Goal: Information Seeking & Learning: Learn about a topic

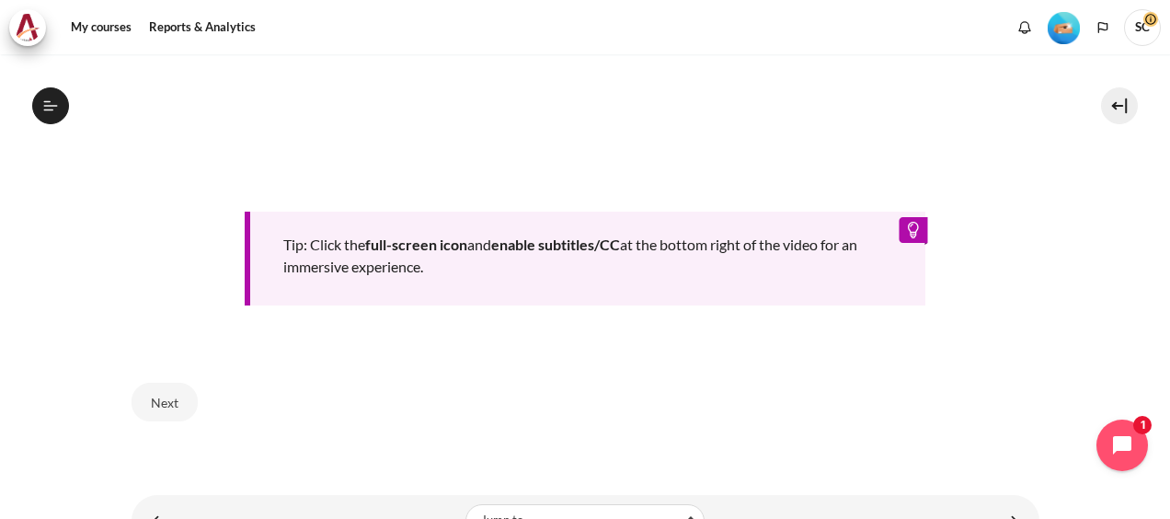
scroll to position [967, 0]
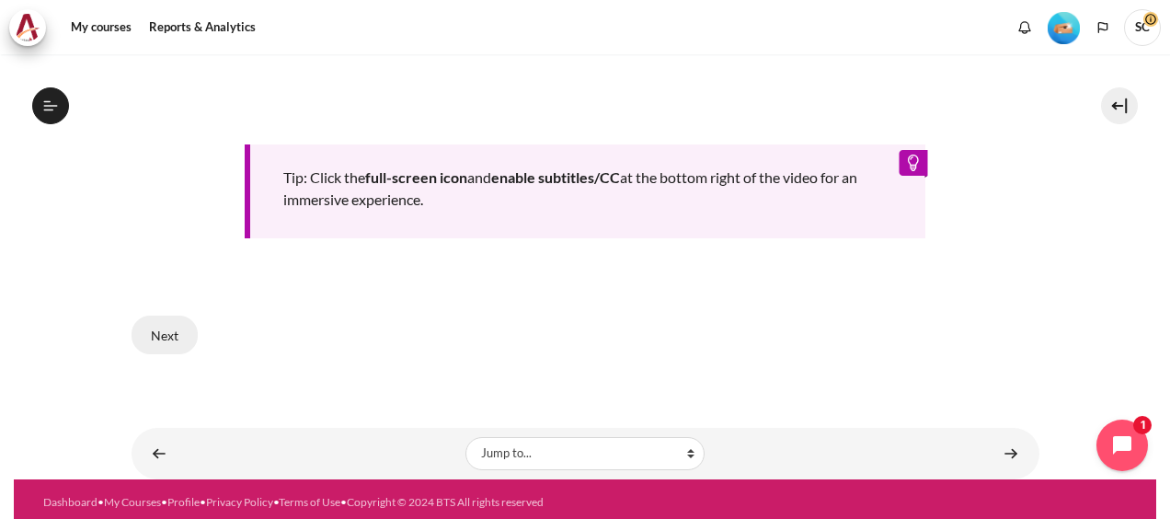
click at [174, 333] on button "Next" at bounding box center [165, 335] width 66 height 39
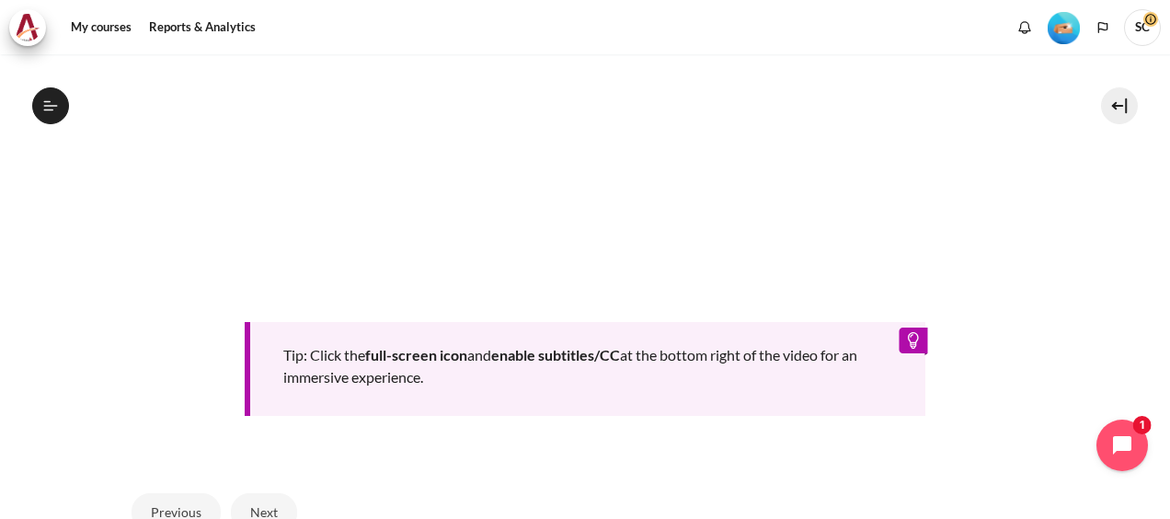
scroll to position [934, 0]
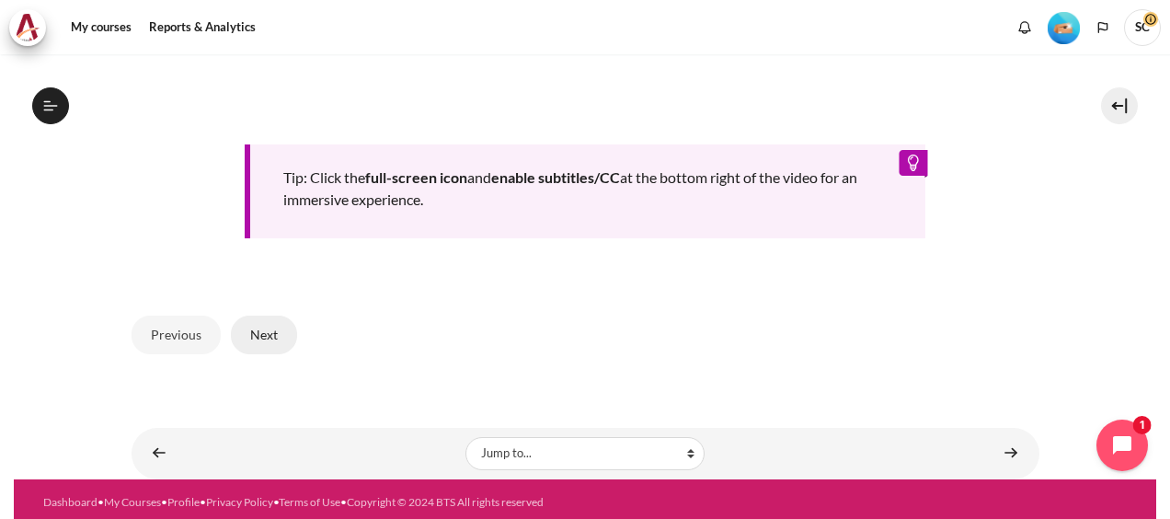
click at [254, 331] on button "Next" at bounding box center [264, 335] width 66 height 39
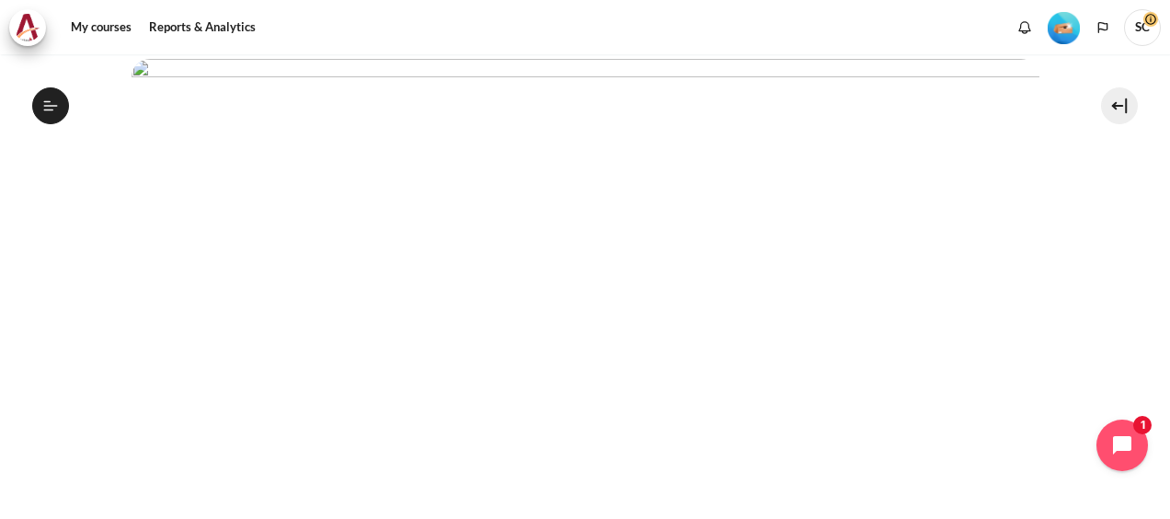
scroll to position [460, 0]
click at [313, 461] on img "Content" at bounding box center [586, 284] width 908 height 511
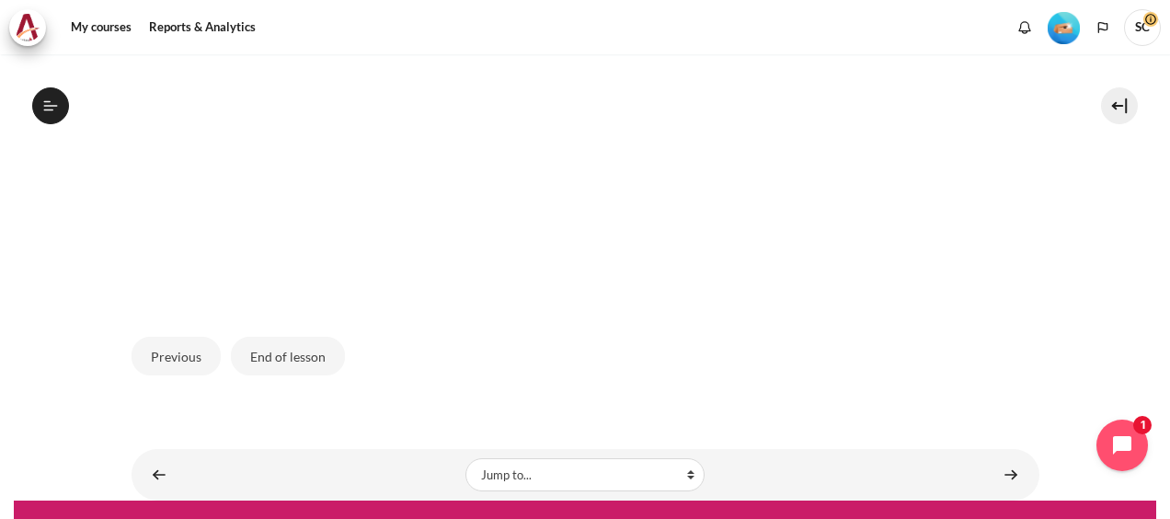
scroll to position [720, 0]
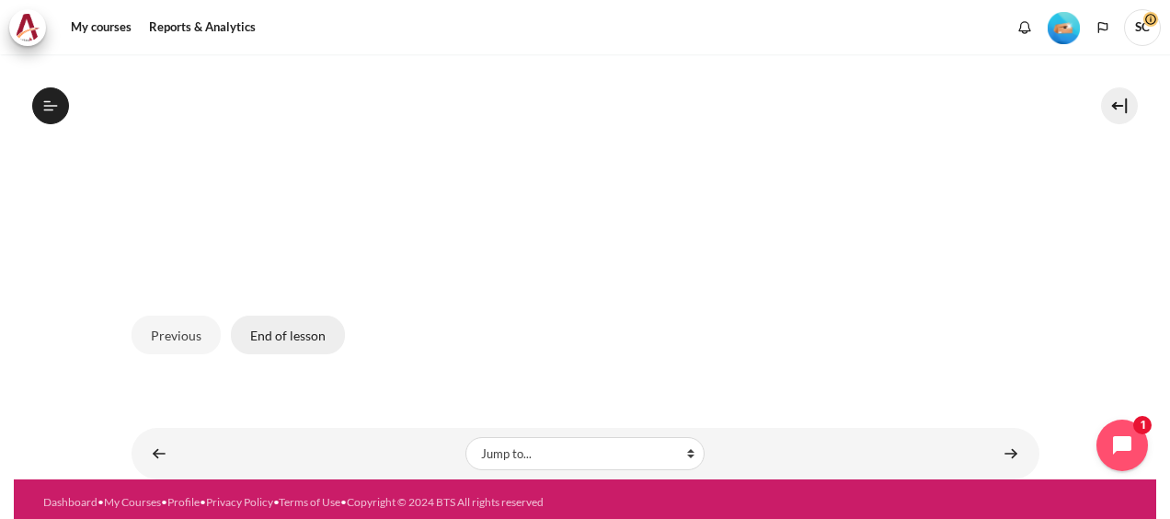
click at [305, 338] on button "End of lesson" at bounding box center [288, 335] width 114 height 39
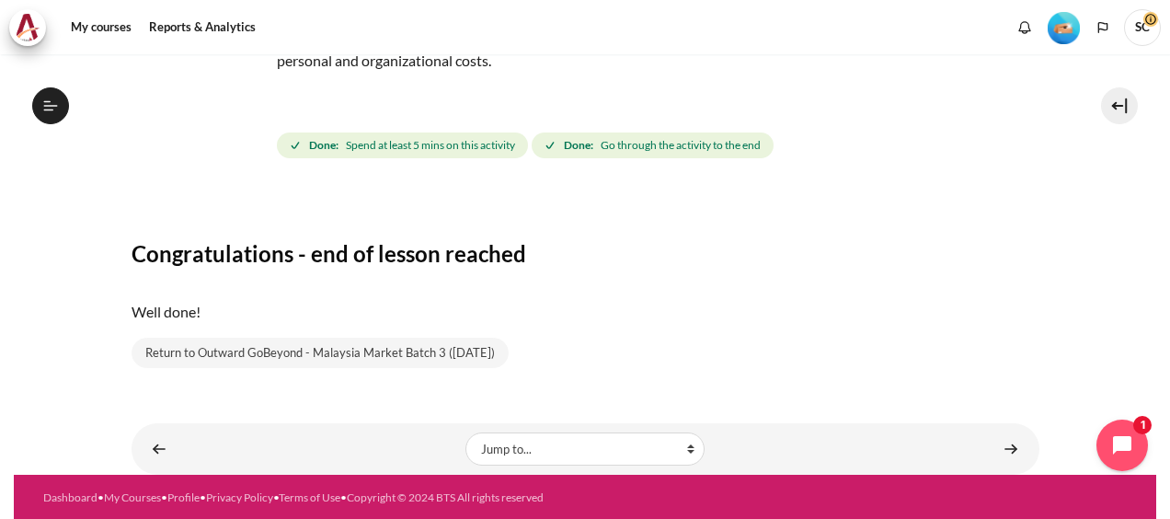
scroll to position [436, 0]
click at [342, 352] on link "Return to Outward GoBeyond - Malaysia Market Batch 3 (Sep 2025)" at bounding box center [320, 353] width 377 height 31
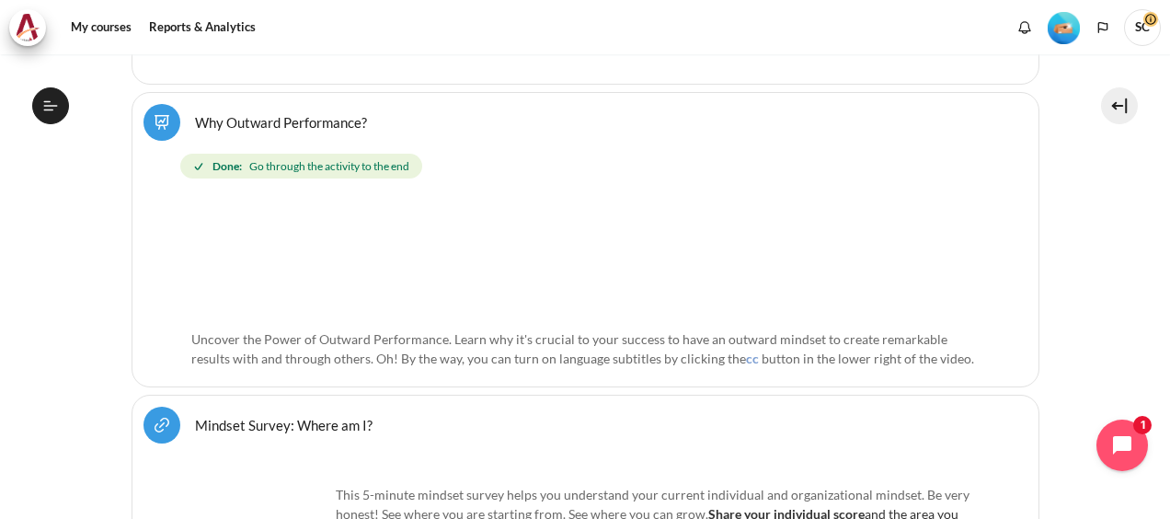
scroll to position [880, 0]
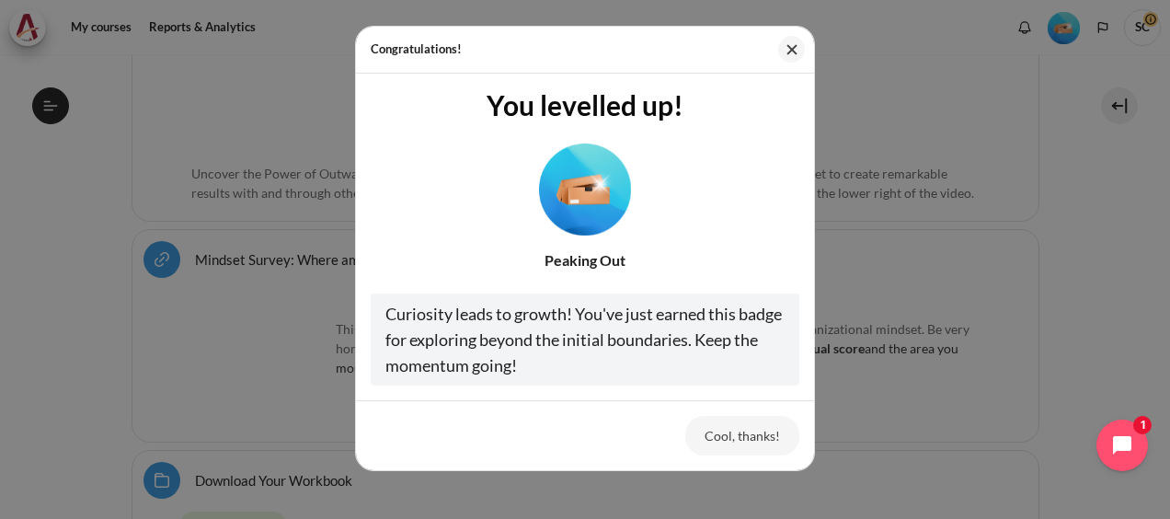
click at [591, 219] on img "Level #2" at bounding box center [585, 189] width 92 height 92
click at [749, 441] on button "Cool, thanks!" at bounding box center [742, 435] width 114 height 39
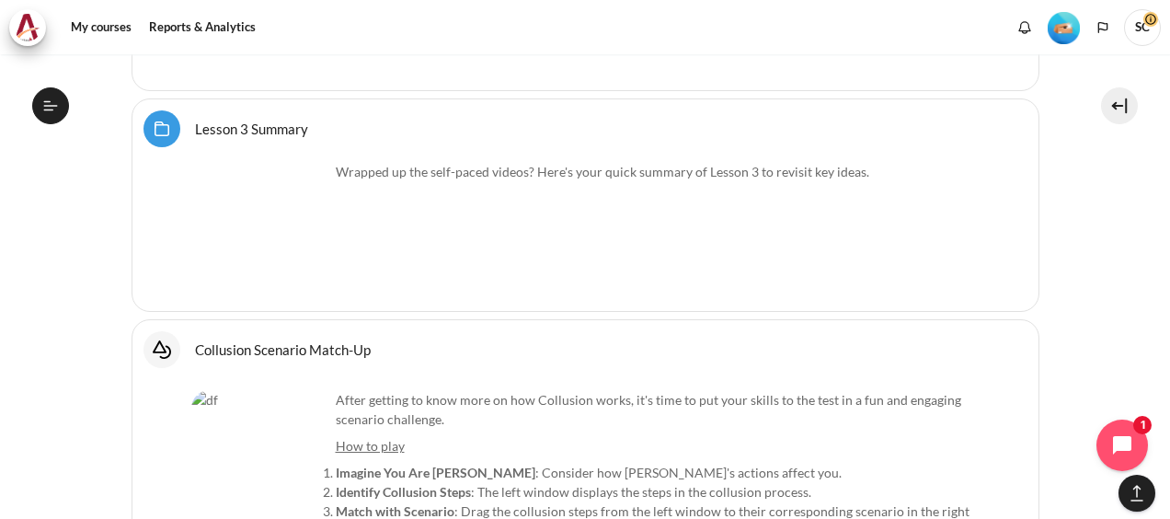
scroll to position [6032, 0]
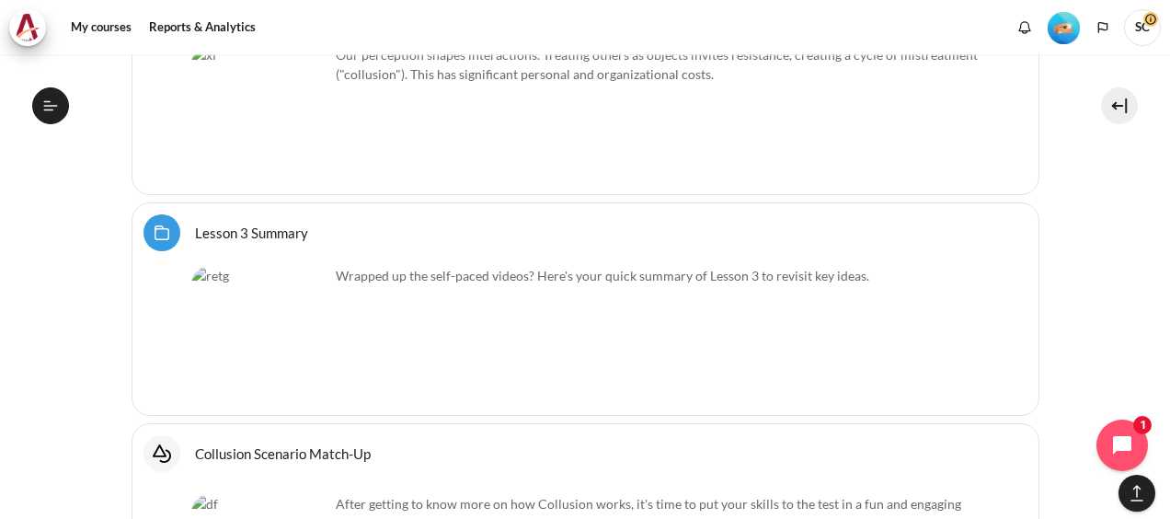
click at [250, 266] on img "Content" at bounding box center [260, 335] width 138 height 138
click at [485, 266] on p "Wrapped up the self-paced videos? Here's your quick summary of Lesson 3 to revi…" at bounding box center [585, 275] width 789 height 19
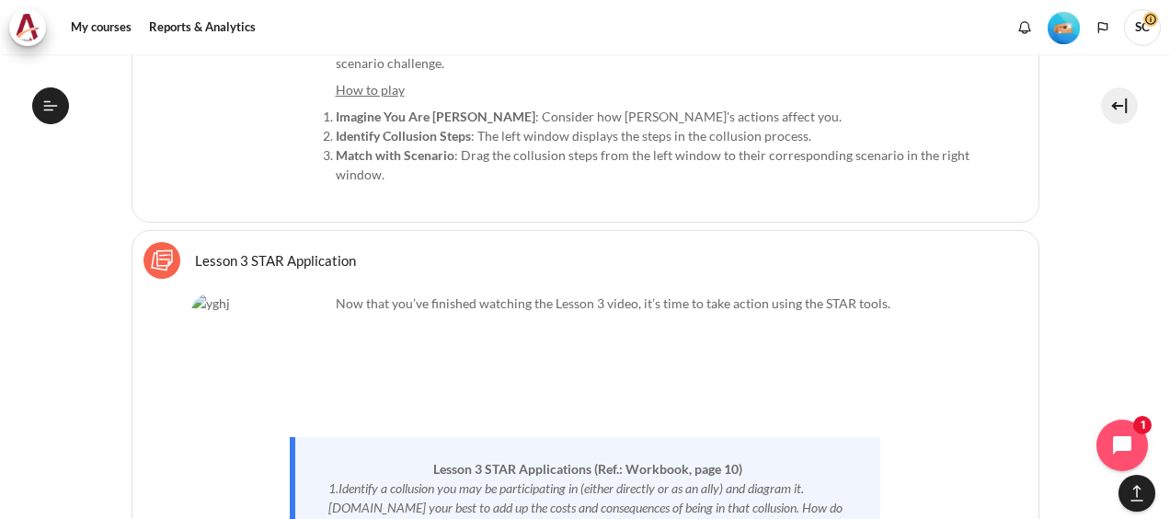
scroll to position [6124, 0]
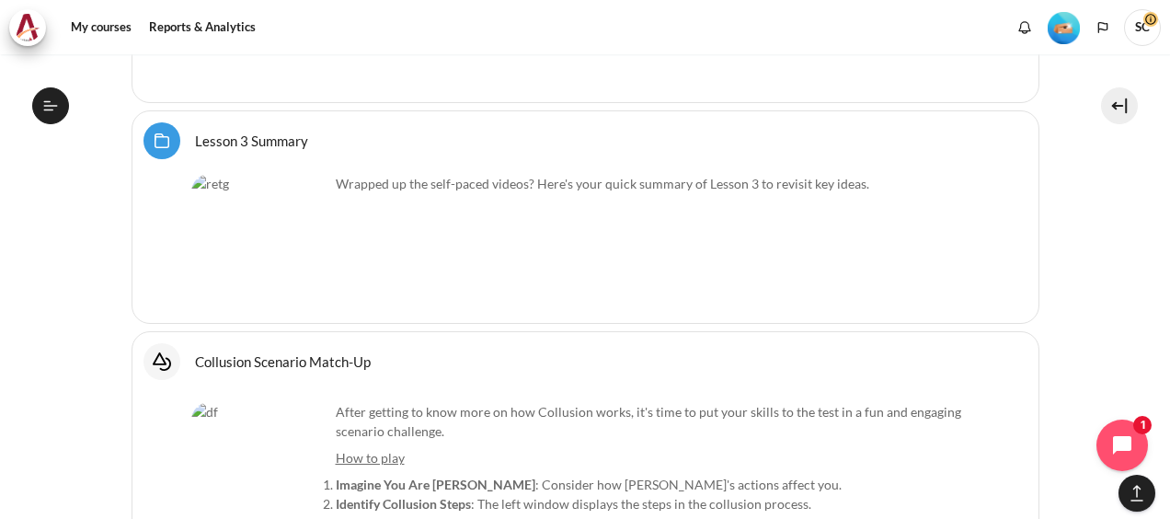
click at [331, 402] on p "After getting to know more on how Collusion works, it's time to put your skills…" at bounding box center [585, 421] width 789 height 39
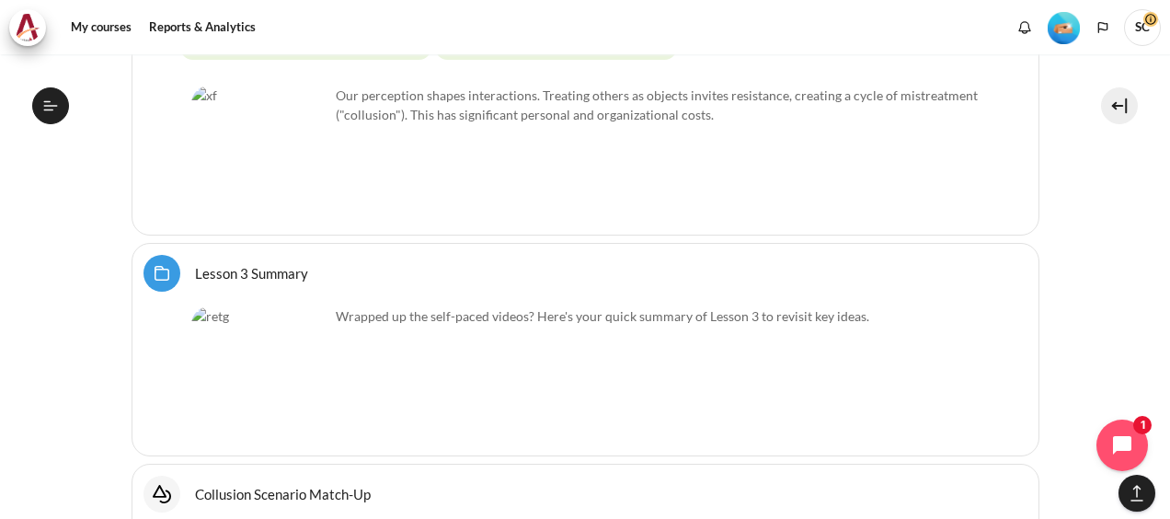
scroll to position [5940, 0]
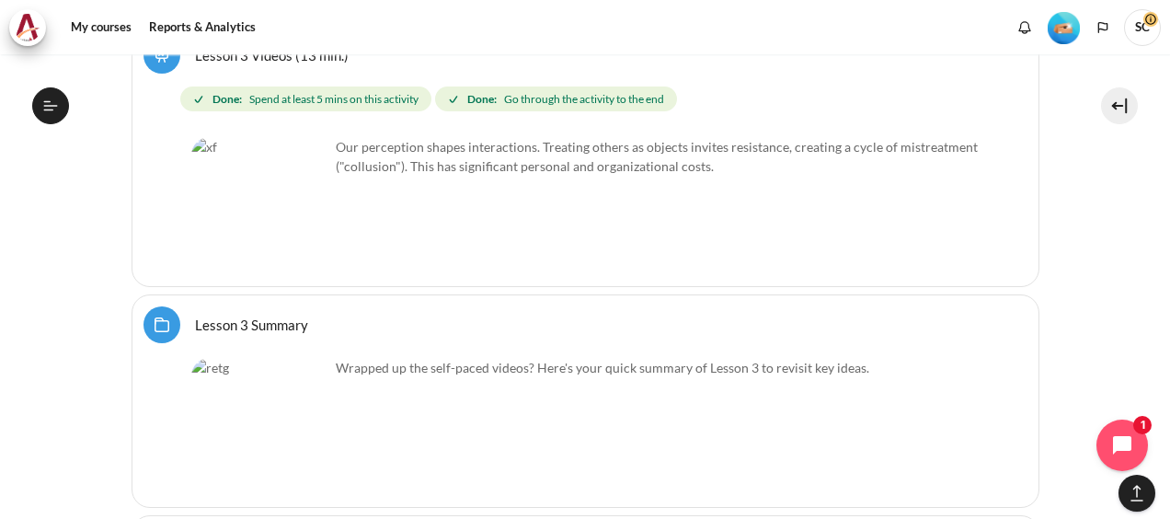
click at [320, 361] on img "Content" at bounding box center [260, 427] width 138 height 138
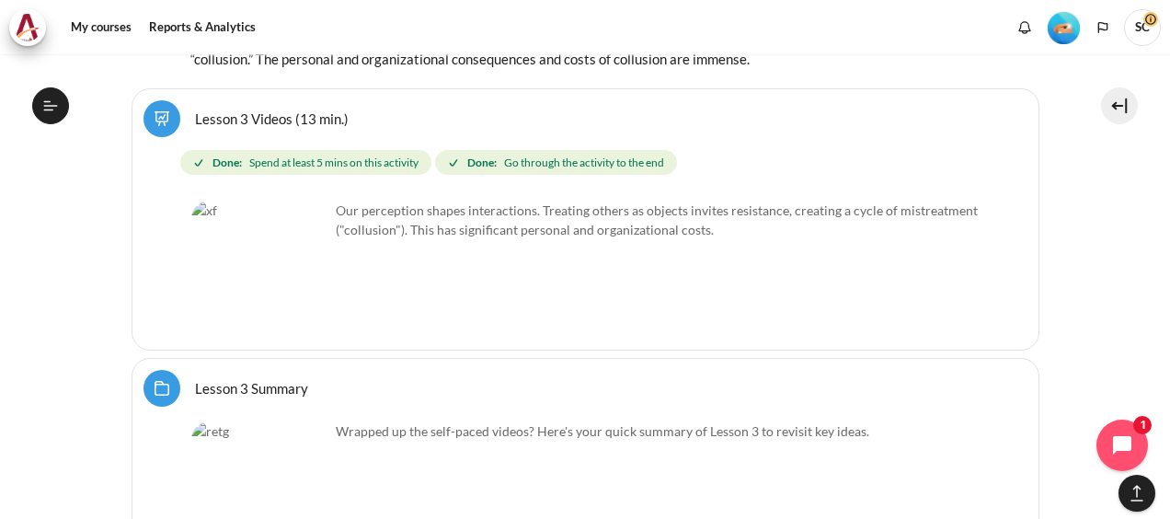
scroll to position [5848, 0]
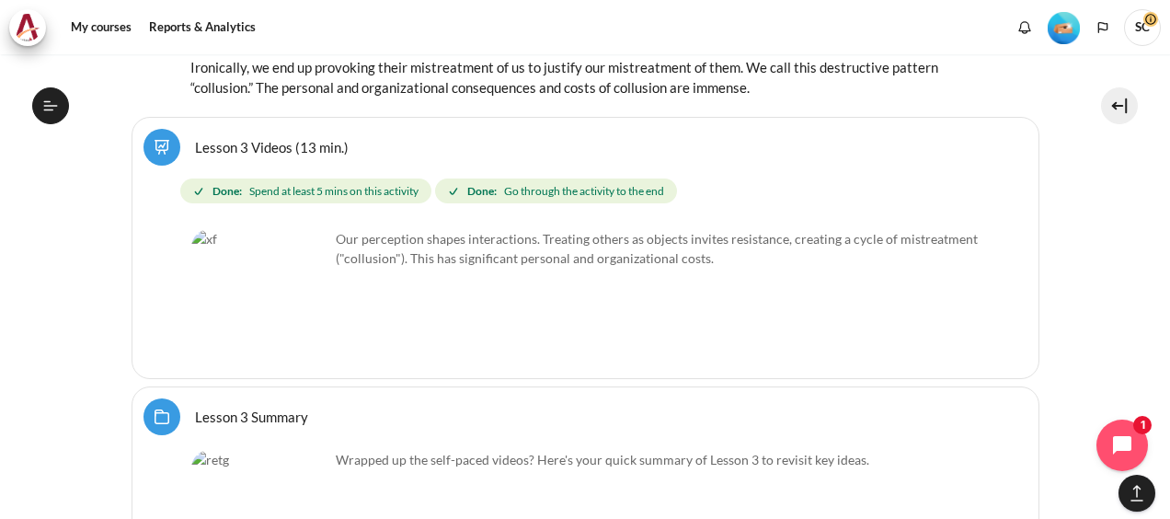
click at [237, 408] on link "Lesson 3 Summary Folder" at bounding box center [251, 416] width 113 height 17
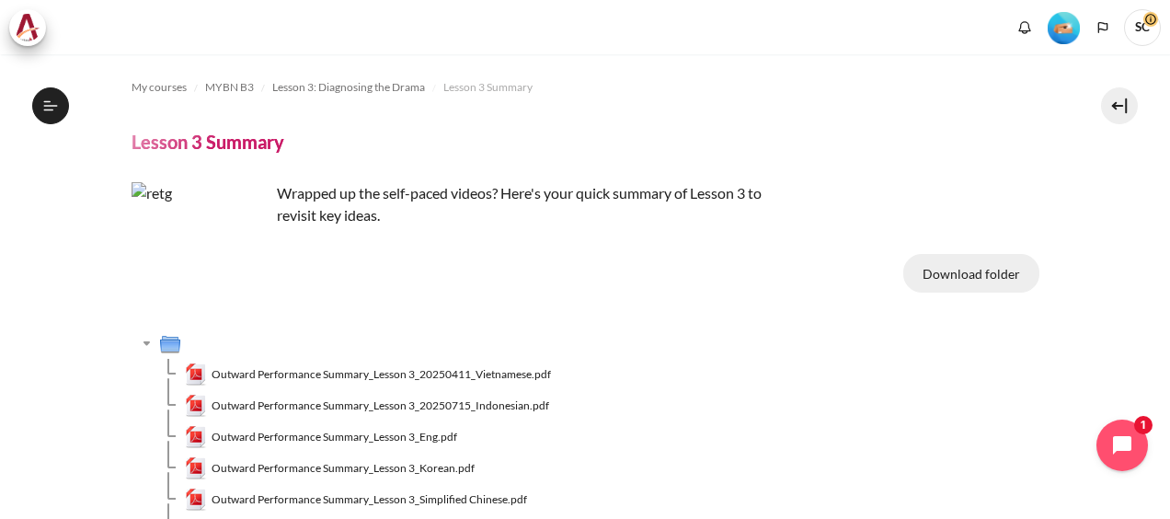
click at [957, 275] on button "Download folder" at bounding box center [972, 273] width 136 height 39
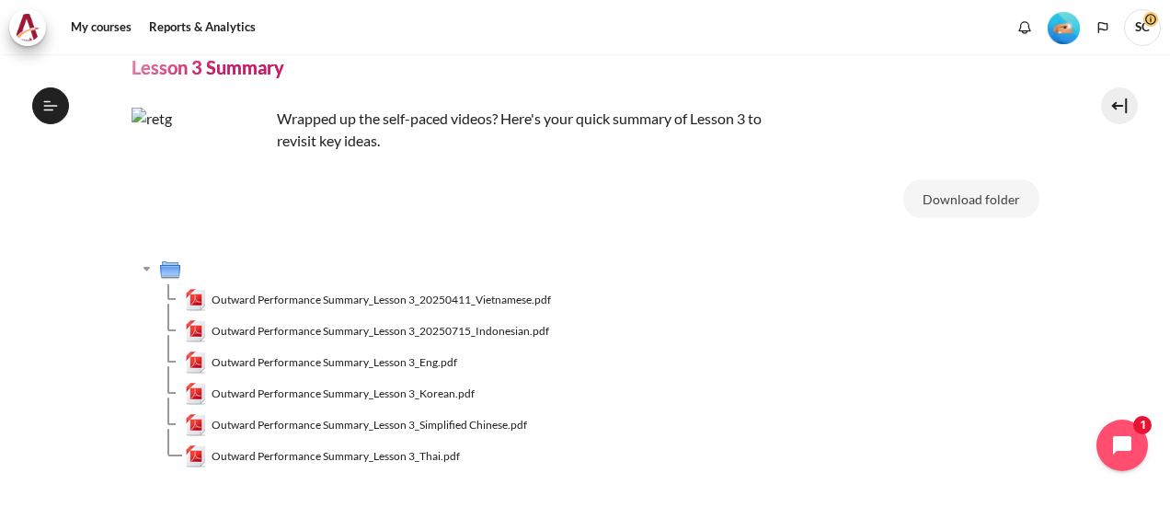
scroll to position [194, 0]
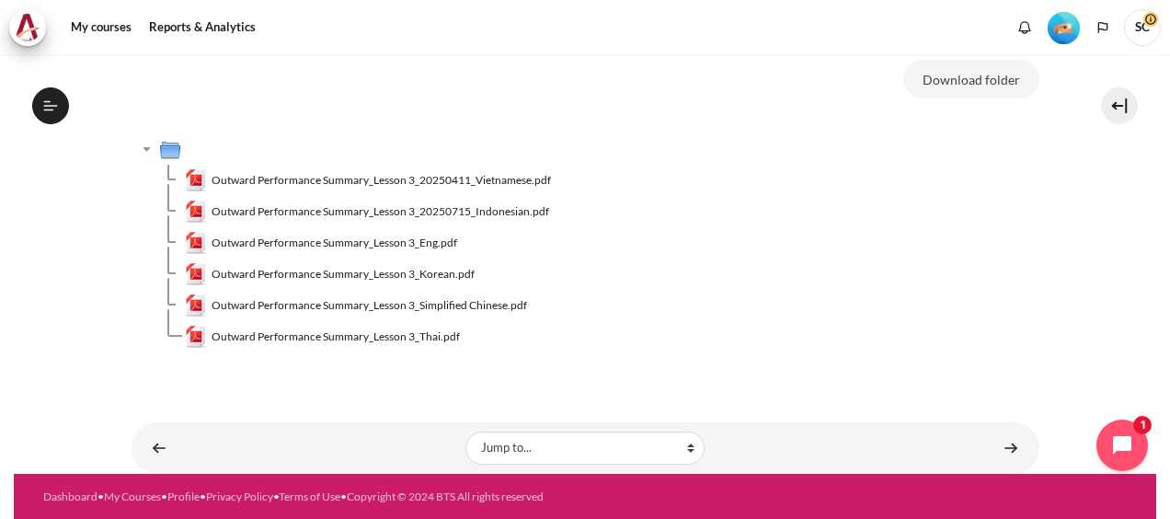
click at [662, 360] on div "Outward Performance Summary_Lesson 3_20250411_Vietnamese.pdf Outward Performanc…" at bounding box center [586, 250] width 908 height 234
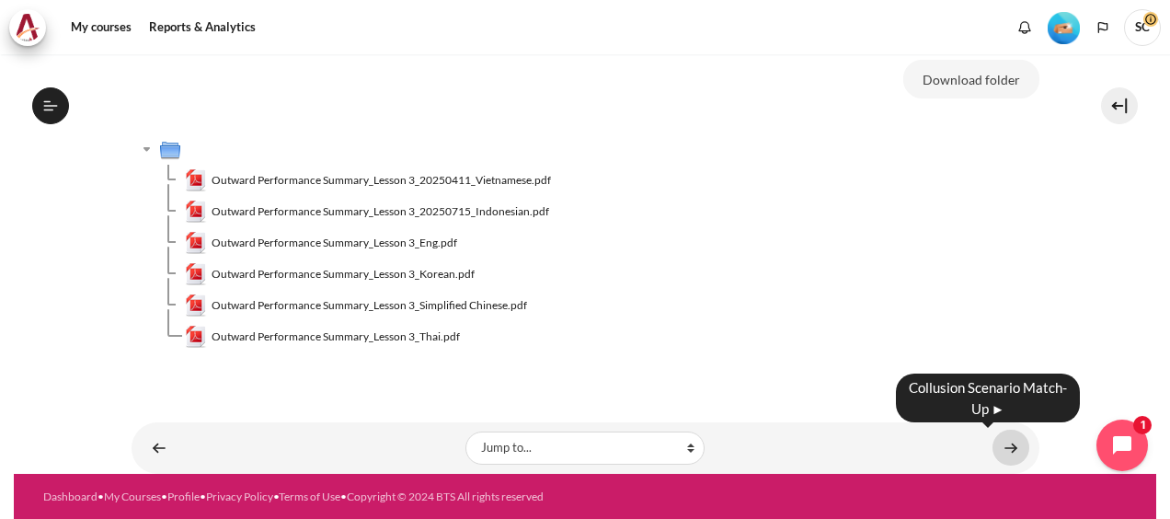
click at [1007, 450] on link "Content" at bounding box center [1011, 448] width 37 height 36
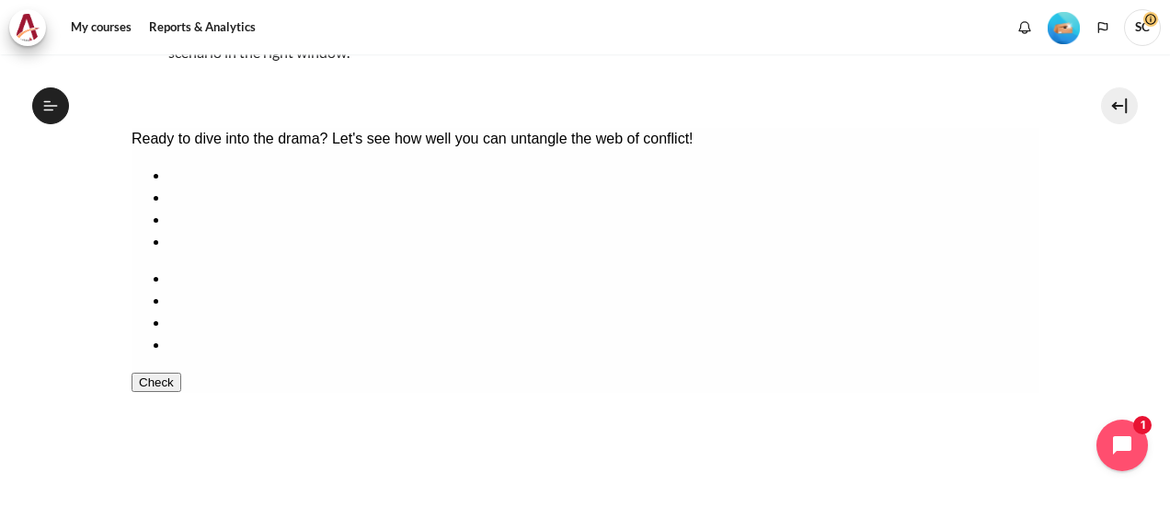
scroll to position [368, 0]
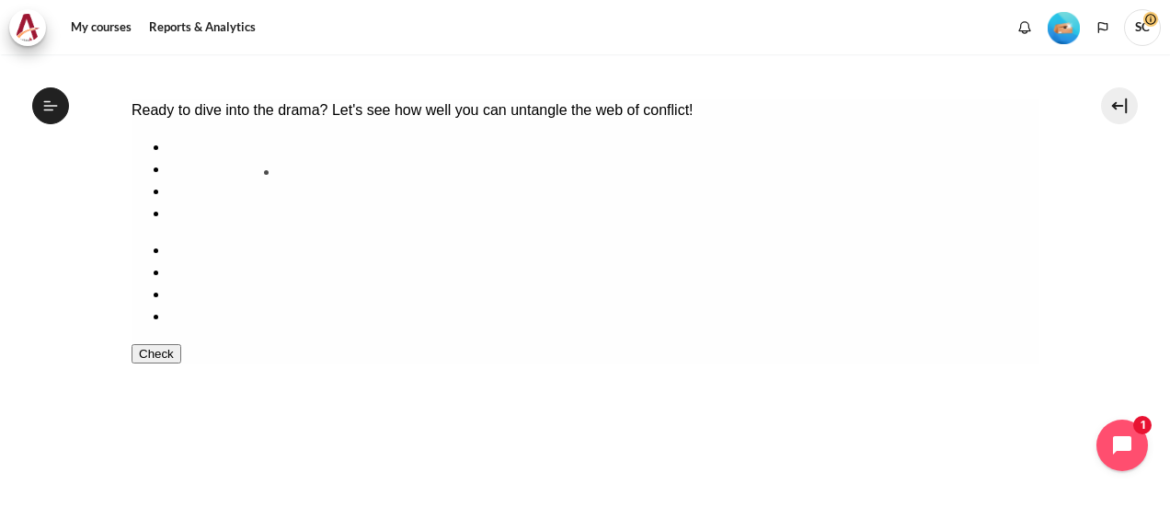
click at [333, 225] on ul at bounding box center [585, 180] width 908 height 88
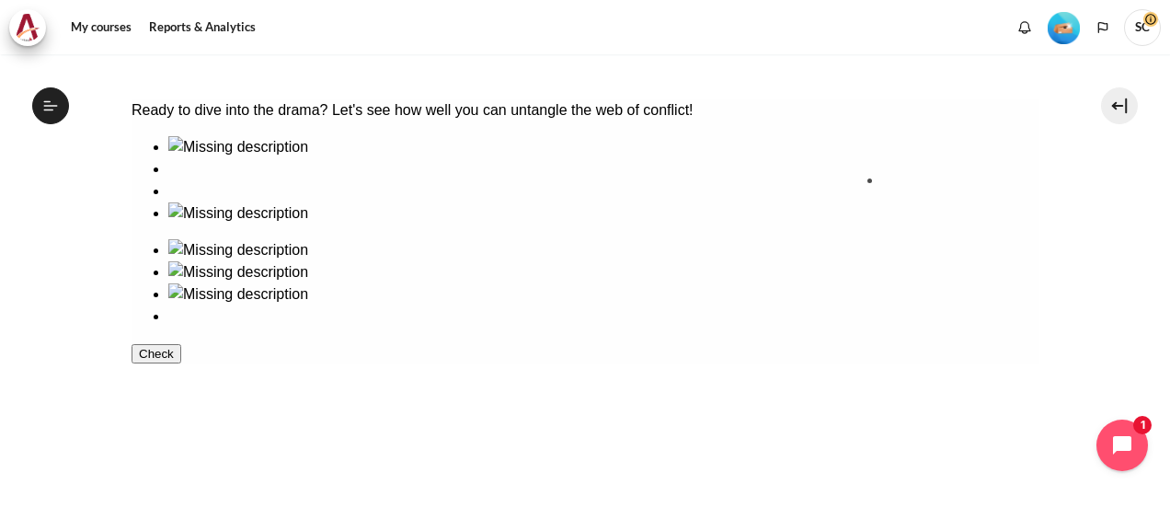
drag, startPoint x: 315, startPoint y: 242, endPoint x: 927, endPoint y: 246, distance: 612.8
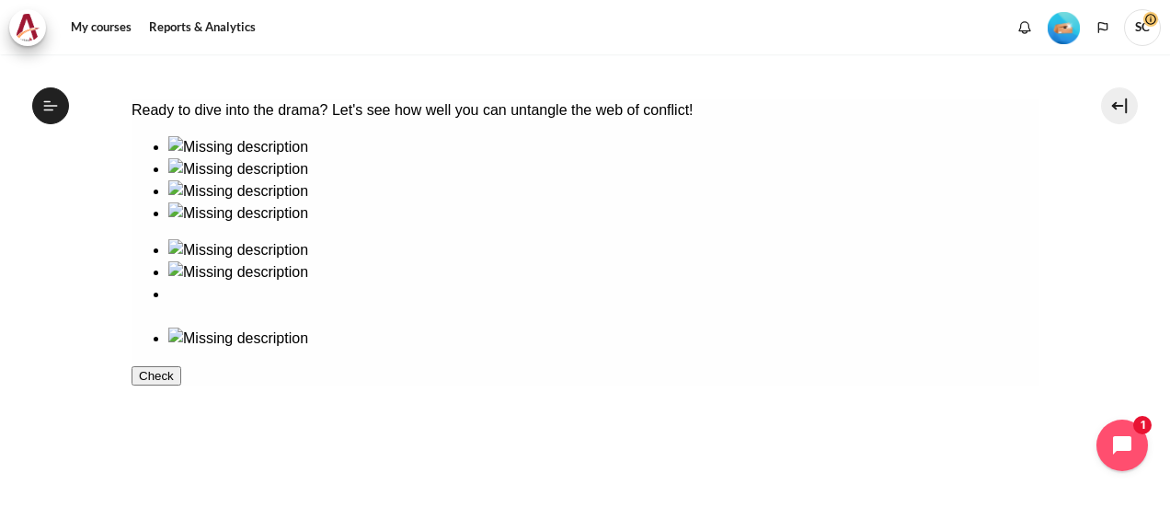
drag, startPoint x: 878, startPoint y: 213, endPoint x: 344, endPoint y: 238, distance: 534.2
click at [344, 238] on div at bounding box center [585, 242] width 908 height 213
drag, startPoint x: 881, startPoint y: 208, endPoint x: 329, endPoint y: 210, distance: 552.1
click at [324, 213] on div at bounding box center [585, 242] width 908 height 213
click at [307, 283] on img at bounding box center [237, 294] width 140 height 22
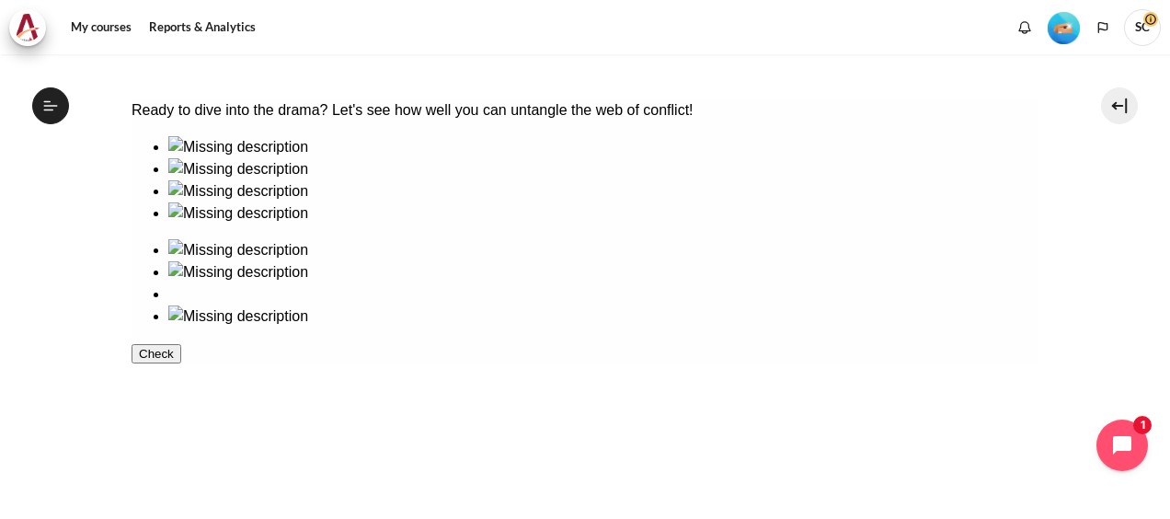
click at [873, 239] on ul at bounding box center [585, 283] width 908 height 88
drag, startPoint x: 873, startPoint y: 223, endPoint x: 935, endPoint y: 305, distance: 103.2
click at [935, 305] on ul at bounding box center [585, 283] width 908 height 88
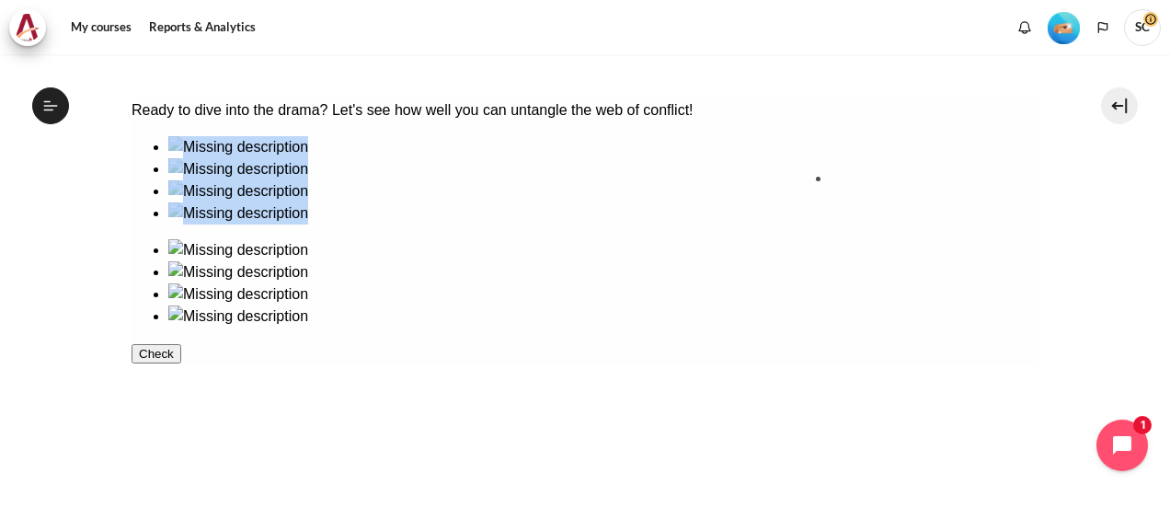
drag, startPoint x: 329, startPoint y: 236, endPoint x: 891, endPoint y: 237, distance: 561.3
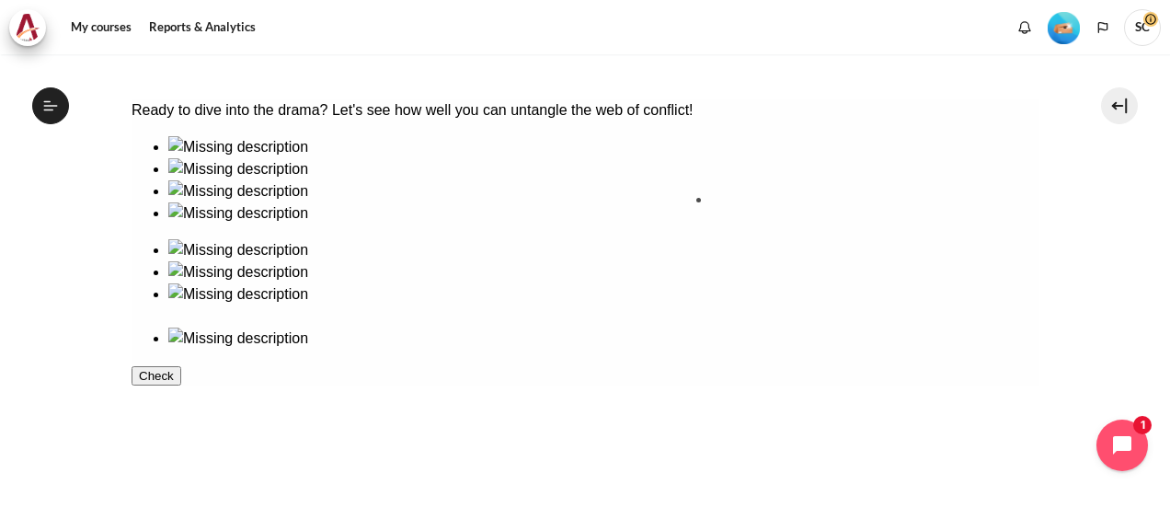
drag, startPoint x: 492, startPoint y: 249, endPoint x: 810, endPoint y: 271, distance: 318.2
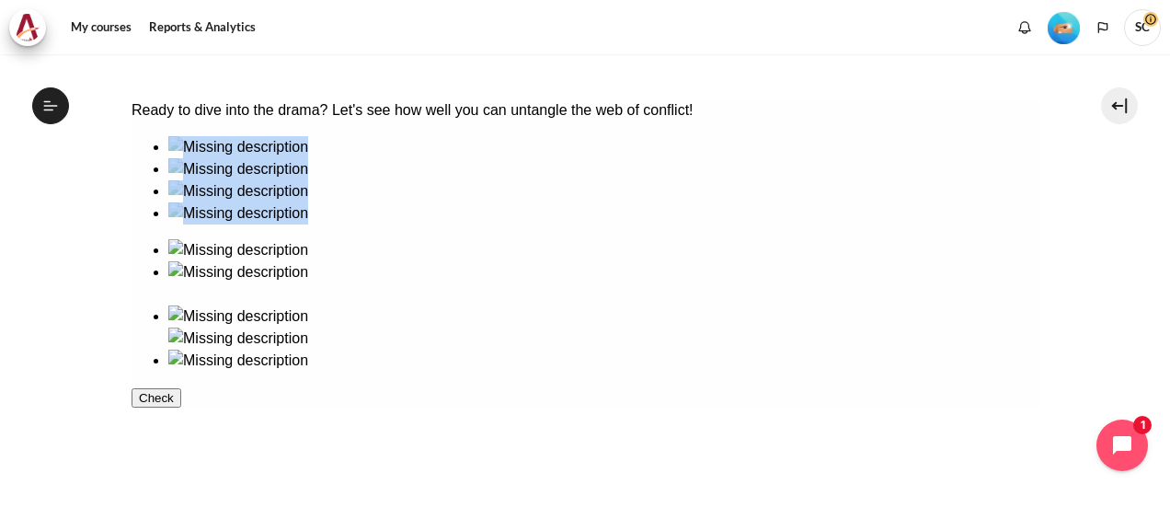
drag, startPoint x: 197, startPoint y: 248, endPoint x: 640, endPoint y: 354, distance: 455.9
click at [640, 354] on div at bounding box center [585, 254] width 908 height 236
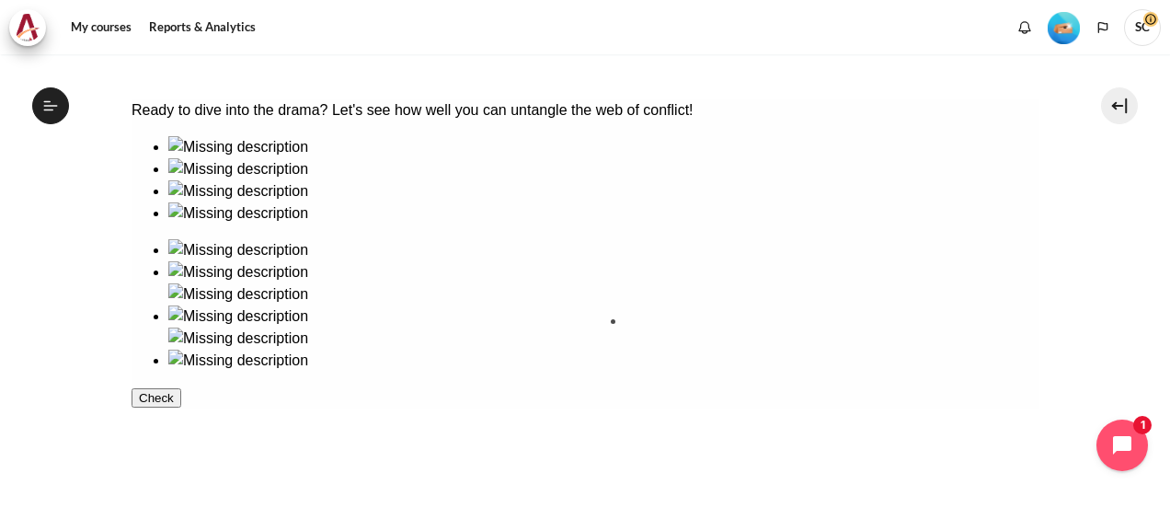
drag, startPoint x: 184, startPoint y: 198, endPoint x: 663, endPoint y: 339, distance: 499.6
drag, startPoint x: 203, startPoint y: 337, endPoint x: 654, endPoint y: 201, distance: 471.0
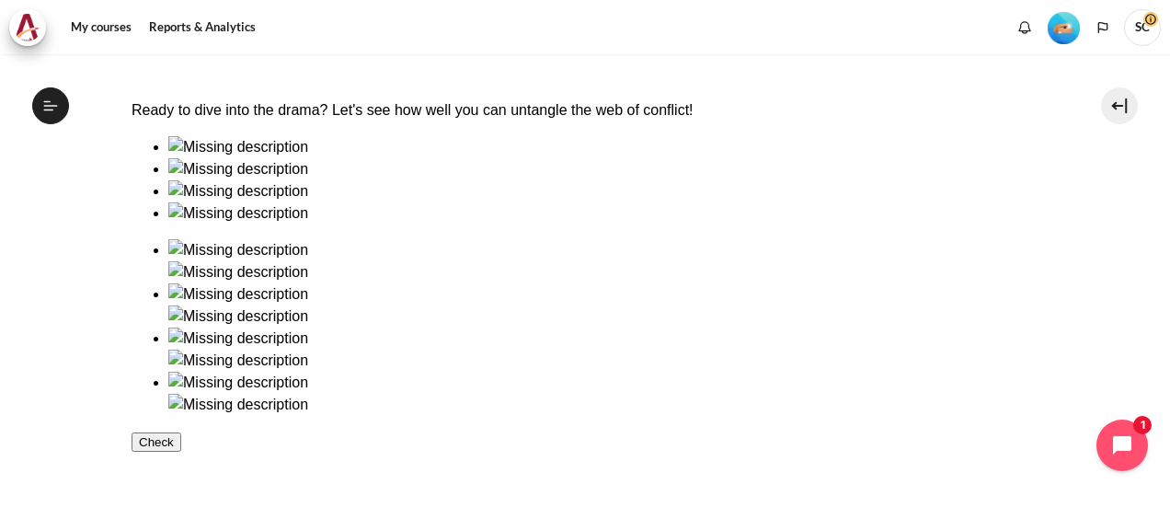
click at [155, 452] on button "Check" at bounding box center [156, 441] width 50 height 19
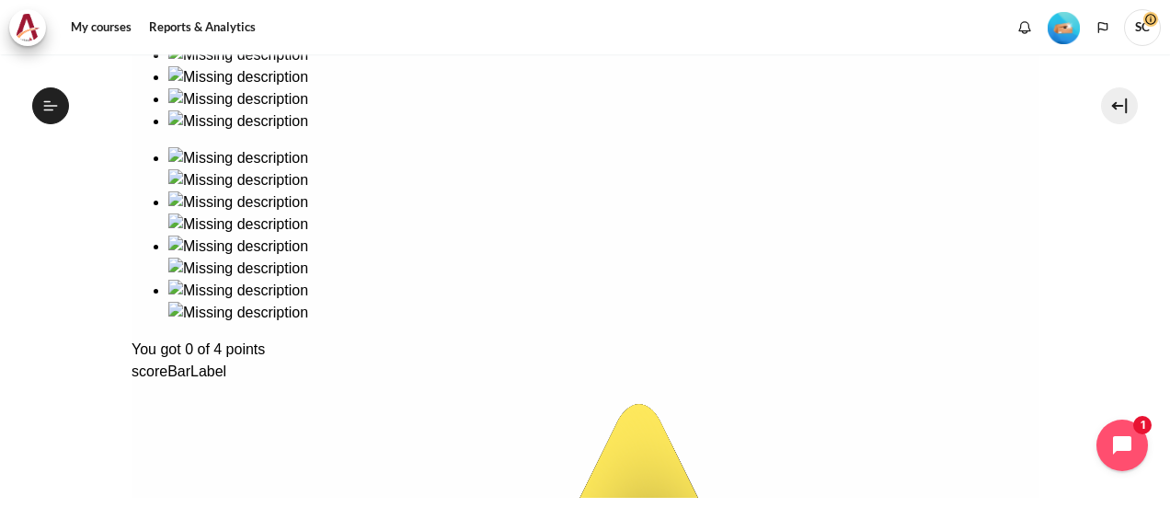
drag, startPoint x: 641, startPoint y: 121, endPoint x: 232, endPoint y: 110, distance: 409.6
click at [131, 121] on html "Ready to dive into the drama? Let's see how well you can untangle the web of co…" at bounding box center [585, 252] width 908 height 490
drag, startPoint x: 652, startPoint y: 251, endPoint x: 253, endPoint y: 246, distance: 399.4
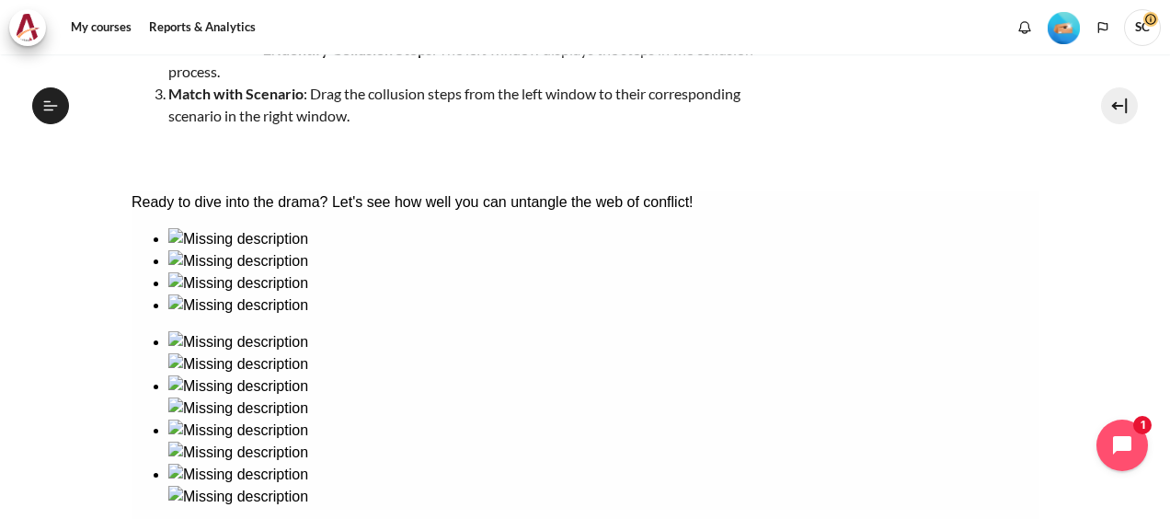
scroll to position [552, 0]
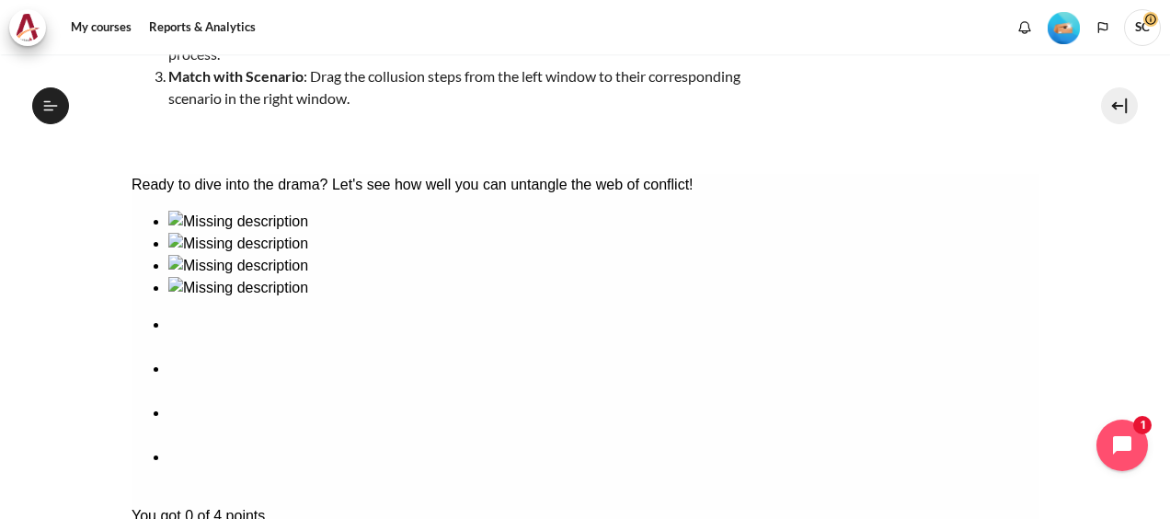
scroll to position [17, 0]
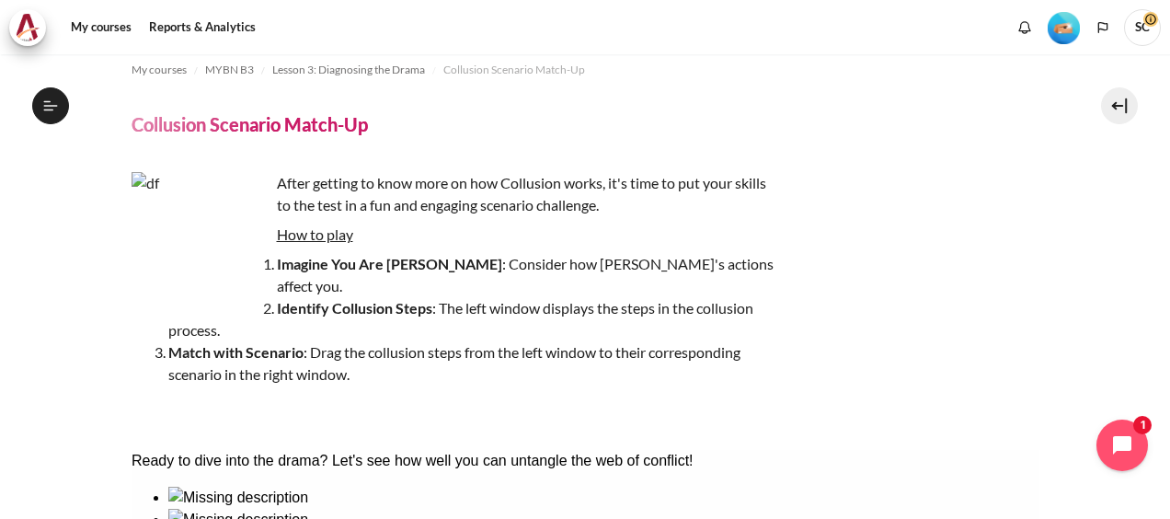
click at [301, 239] on u "How to play" at bounding box center [315, 233] width 76 height 17
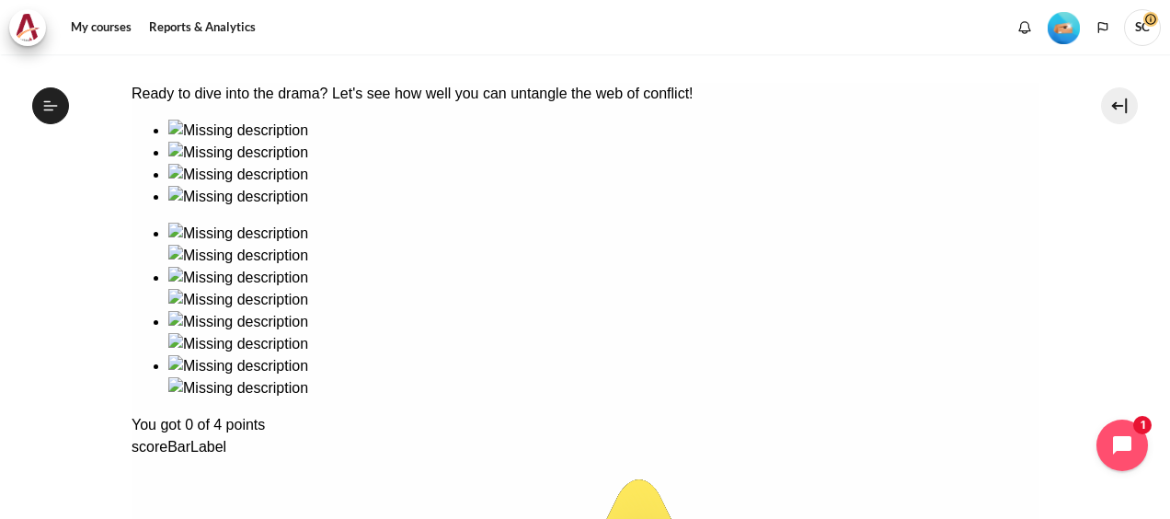
scroll to position [109, 0]
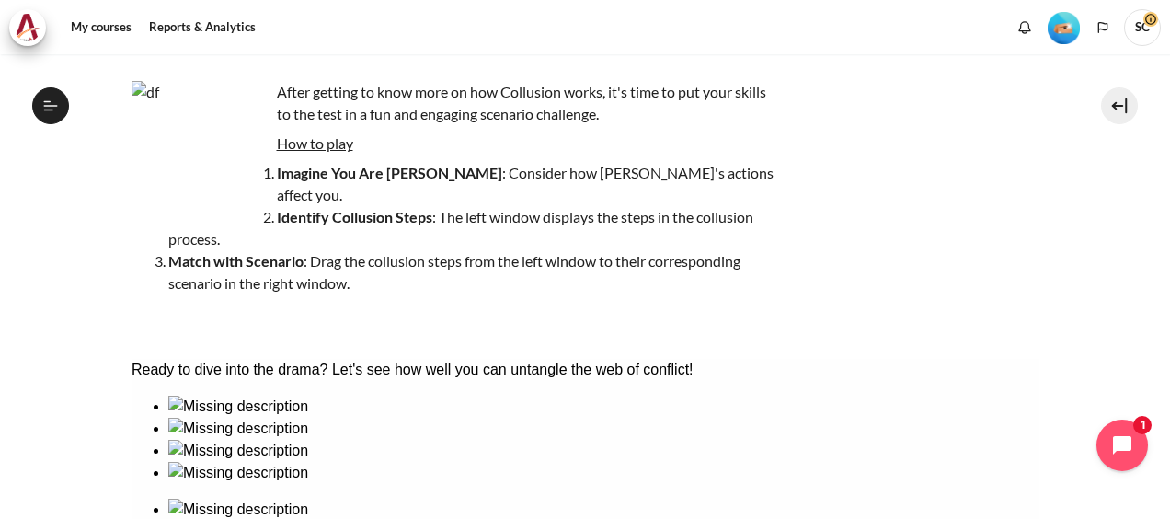
click at [973, 132] on div "After getting to know more on how Collusion works, it's time to put your skills…" at bounding box center [586, 206] width 908 height 250
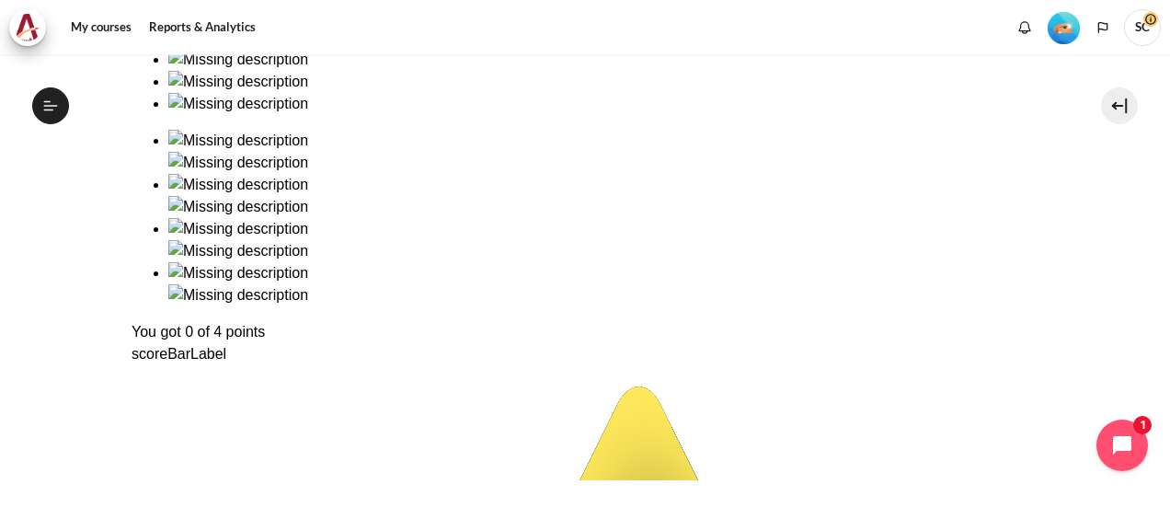
scroll to position [386, 0]
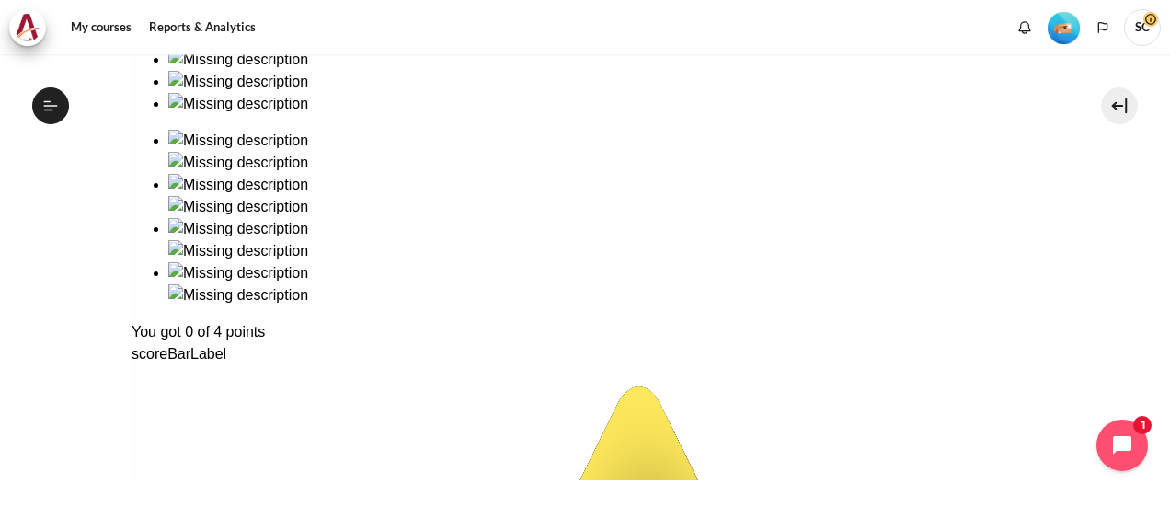
scroll to position [569, 0]
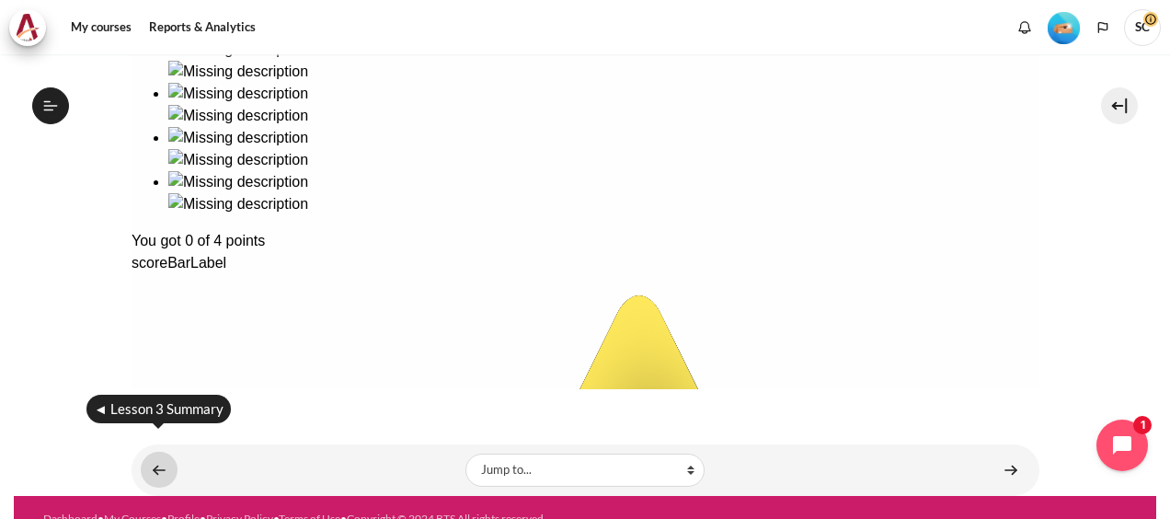
click at [157, 455] on link "Content" at bounding box center [159, 470] width 37 height 36
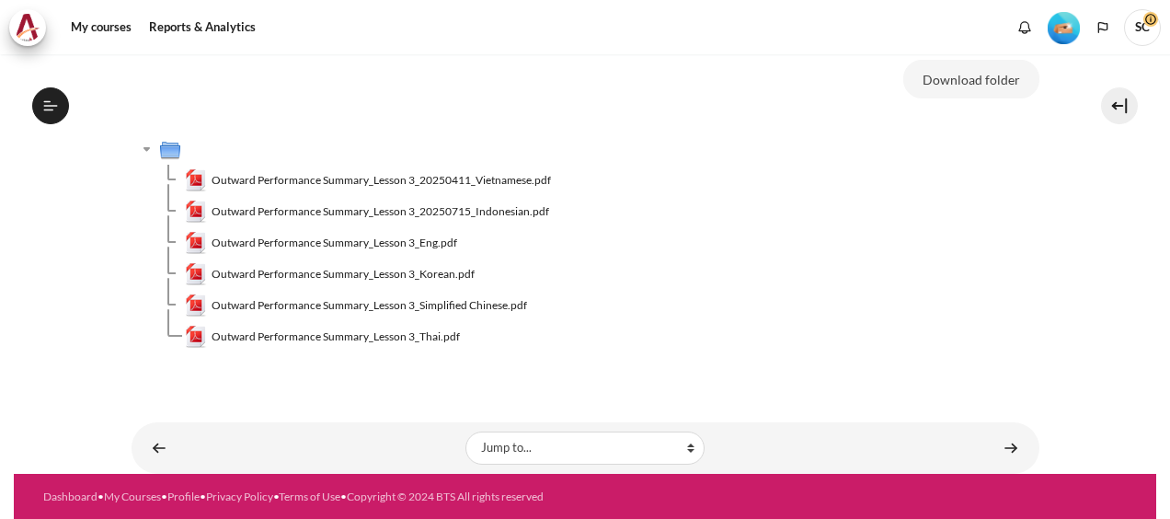
scroll to position [460, 0]
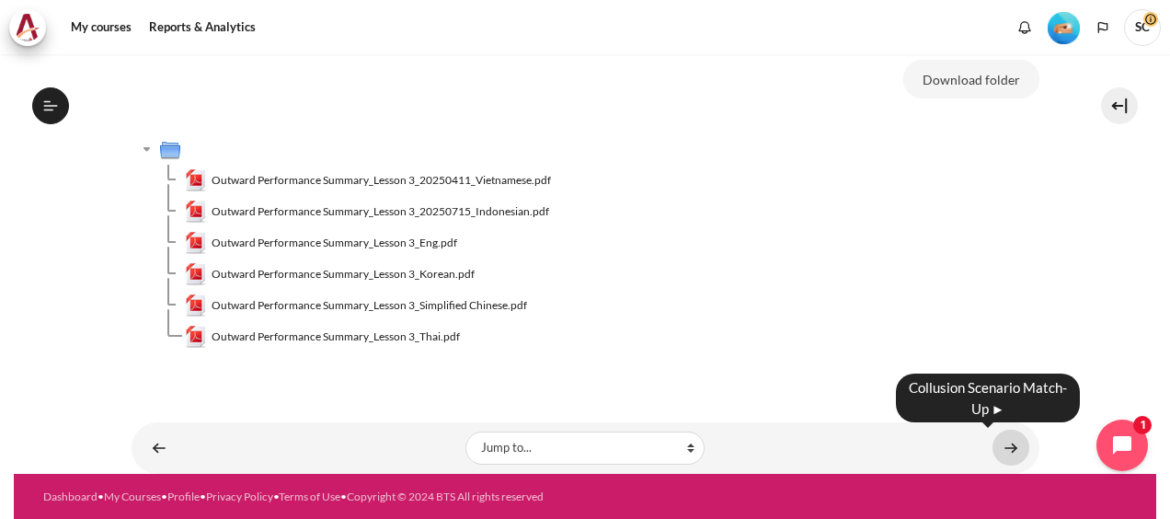
click at [995, 449] on link "Content" at bounding box center [1011, 448] width 37 height 36
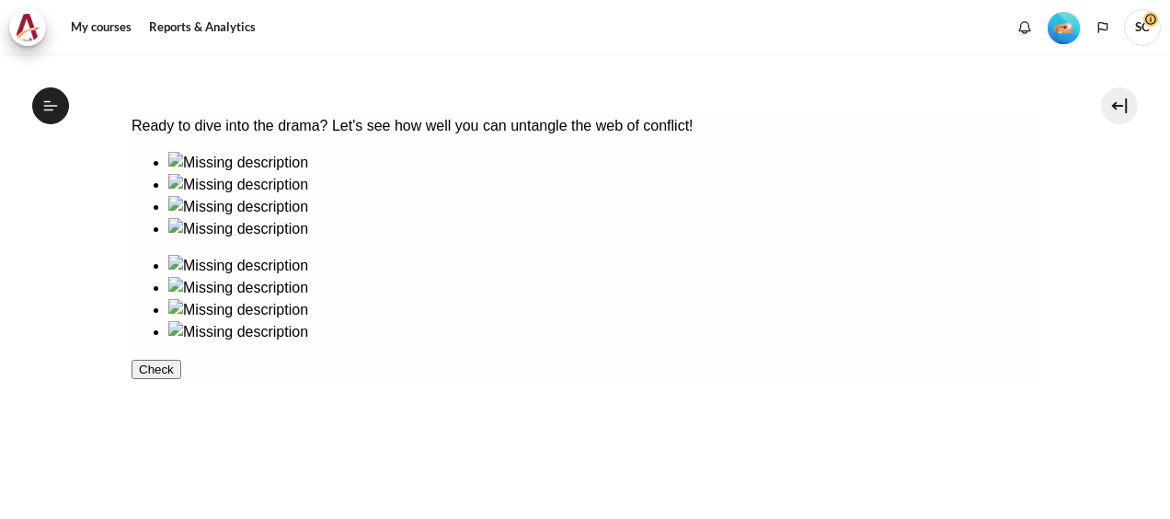
scroll to position [448, 0]
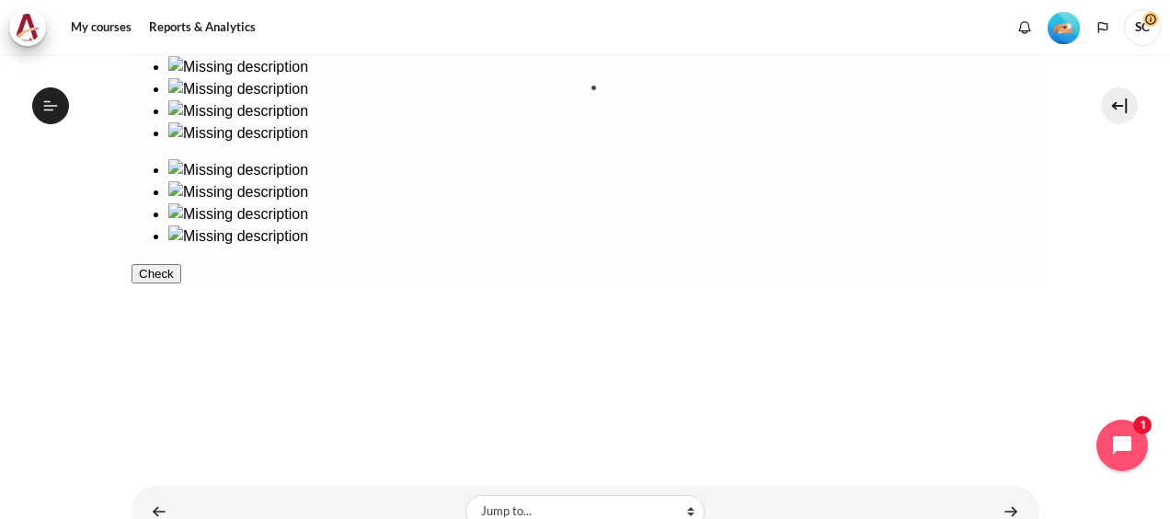
drag, startPoint x: 208, startPoint y: 277, endPoint x: 651, endPoint y: 150, distance: 461.3
click at [324, 144] on ul at bounding box center [585, 100] width 908 height 88
drag, startPoint x: 633, startPoint y: 137, endPoint x: 637, endPoint y: 262, distance: 125.2
click at [637, 262] on ul at bounding box center [585, 214] width 908 height 110
drag, startPoint x: 638, startPoint y: 130, endPoint x: 203, endPoint y: 238, distance: 447.6
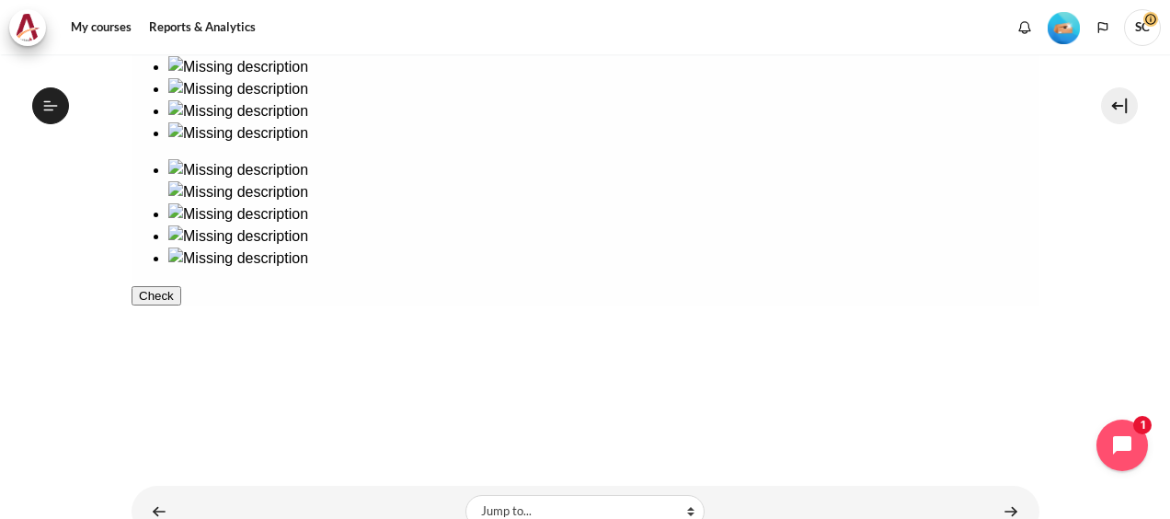
click at [202, 242] on div at bounding box center [585, 162] width 908 height 213
drag, startPoint x: 635, startPoint y: 133, endPoint x: 271, endPoint y: 253, distance: 383.5
click at [197, 261] on div at bounding box center [585, 162] width 908 height 213
drag, startPoint x: 650, startPoint y: 135, endPoint x: 563, endPoint y: 224, distance: 123.6
click at [541, 250] on div at bounding box center [585, 162] width 908 height 213
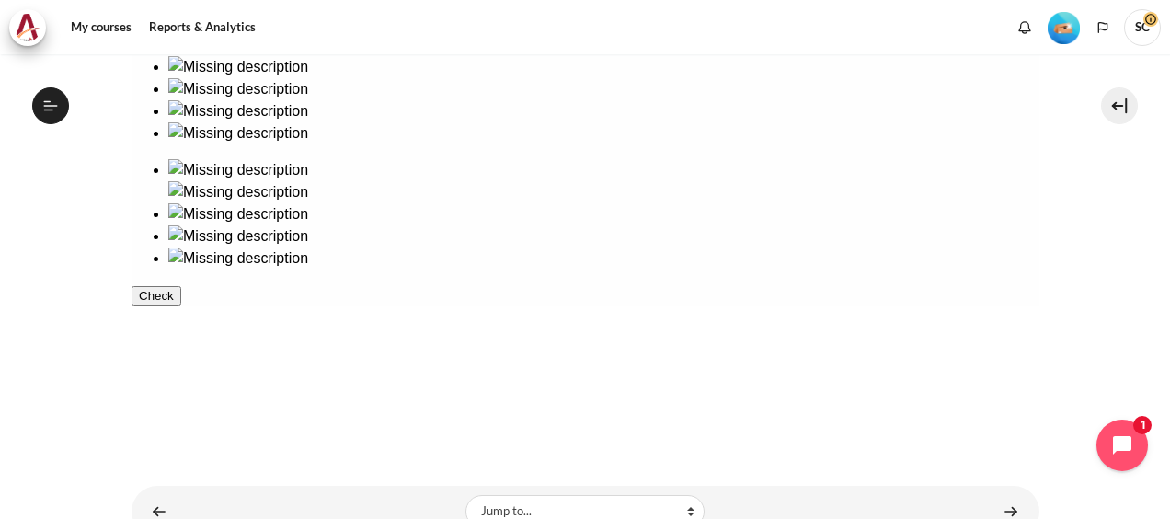
drag, startPoint x: 643, startPoint y: 128, endPoint x: 163, endPoint y: 270, distance: 500.7
click at [162, 270] on div at bounding box center [585, 162] width 908 height 213
click at [192, 144] on ul at bounding box center [585, 100] width 908 height 88
click at [307, 159] on img at bounding box center [237, 170] width 140 height 22
drag, startPoint x: 432, startPoint y: 159, endPoint x: 610, endPoint y: 164, distance: 178.6
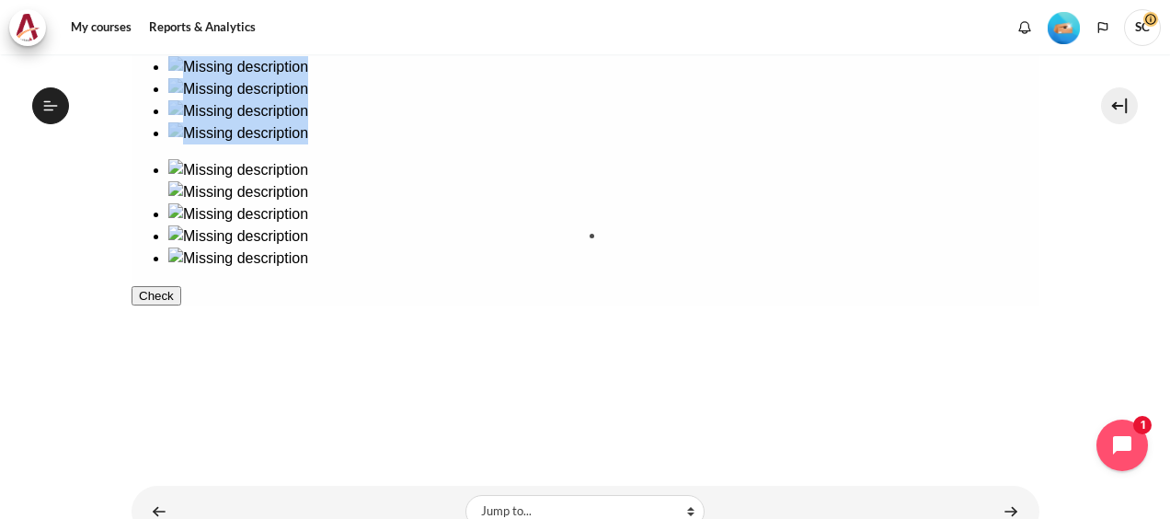
drag, startPoint x: 213, startPoint y: 249, endPoint x: 670, endPoint y: 264, distance: 456.6
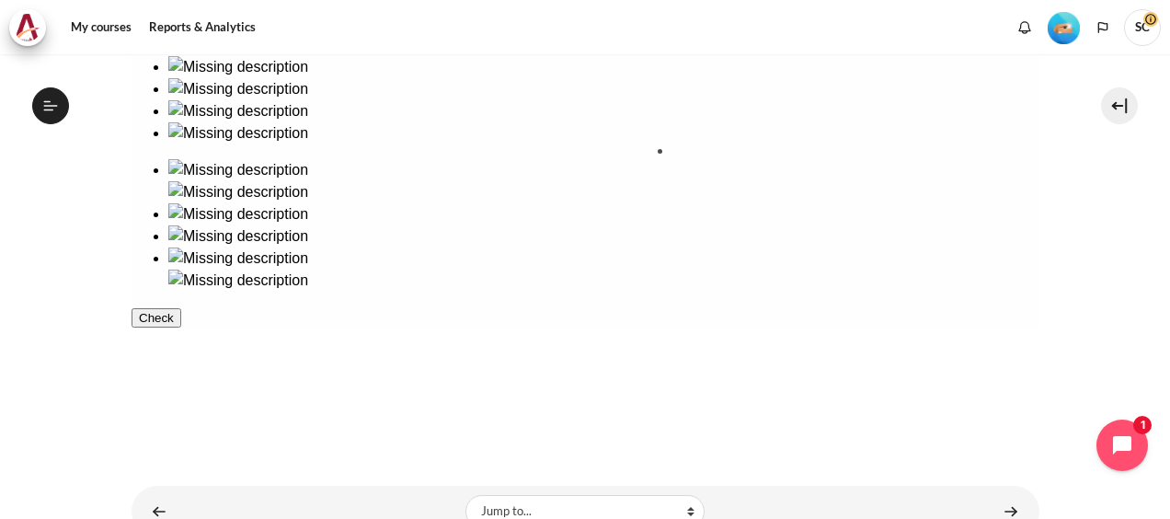
drag, startPoint x: 348, startPoint y: 146, endPoint x: 751, endPoint y: 200, distance: 406.5
drag, startPoint x: 209, startPoint y: 121, endPoint x: 883, endPoint y: 149, distance: 675.0
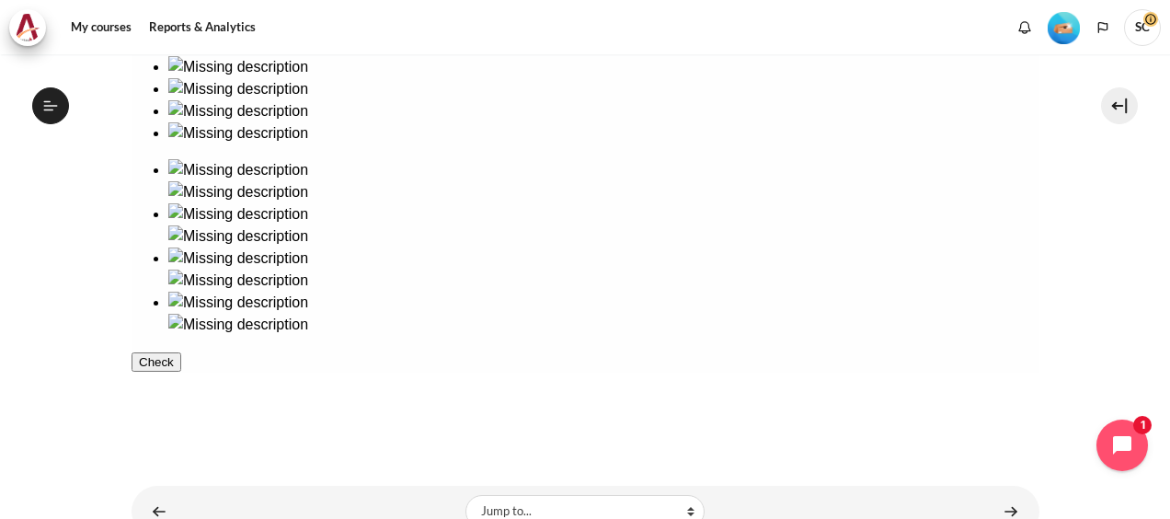
click at [180, 372] on button "Check" at bounding box center [156, 361] width 50 height 19
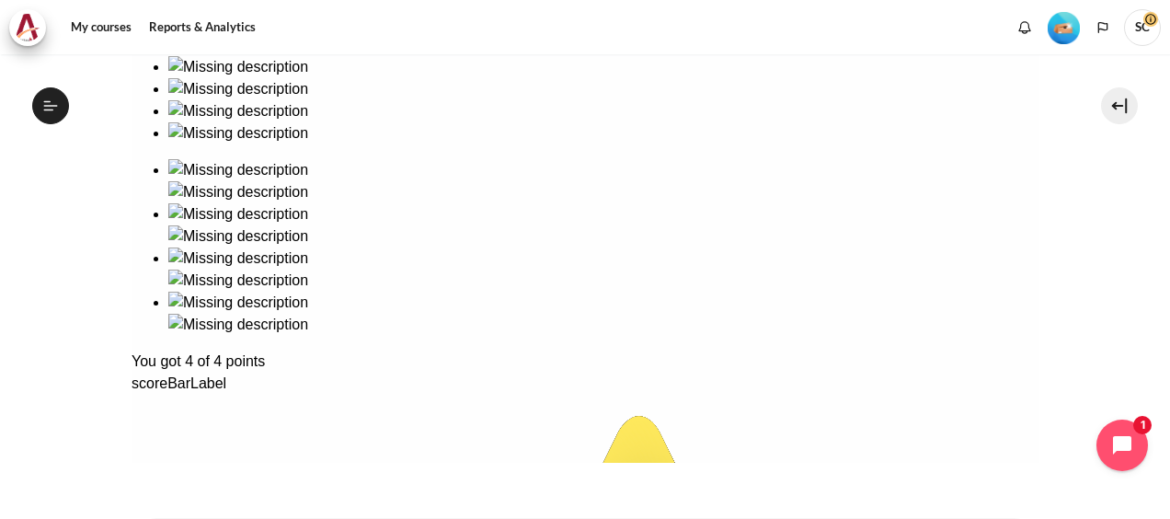
drag, startPoint x: 725, startPoint y: 459, endPoint x: 597, endPoint y: 455, distance: 128.0
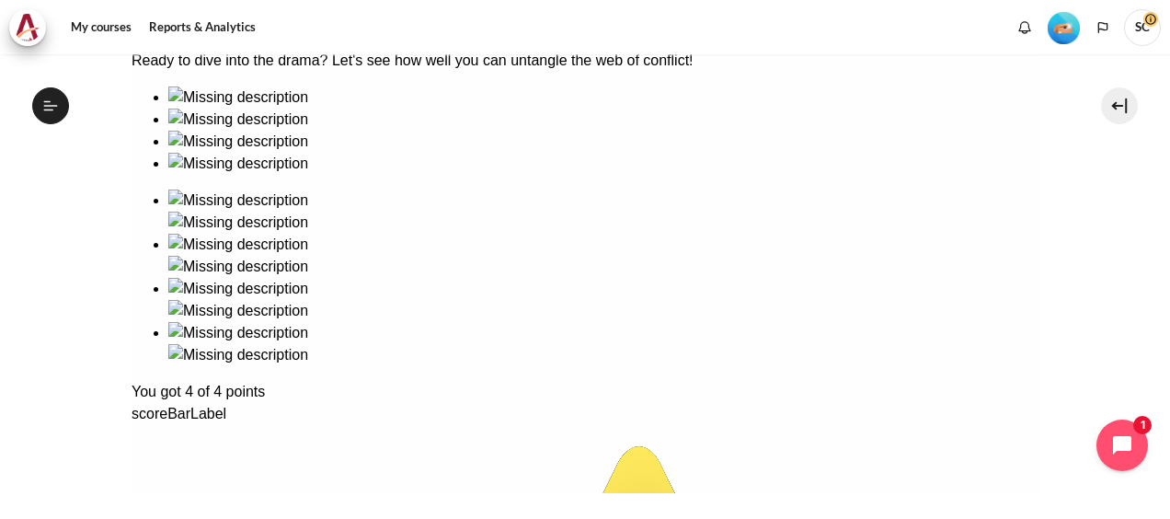
scroll to position [523, 0]
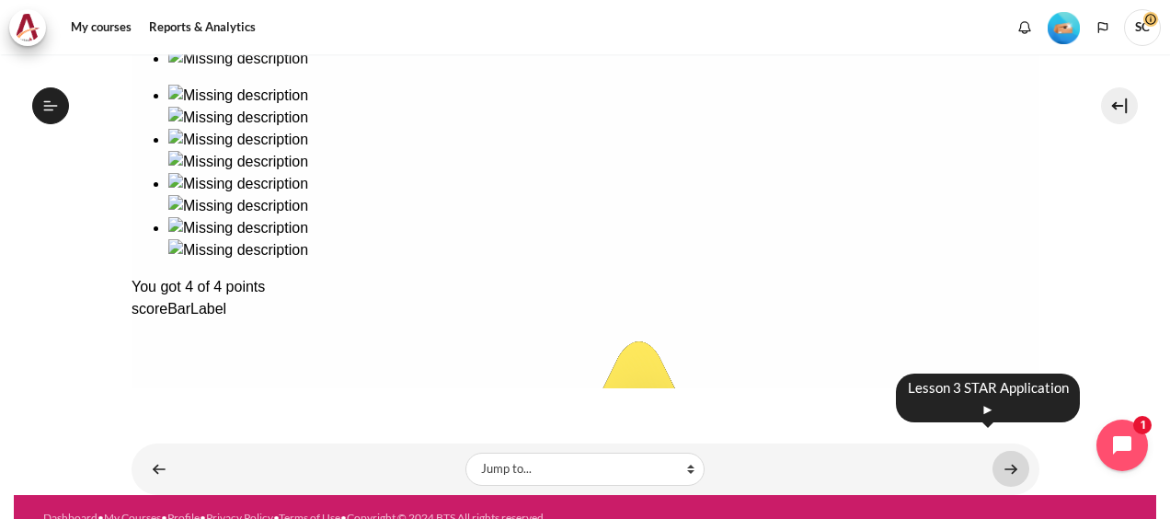
click at [1005, 451] on link "Content" at bounding box center [1011, 469] width 37 height 36
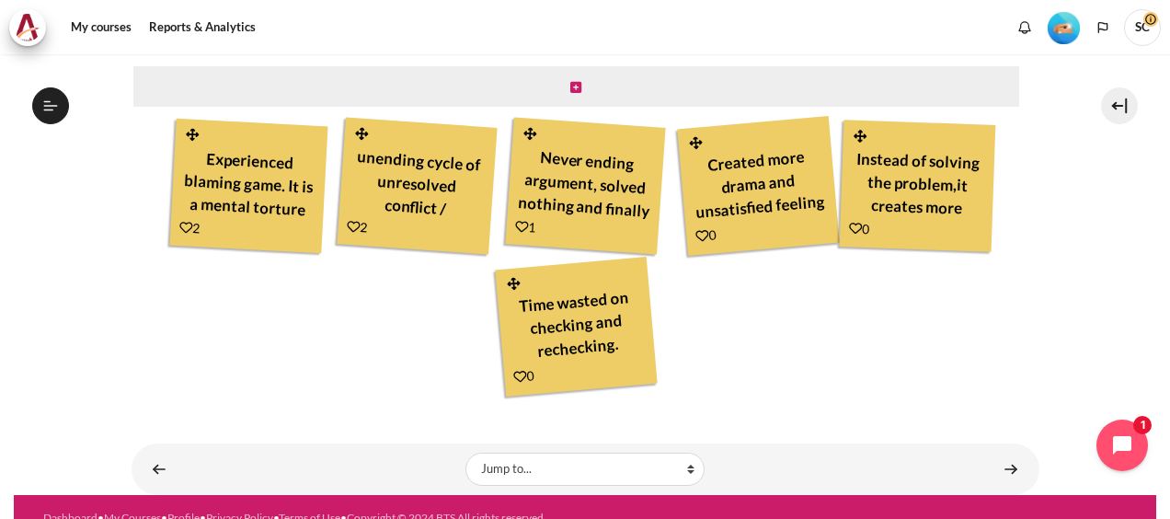
scroll to position [622, 0]
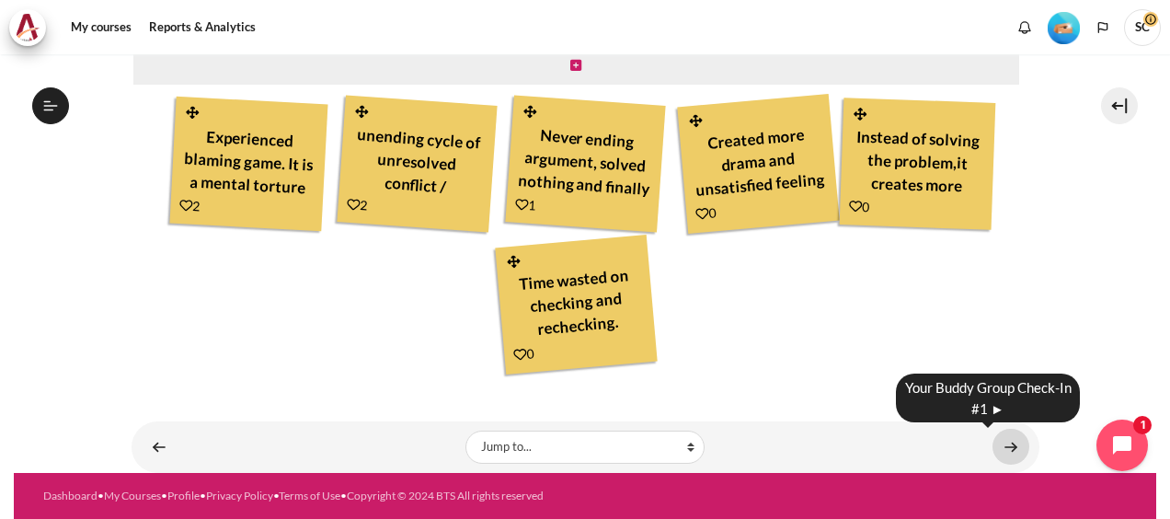
click at [1003, 452] on link "Content" at bounding box center [1011, 447] width 37 height 36
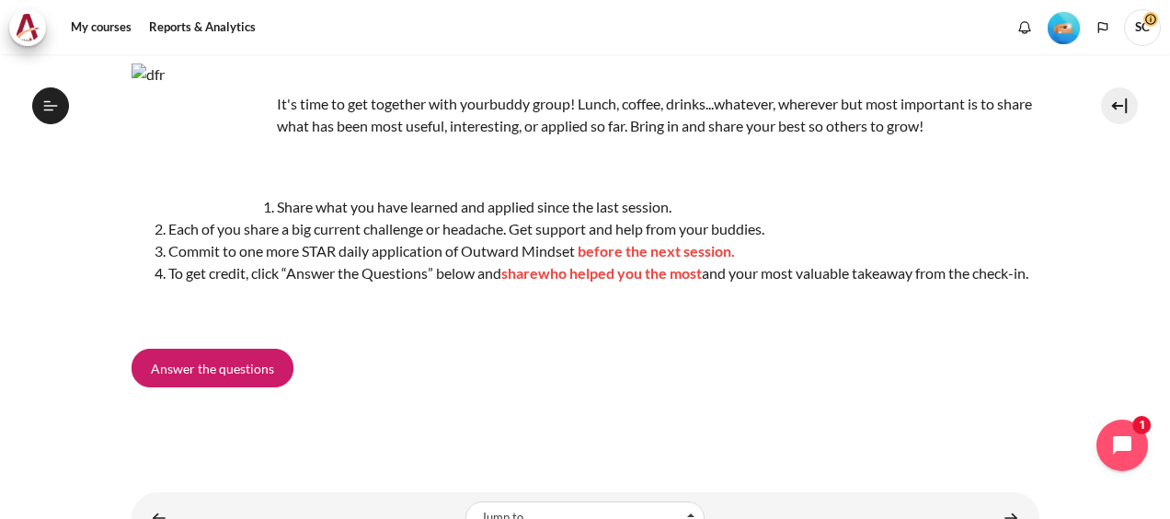
scroll to position [233, 0]
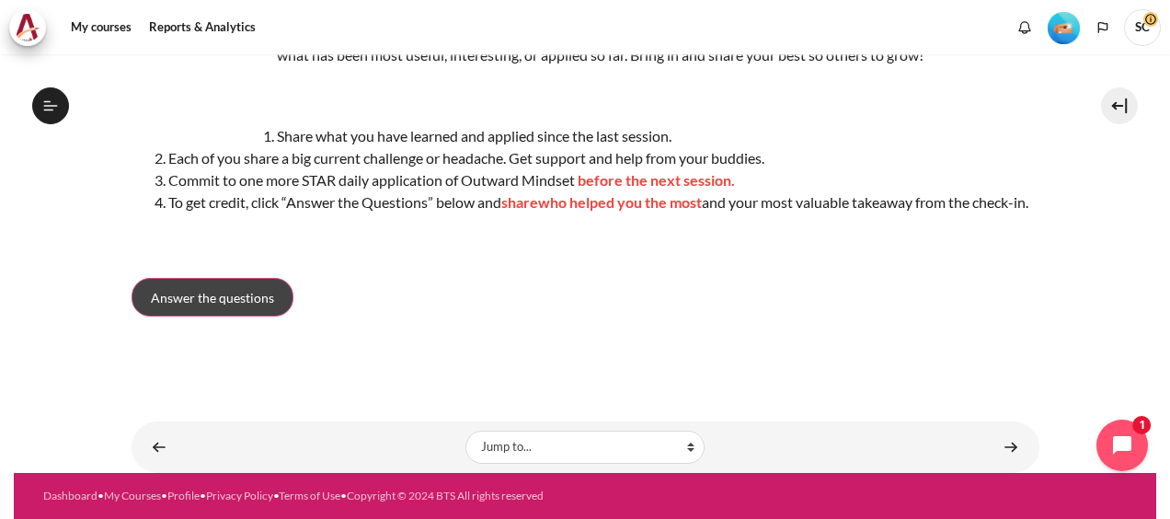
click at [205, 294] on span "Answer the questions" at bounding box center [212, 297] width 123 height 19
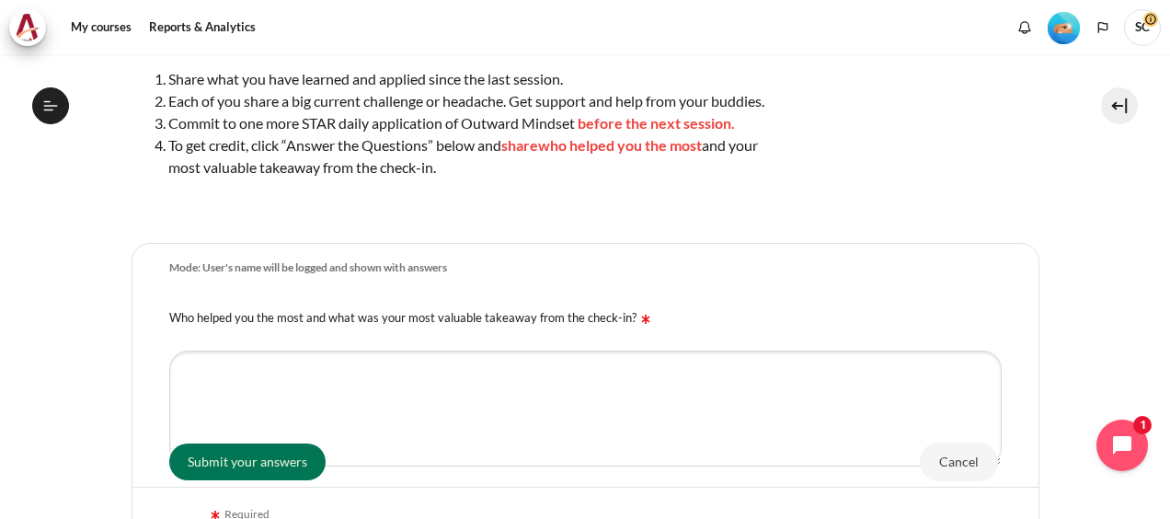
scroll to position [460, 0]
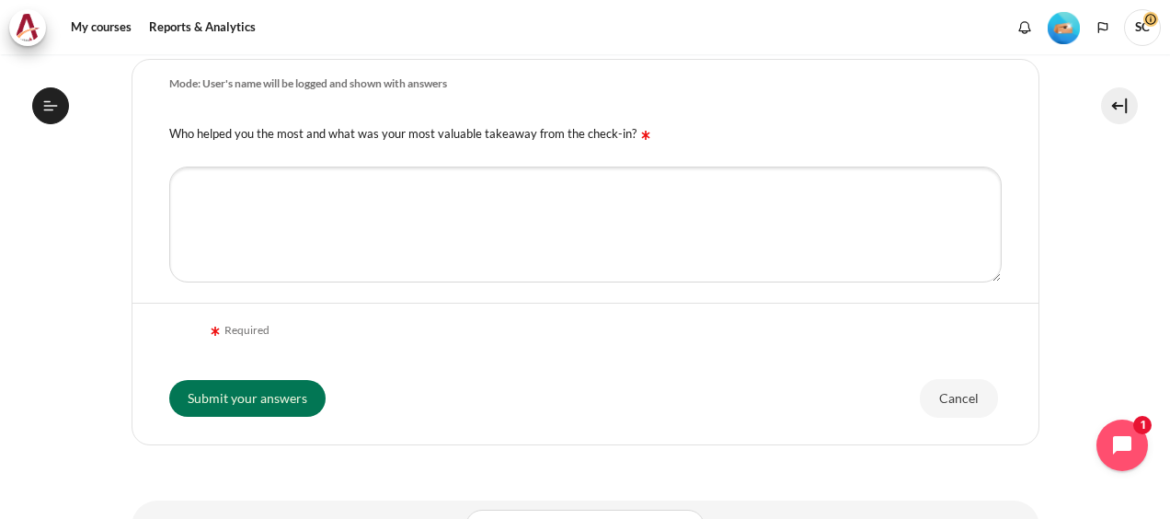
click at [175, 141] on label "Who helped you the most and what was your most valuable takeaway from the check…" at bounding box center [412, 133] width 486 height 15
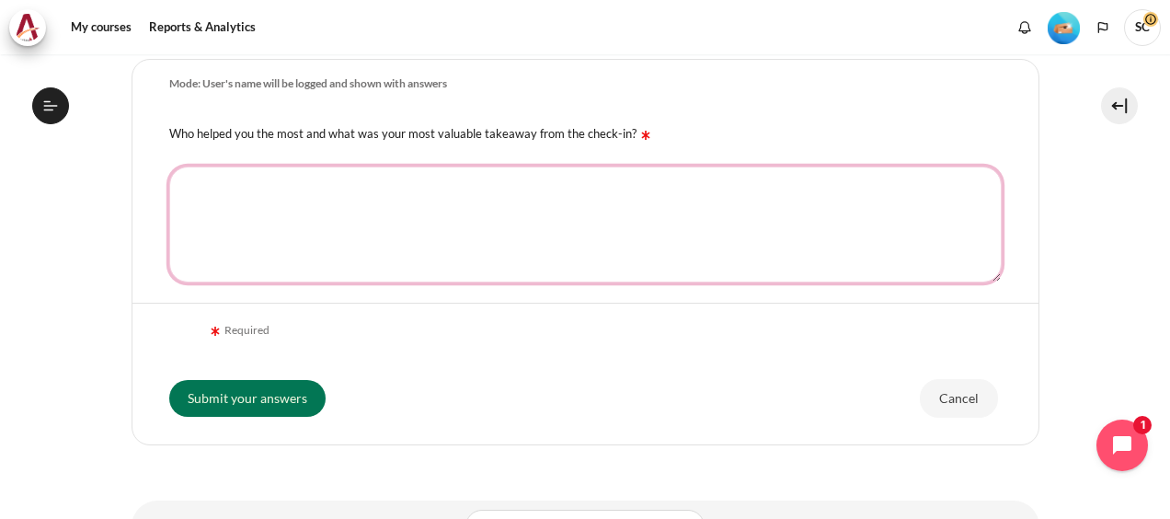
click at [175, 167] on textarea "Who helped you the most and what was your most valuable takeaway from the check…" at bounding box center [585, 225] width 833 height 116
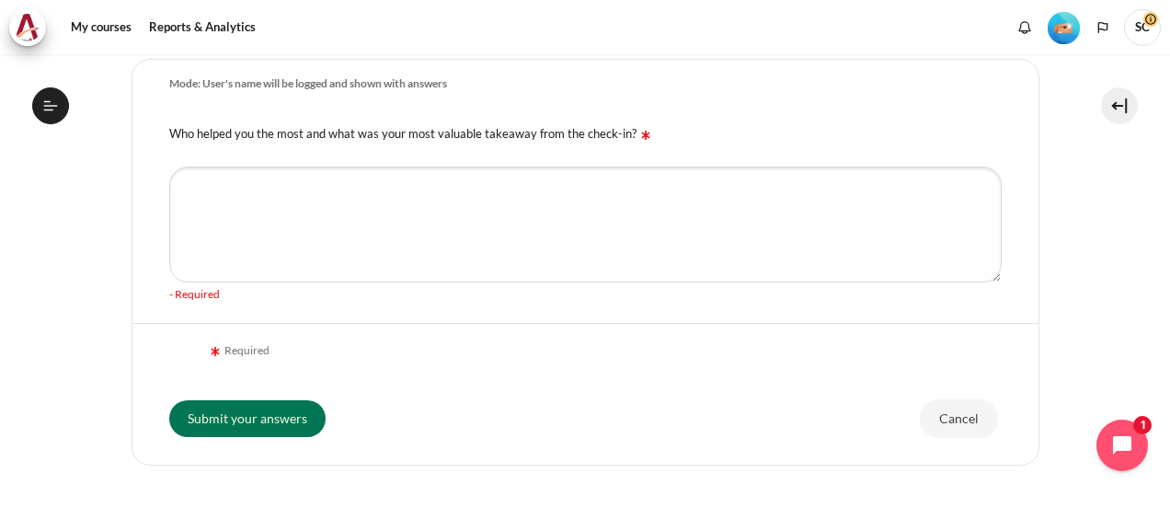
drag, startPoint x: 167, startPoint y: 155, endPoint x: 253, endPoint y: 158, distance: 86.6
click at [252, 155] on div "Who helped you the most and what was your most valuable takeaway from the check…" at bounding box center [585, 132] width 906 height 47
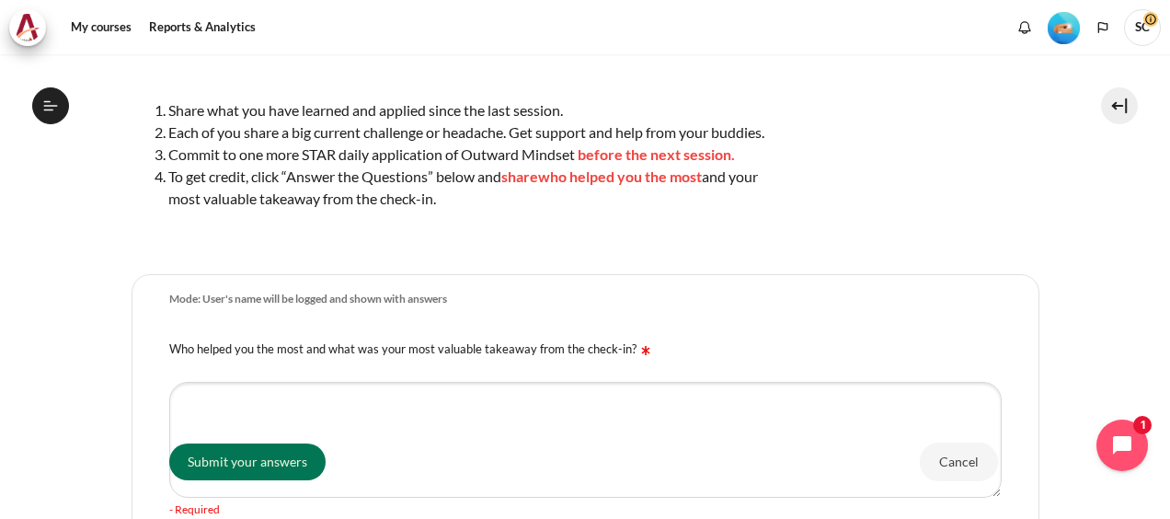
scroll to position [396, 0]
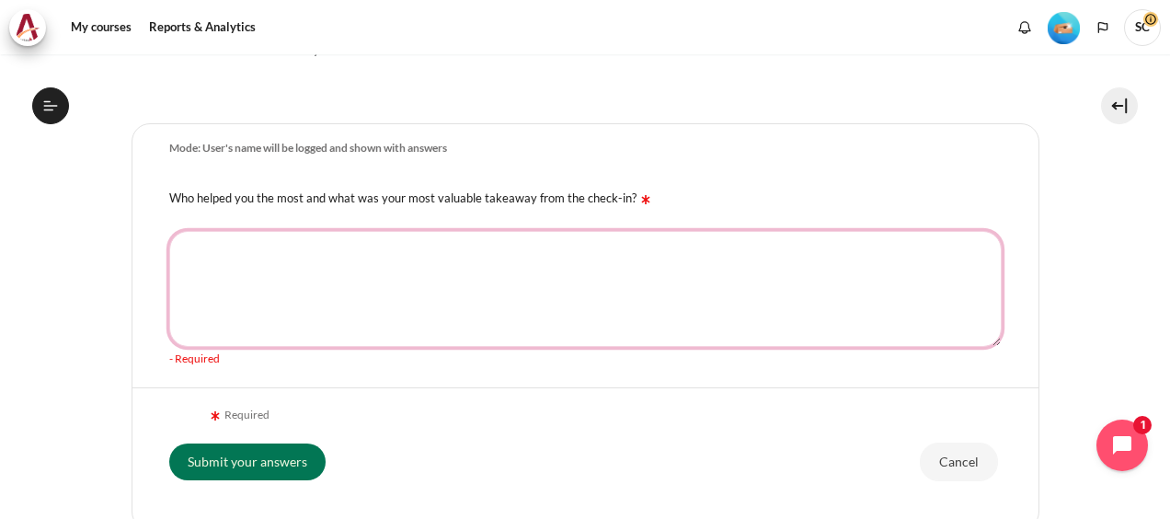
click at [542, 271] on textarea "Who helped you the most and what was your most valuable takeaway from the check…" at bounding box center [585, 289] width 833 height 116
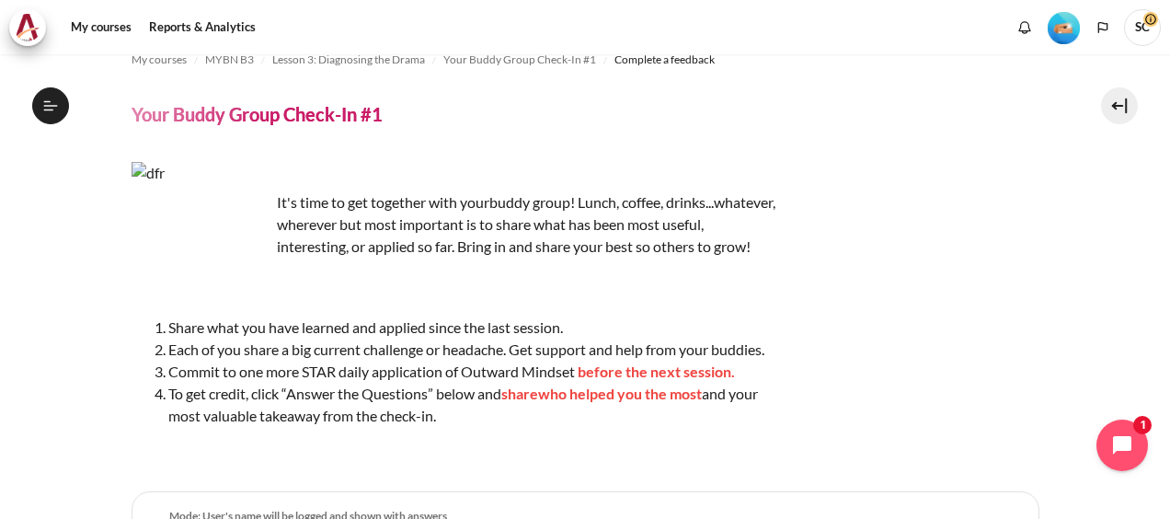
scroll to position [0, 0]
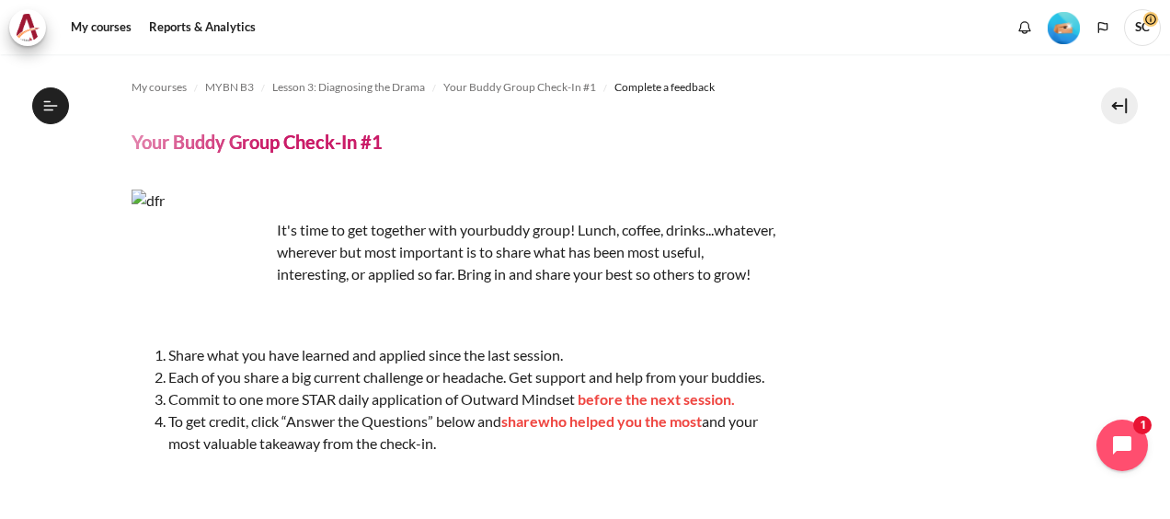
click at [949, 379] on div "It's time to get together with your buddy group! Lunch, coffee, drinks...whatev…" at bounding box center [586, 341] width 908 height 302
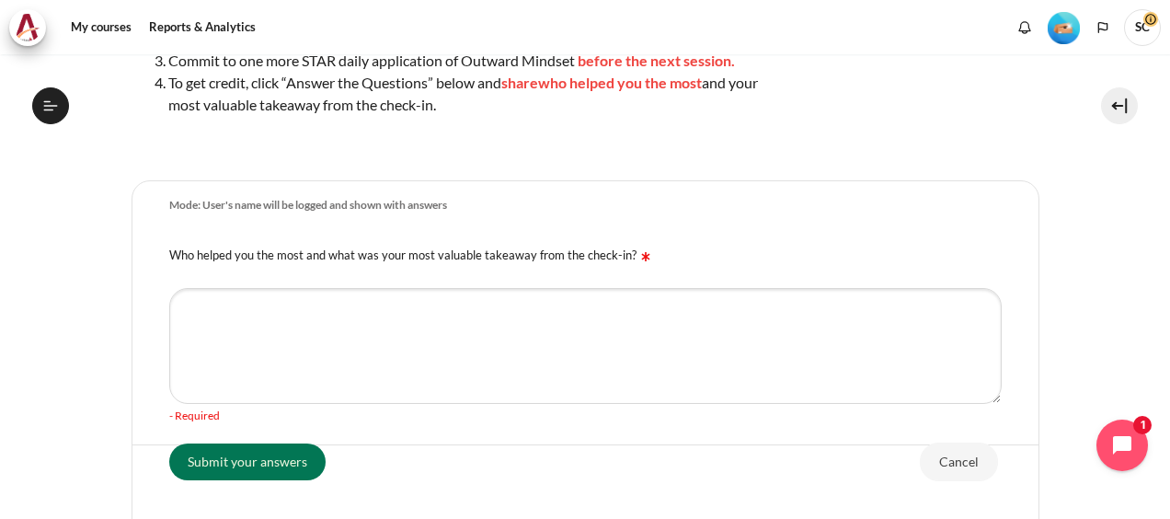
scroll to position [368, 0]
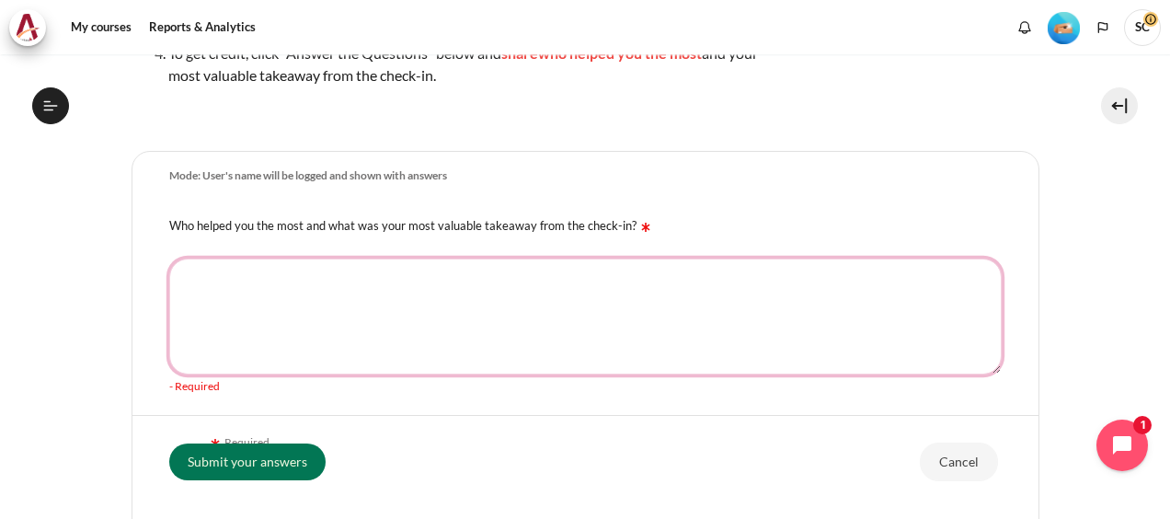
click at [445, 282] on textarea "Who helped you the most and what was your most valuable takeaway from the check…" at bounding box center [585, 317] width 833 height 116
type textarea "T"
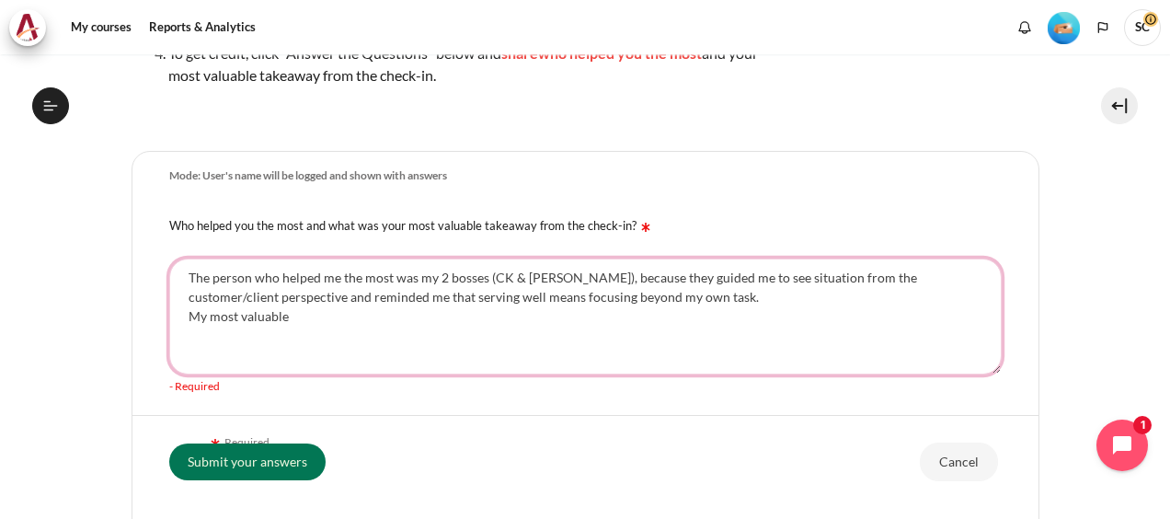
paste textarea "My most valuable takeaway is that customer service is not just about solving pr…"
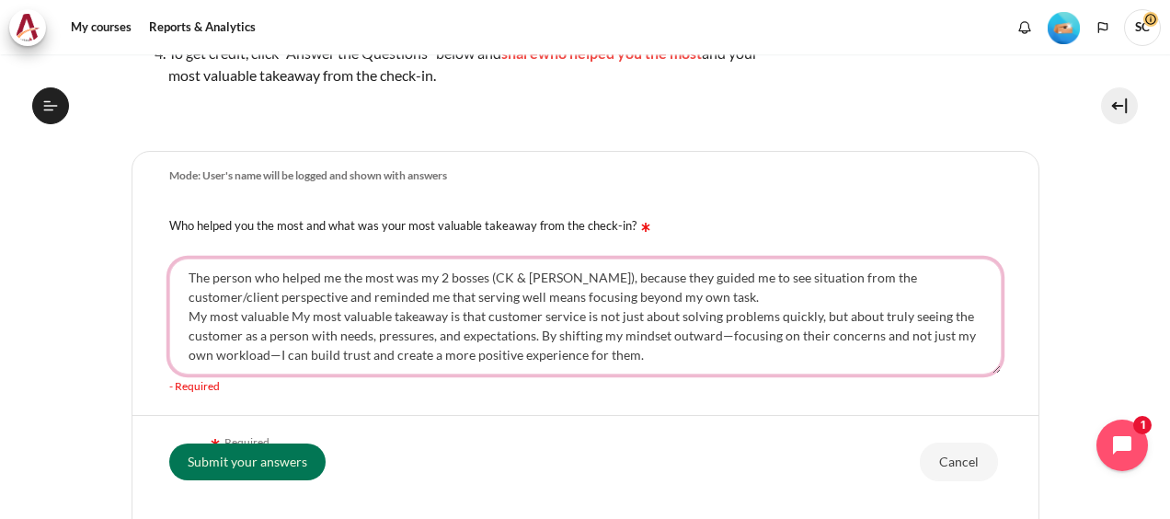
drag, startPoint x: 391, startPoint y: 339, endPoint x: 293, endPoint y: 347, distance: 98.8
click at [293, 347] on textarea "The person who helped me the most was my 2 bosses (CK & Andrew), because they g…" at bounding box center [585, 317] width 833 height 116
drag, startPoint x: 454, startPoint y: 355, endPoint x: 546, endPoint y: 377, distance: 94.6
click at [546, 374] on textarea "The person who helped me the most was my 2 bosses (CK & Andrew), because they g…" at bounding box center [585, 317] width 833 height 116
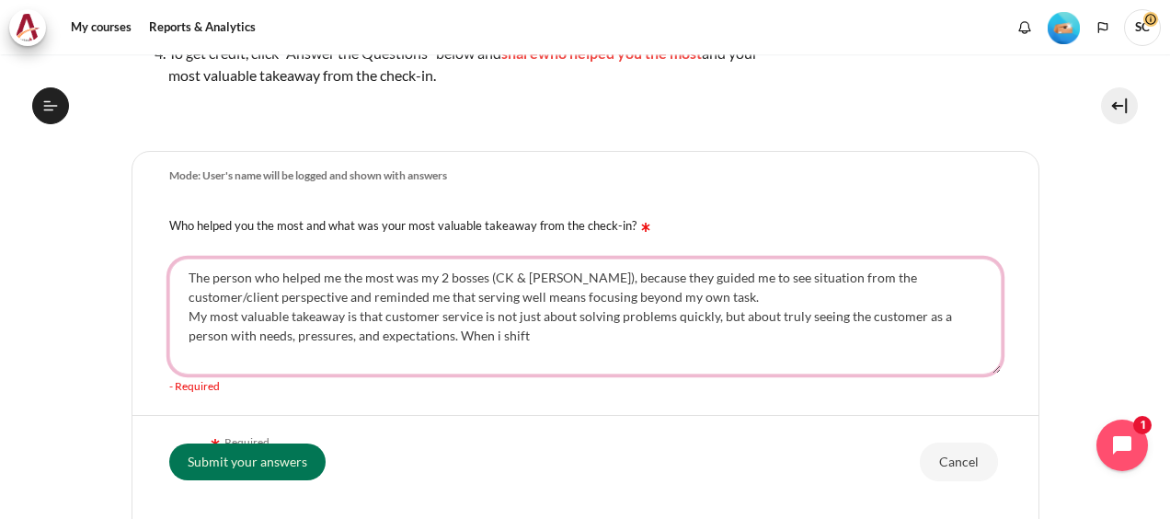
click at [858, 333] on textarea "The person who helped me the most was my 2 bosses (CK & Andrew), because they g…" at bounding box center [585, 317] width 833 height 116
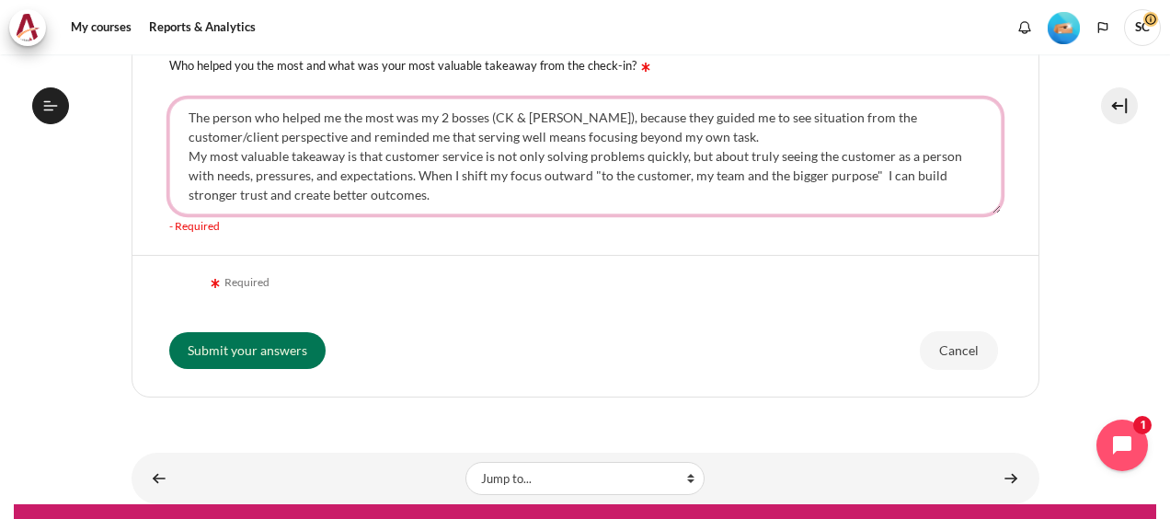
scroll to position [488, 0]
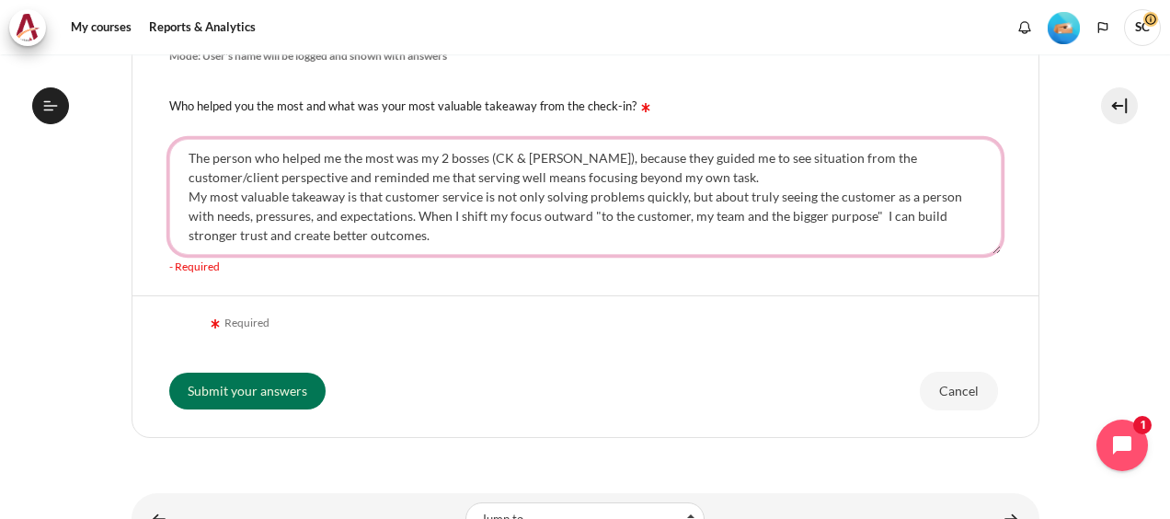
type textarea "The person who helped me the most was my 2 bosses (CK & Andrew), because they g…"
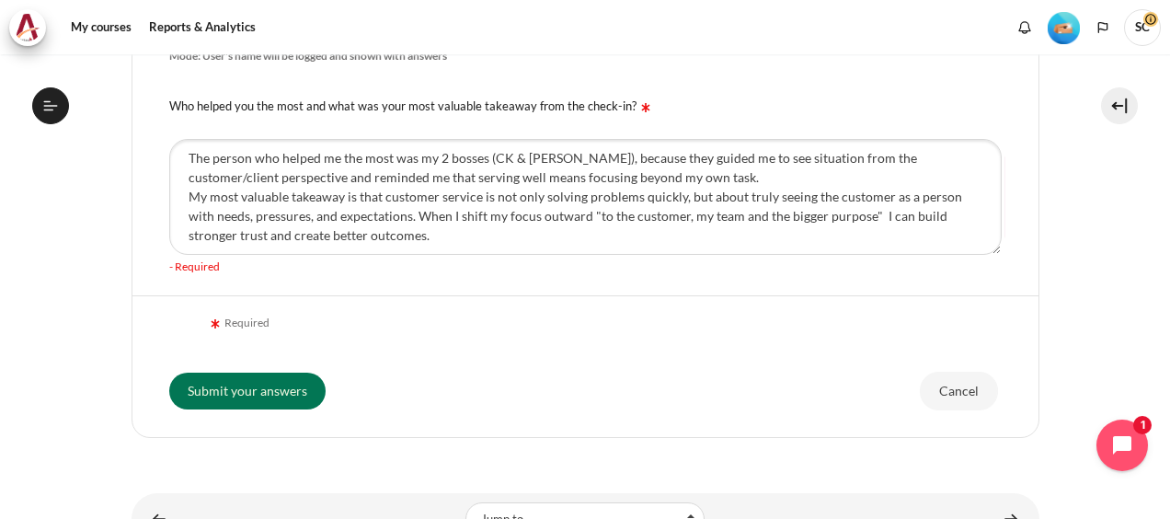
click at [614, 430] on div "Submit your answers Cancel" at bounding box center [585, 390] width 833 height 78
click at [223, 409] on input "Submit your answers" at bounding box center [247, 391] width 156 height 37
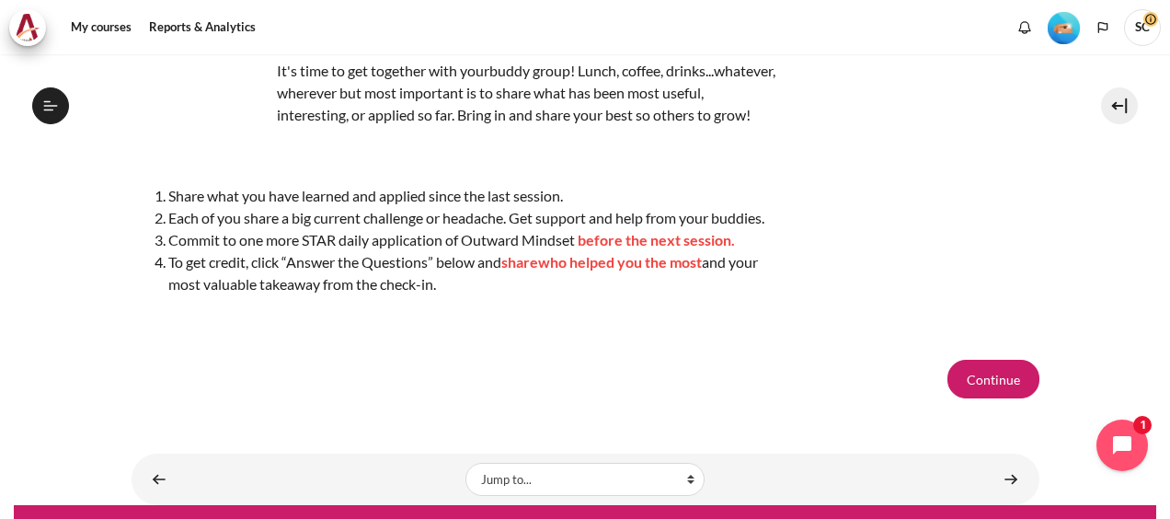
scroll to position [257, 0]
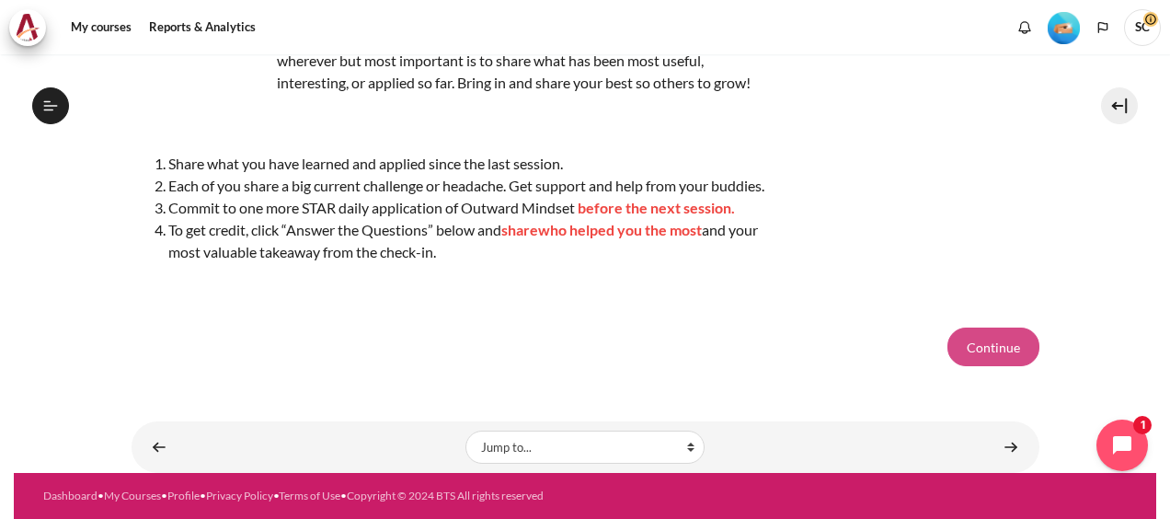
click at [968, 351] on button "Continue" at bounding box center [994, 347] width 92 height 39
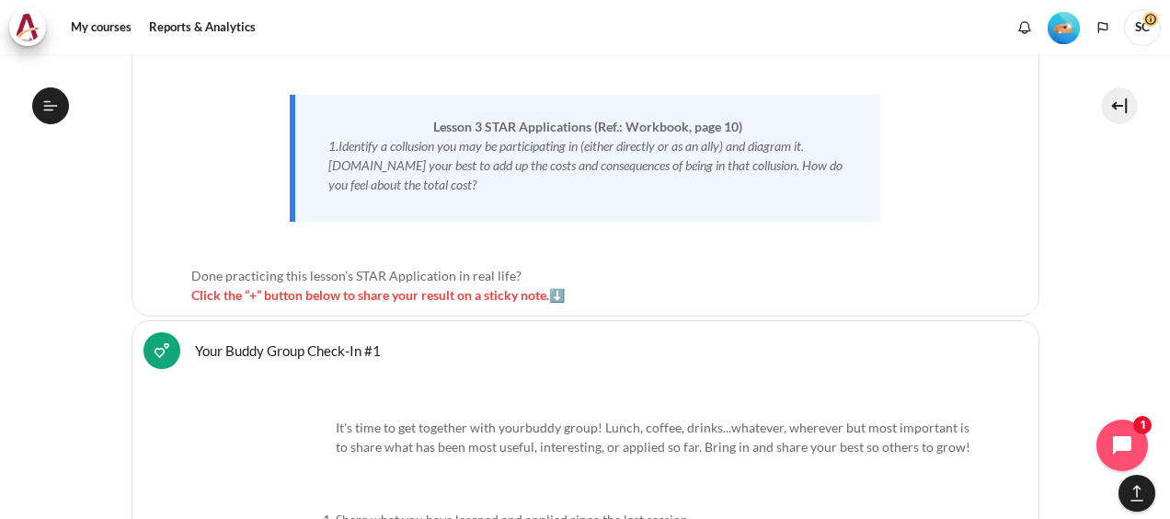
scroll to position [6809, 0]
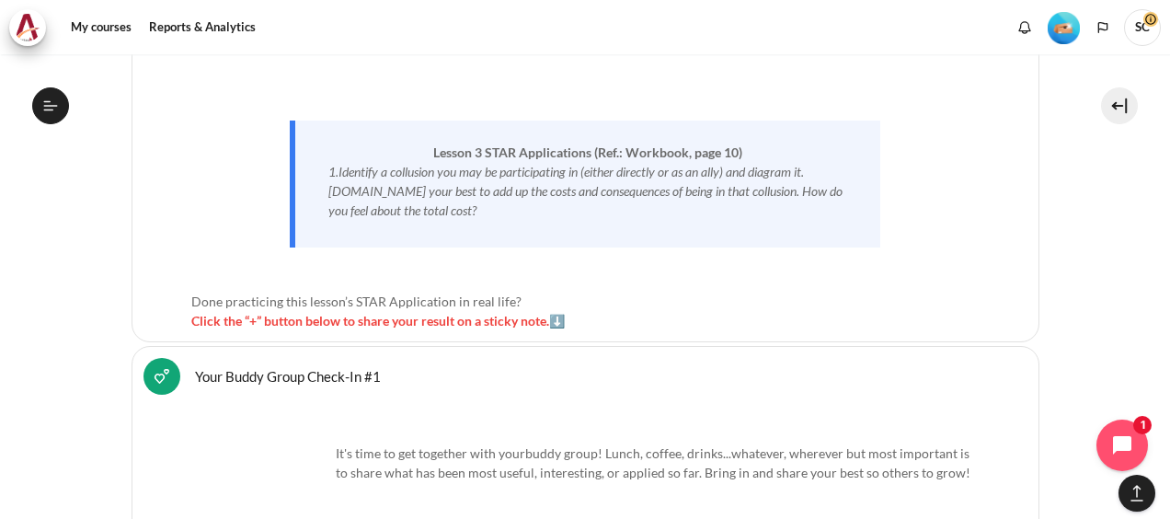
click at [558, 313] on span "Click the “+” button below to share your result on a sticky note.⬇️" at bounding box center [378, 321] width 374 height 16
click at [254, 313] on span "Click the “+” button below to share your result on a sticky note.⬇️" at bounding box center [378, 321] width 374 height 16
click at [249, 313] on span "Click the “+” button below to share your result on a sticky note.⬇️" at bounding box center [378, 321] width 374 height 16
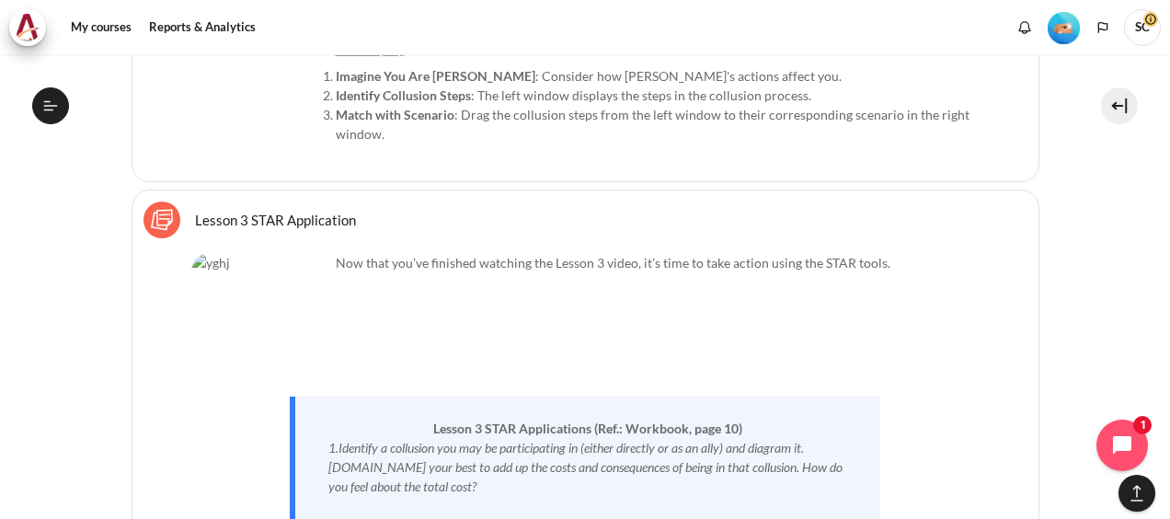
click at [283, 211] on link "Lesson 3 STAR Application Sticky Notes" at bounding box center [275, 219] width 161 height 17
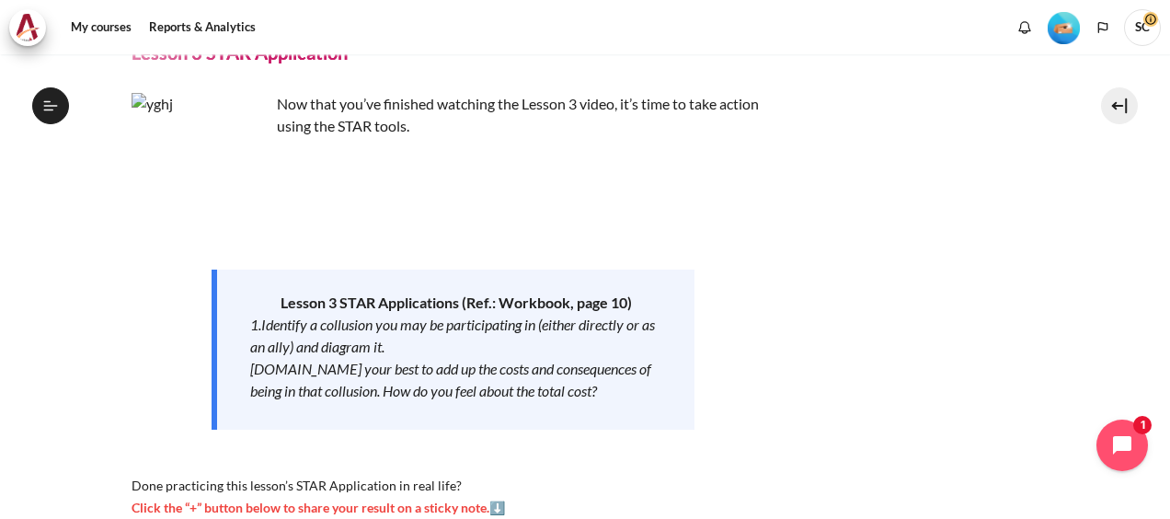
scroll to position [92, 0]
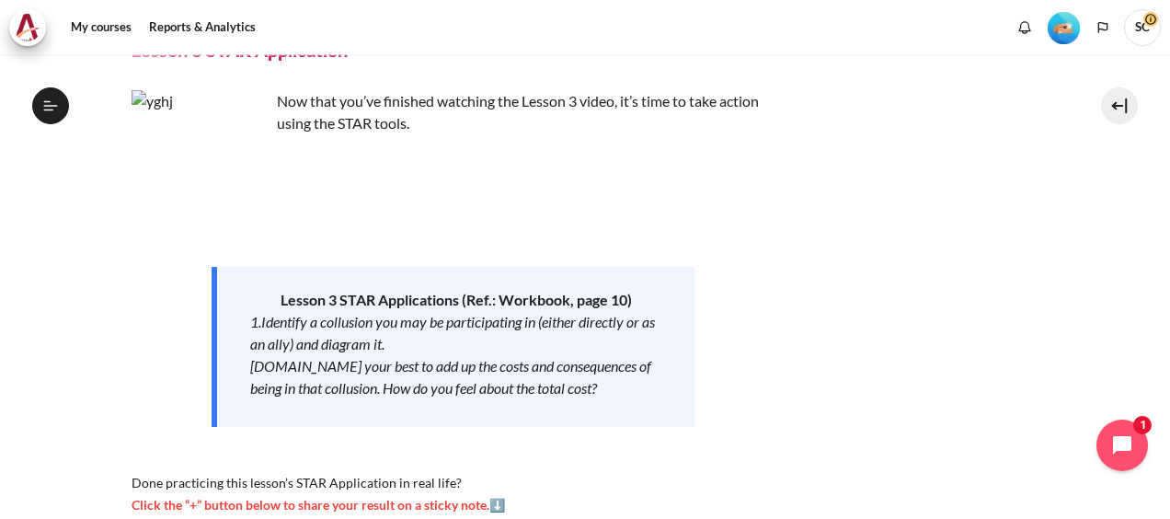
click at [829, 446] on div "Now that you’ve finished watching the Lesson 3 video, it’s time to take action …" at bounding box center [586, 302] width 908 height 425
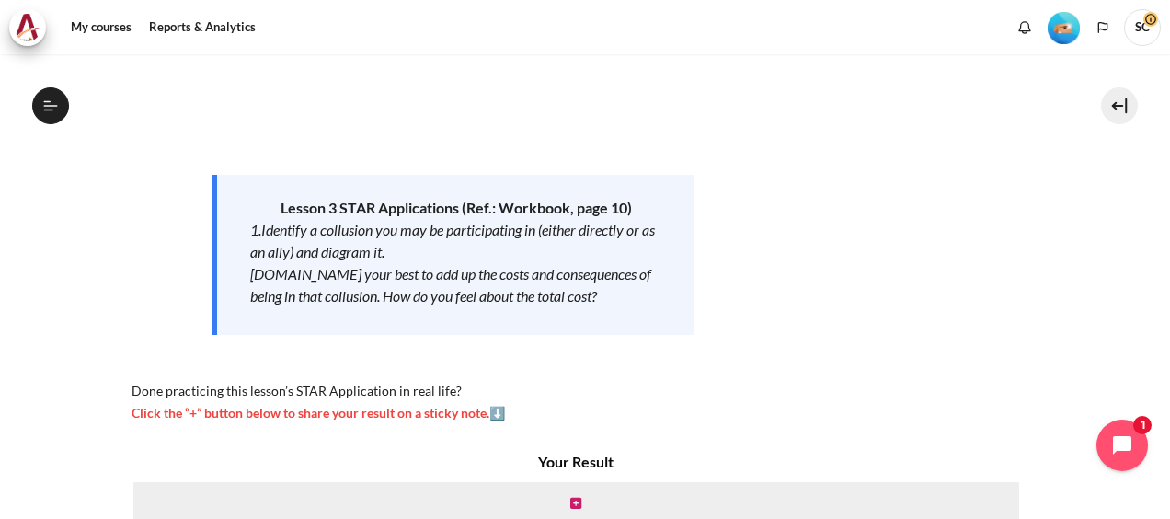
click at [368, 250] on em "1.Identify a collusion you may be participating in (either directly or as an al…" at bounding box center [452, 241] width 405 height 40
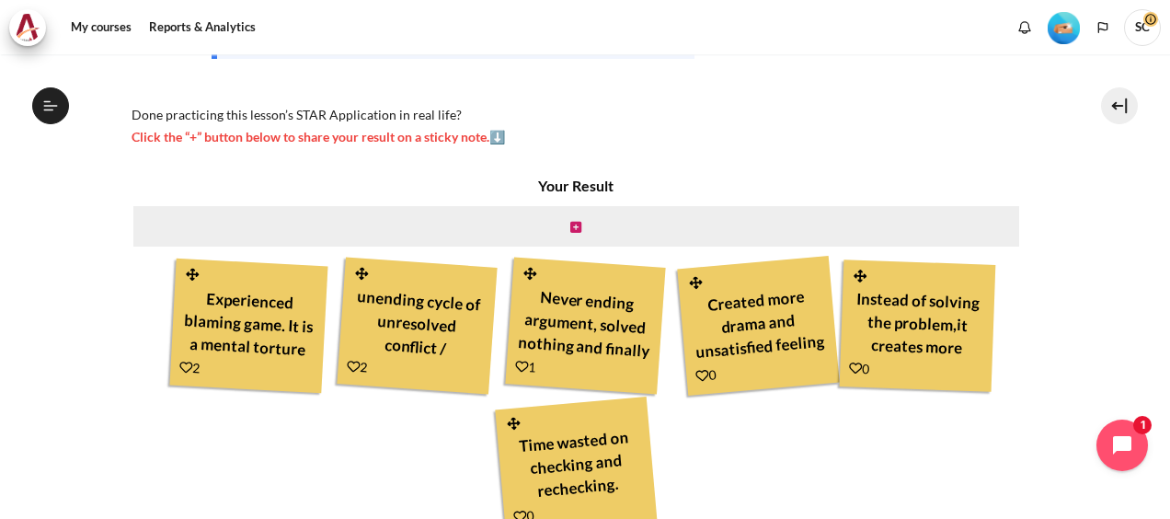
scroll to position [552, 0]
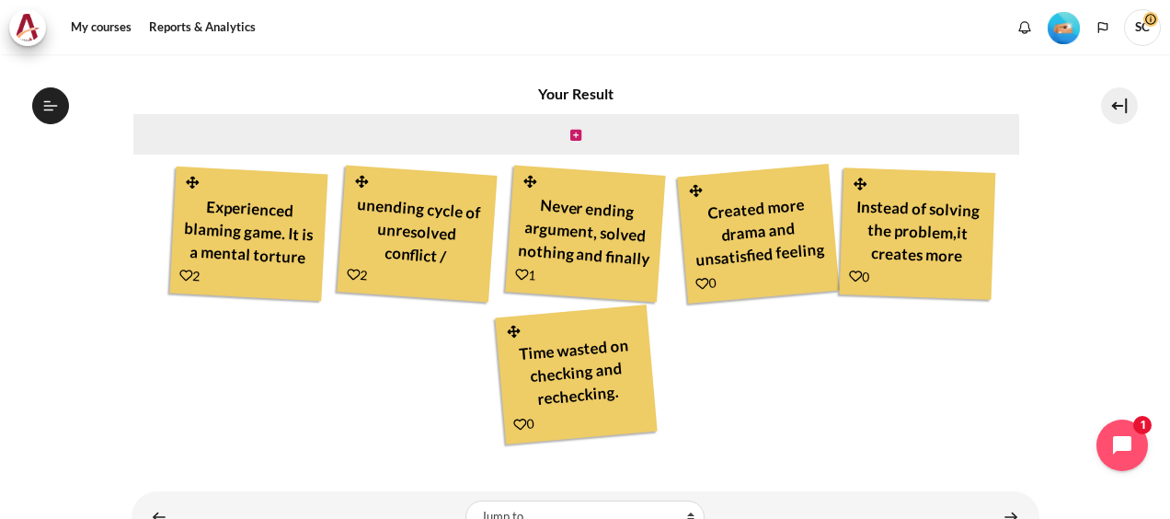
click at [535, 222] on div "Never ending argument, solved nothing and finally you let inward mindset rule y…" at bounding box center [585, 231] width 138 height 86
click at [771, 230] on div "Created more drama and unsatisfied feeling" at bounding box center [758, 230] width 140 height 87
click at [539, 205] on div "Never ending argument, solved nothing and finally you let inward mindset rule y…" at bounding box center [585, 231] width 138 height 86
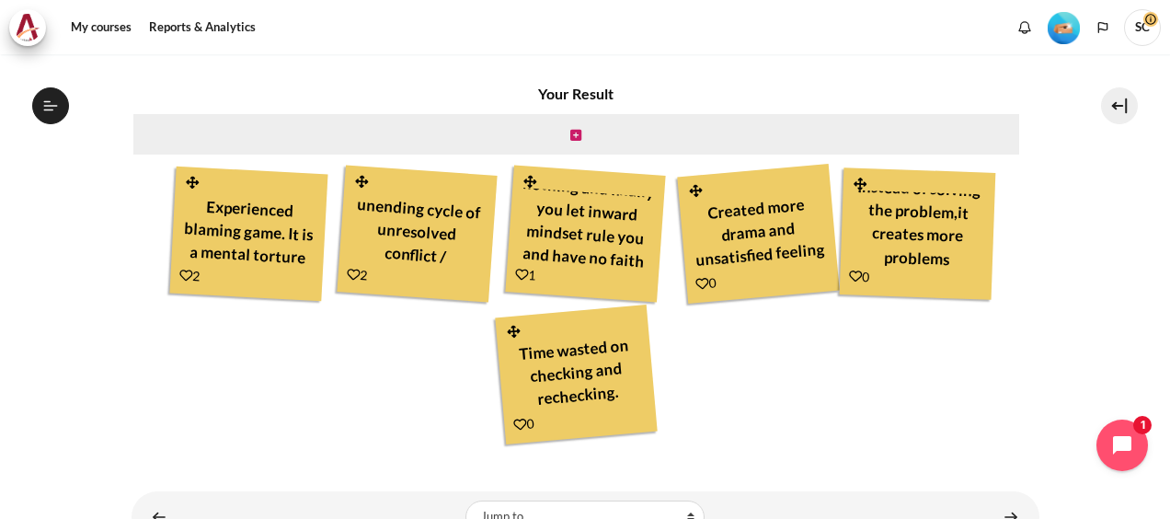
click at [634, 251] on div "Never ending argument, solved nothing and finally you let inward mindset rule y…" at bounding box center [585, 231] width 138 height 86
click at [798, 343] on div "Your Result Experienced blaming game. It is a mental torture to be in this kind…" at bounding box center [577, 265] width 890 height 364
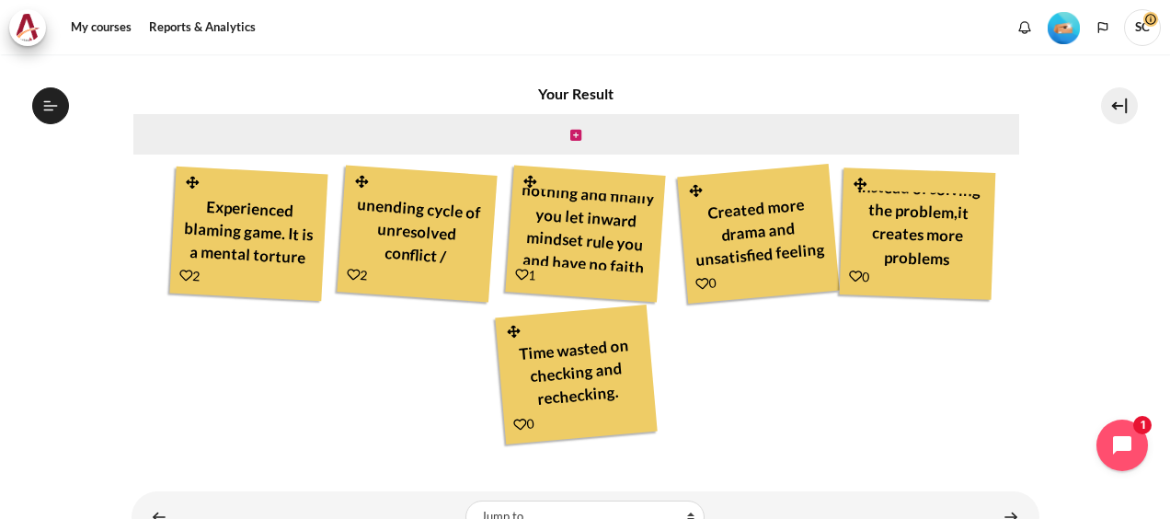
click at [759, 366] on div "Your Result Experienced blaming game. It is a mental torture to be in this kind…" at bounding box center [577, 265] width 890 height 364
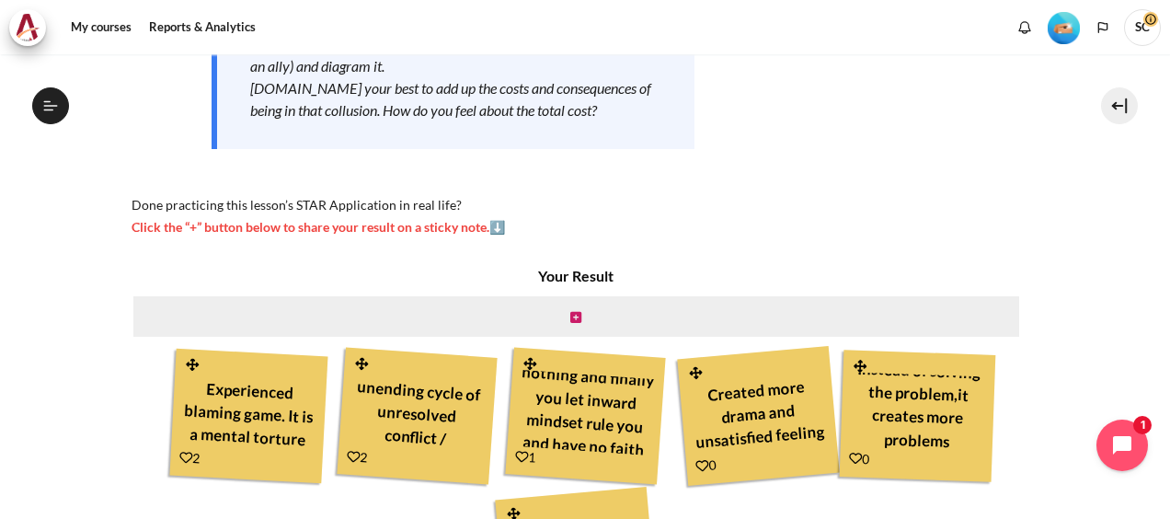
scroll to position [368, 0]
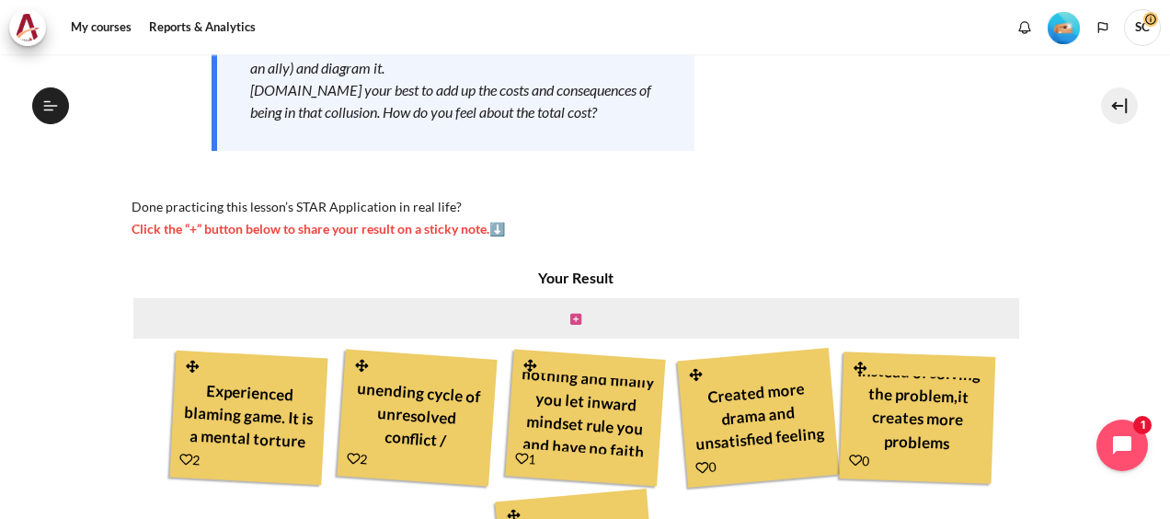
click at [570, 319] on icon "Content" at bounding box center [575, 319] width 11 height 13
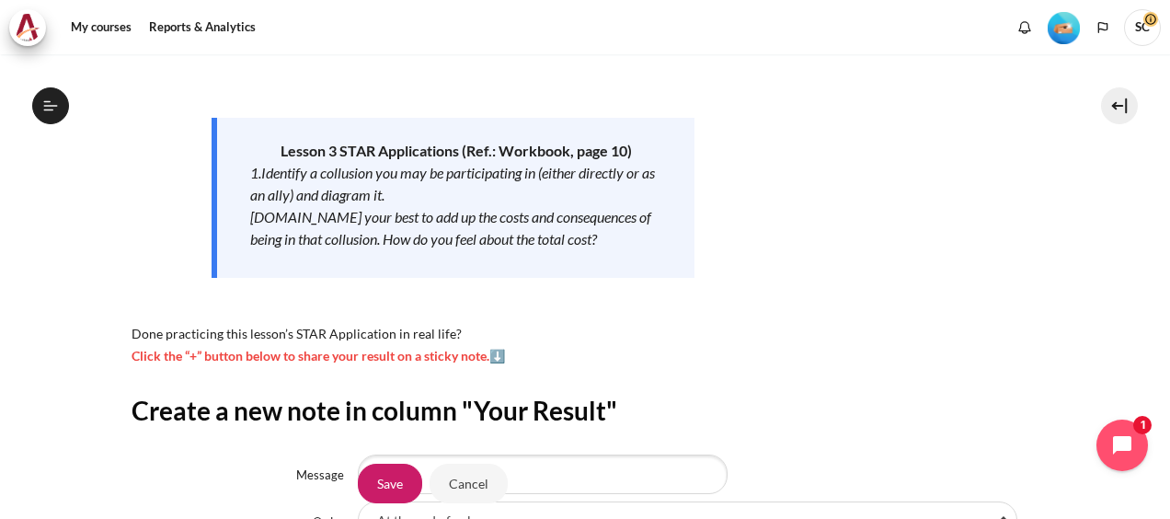
scroll to position [368, 0]
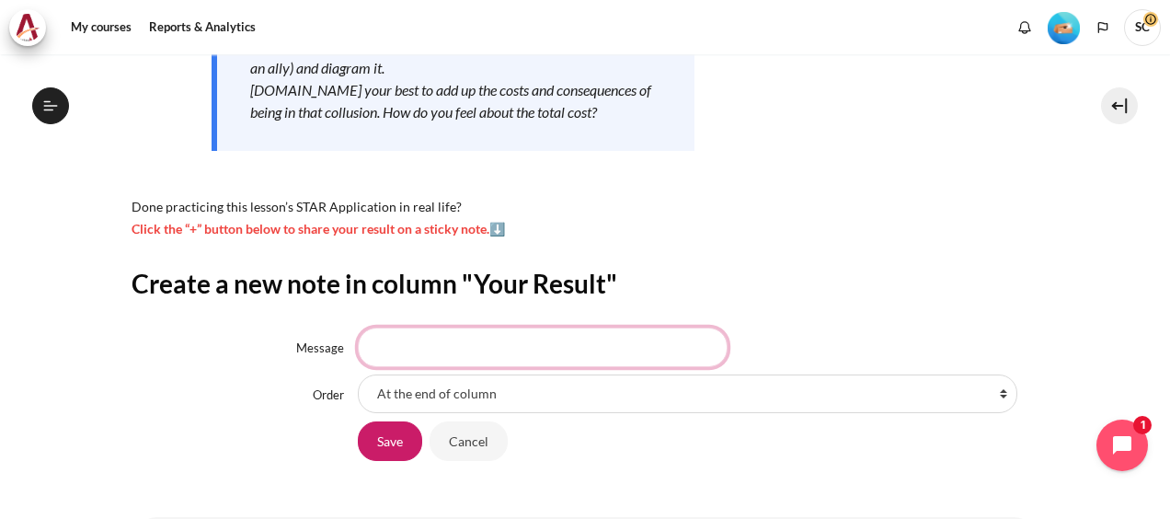
click at [474, 351] on input "Message" at bounding box center [543, 347] width 370 height 39
type input "r"
click at [473, 356] on input "Recurring problem. Becomes Inwards Mindset" at bounding box center [543, 347] width 370 height 39
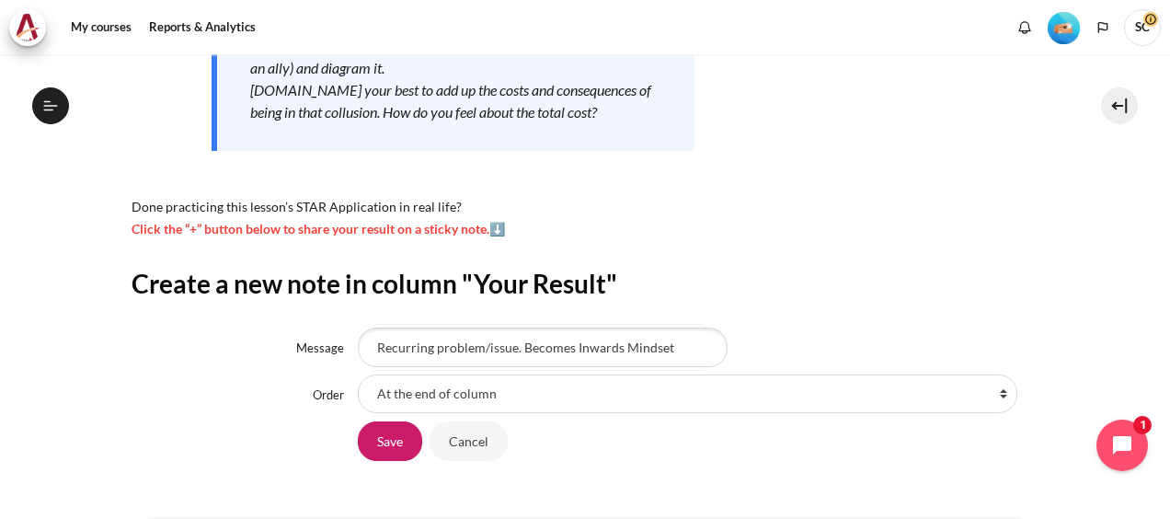
drag, startPoint x: 858, startPoint y: 321, endPoint x: 771, endPoint y: 282, distance: 95.9
click at [858, 322] on div "Create a new note in column "Your Result" Message Recurring problem/issue. Beco…" at bounding box center [586, 364] width 908 height 195
click at [521, 350] on input "Recurring problem/issue. Becomes Inwards Mindset" at bounding box center [543, 347] width 370 height 39
click at [515, 344] on input "Recurring problem/issue, it becomes Inwards Mindset" at bounding box center [543, 347] width 370 height 39
click at [527, 351] on input "Recurring problem/issue. it becomes Inwards Mindset" at bounding box center [543, 347] width 370 height 39
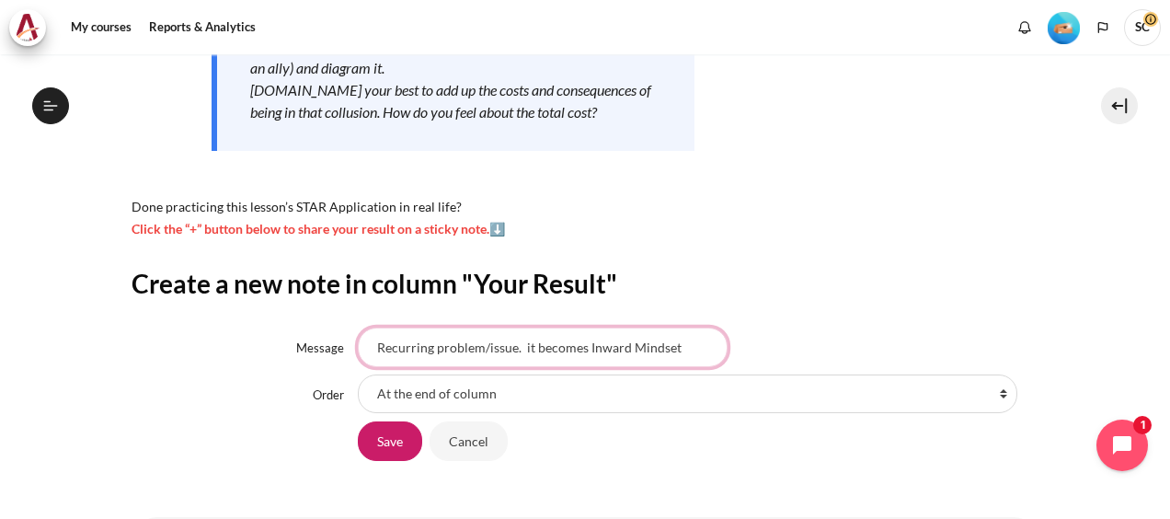
drag, startPoint x: 585, startPoint y: 351, endPoint x: 258, endPoint y: 328, distance: 328.4
click at [258, 328] on div "Message Recurring problem/issue. it becomes Inward Mindset" at bounding box center [586, 347] width 908 height 39
click at [539, 346] on input "Recurring problem/issue. it becomes Inward Mindset" at bounding box center [543, 347] width 370 height 39
type input "Recurring problem/issue. Becomes Inward Mindset"
click at [385, 449] on input "Save" at bounding box center [390, 440] width 64 height 39
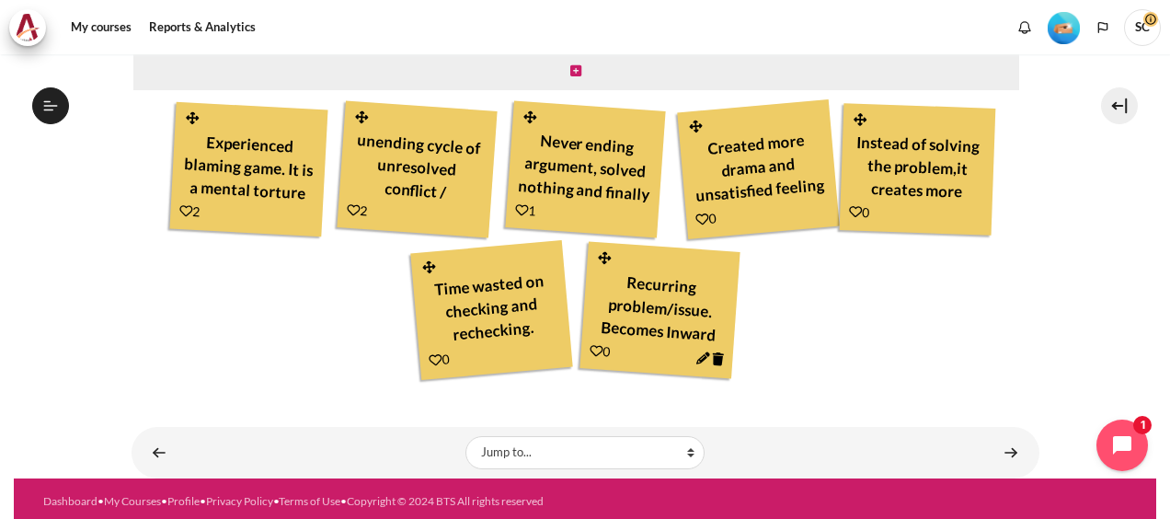
scroll to position [622, 0]
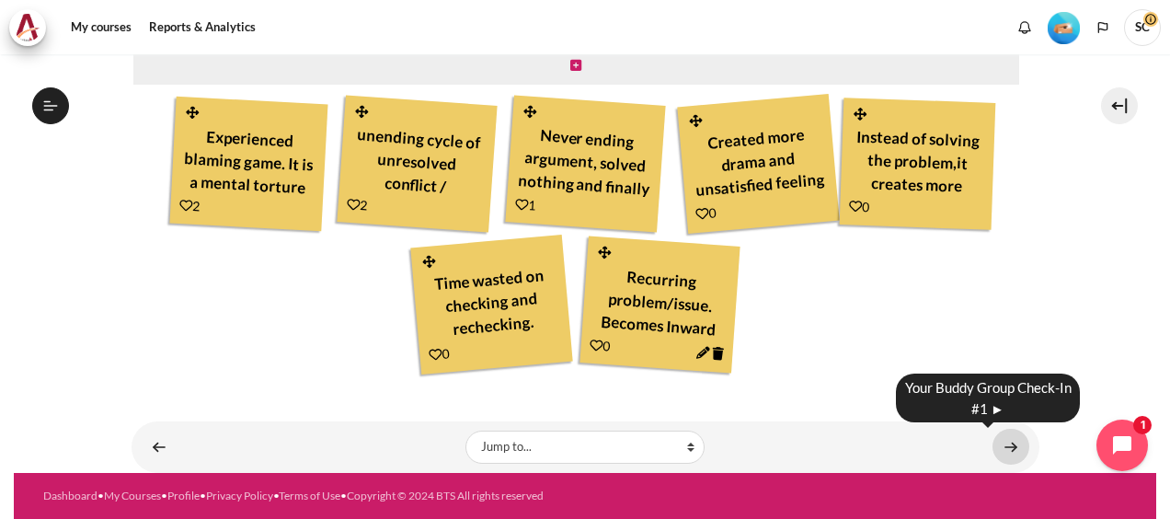
click at [993, 439] on link "Content" at bounding box center [1011, 447] width 37 height 36
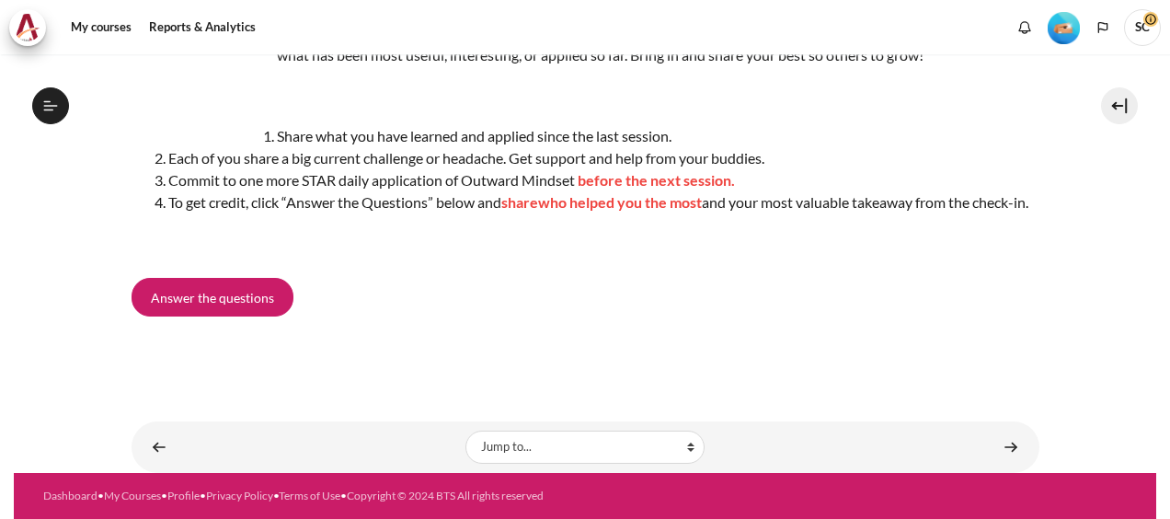
scroll to position [532, 0]
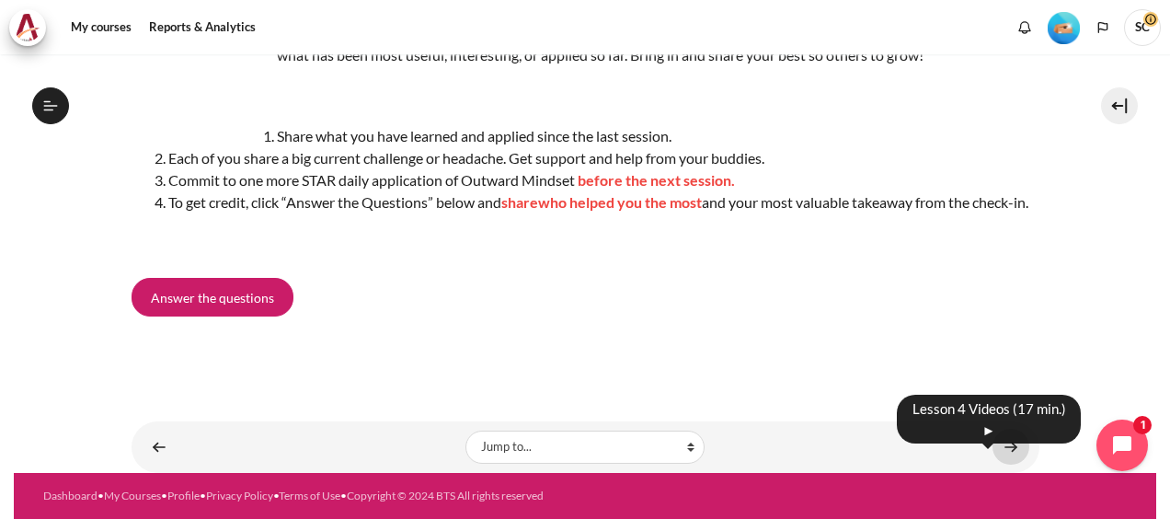
click at [1005, 444] on link "Content" at bounding box center [1011, 447] width 37 height 36
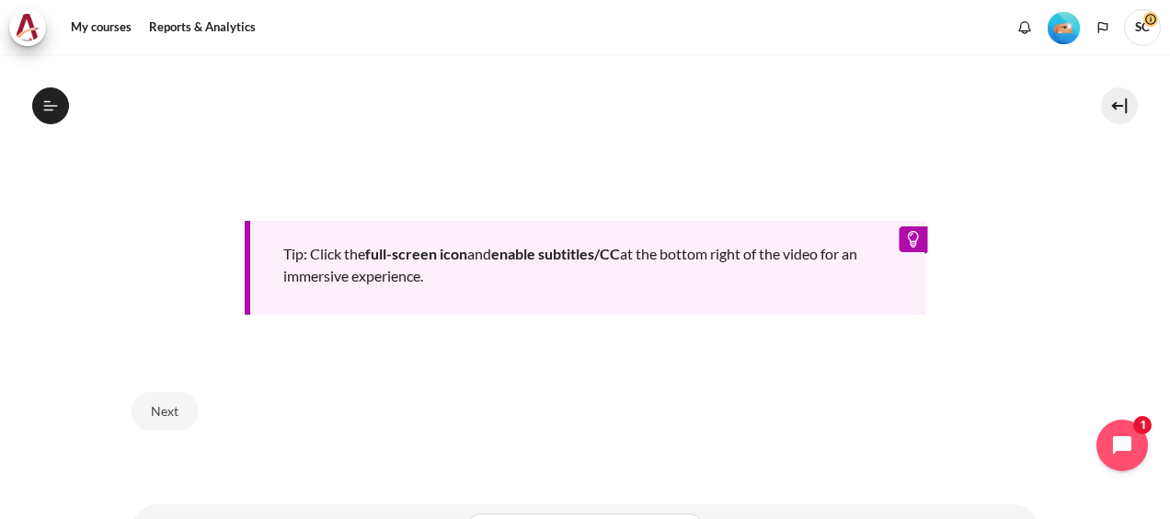
scroll to position [912, 0]
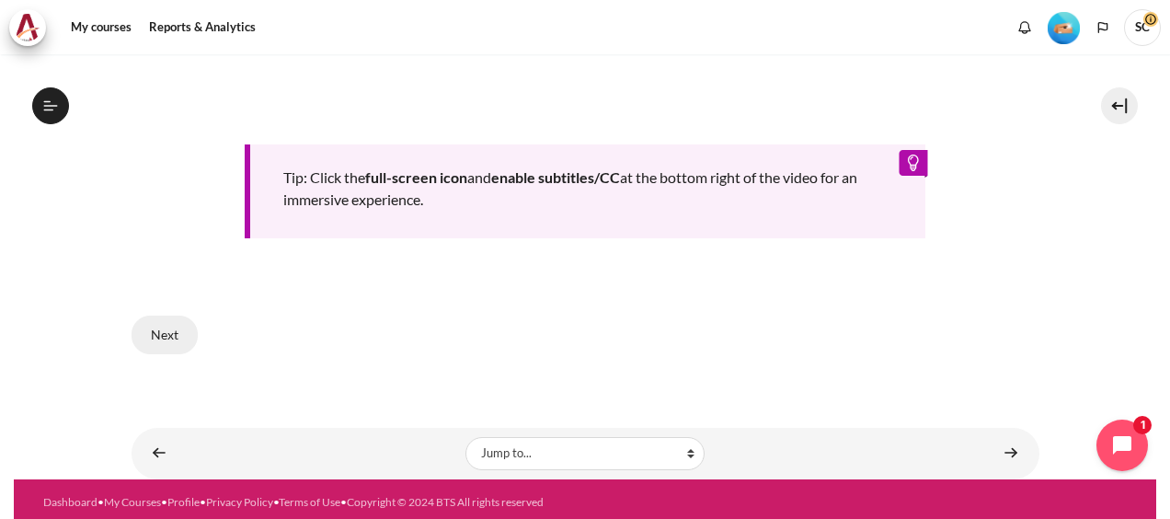
click at [169, 332] on button "Next" at bounding box center [165, 335] width 66 height 39
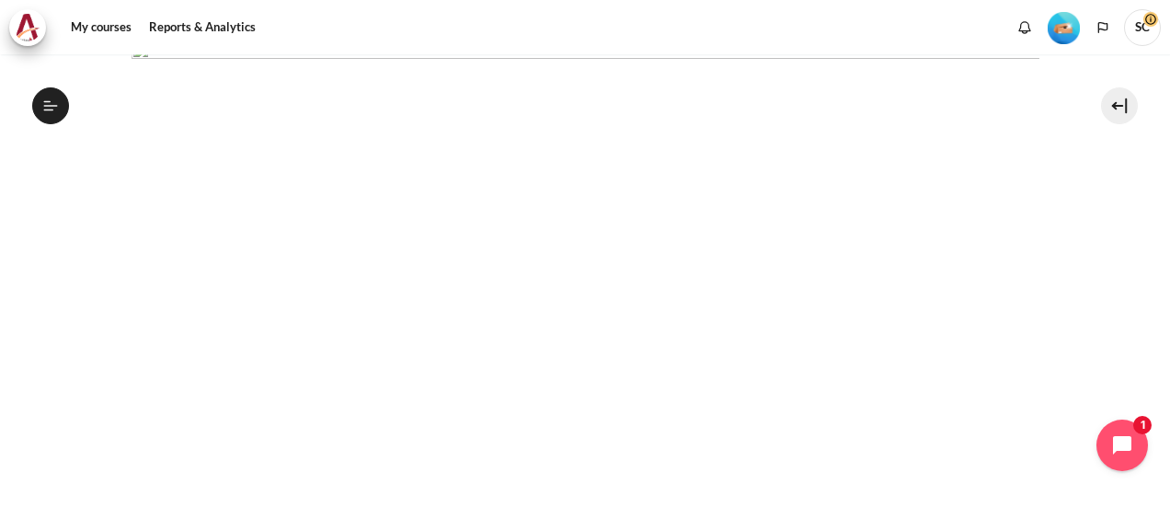
scroll to position [432, 0]
click at [1034, 132] on section "My courses MYBN B3 Lesson 4: Transforming Conflict Lesson 4 Videos (17 min.) Le…" at bounding box center [585, 183] width 1143 height 1123
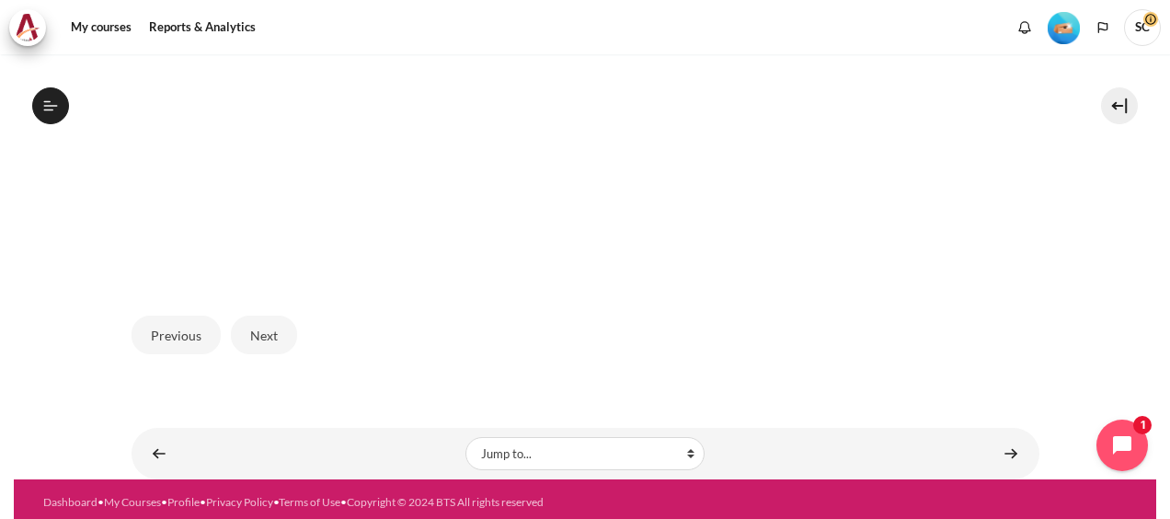
scroll to position [422, 0]
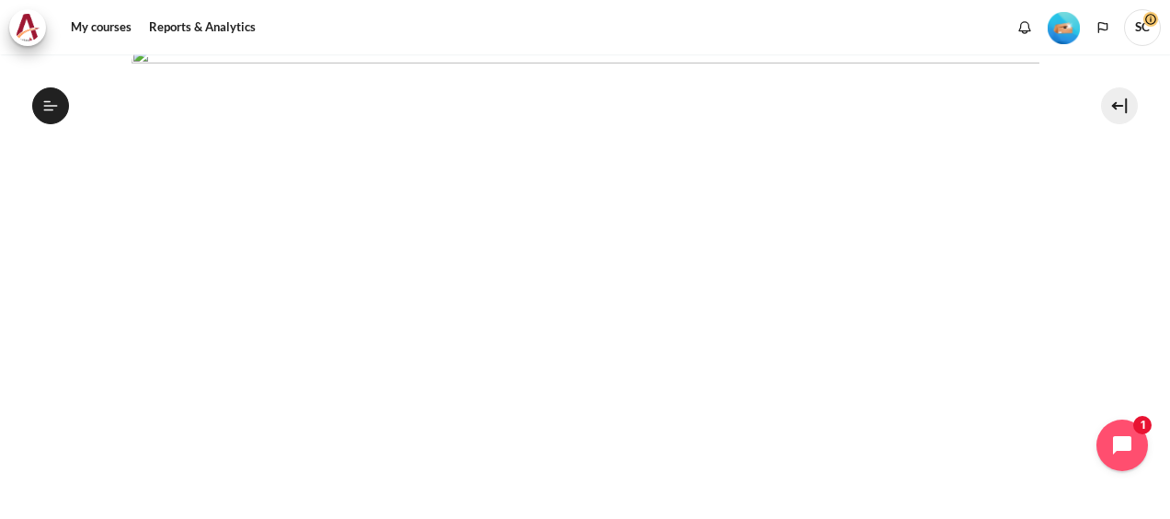
click at [735, 248] on img "Content" at bounding box center [586, 300] width 908 height 511
click at [898, 247] on img "Content" at bounding box center [586, 300] width 908 height 511
click at [276, 423] on button "Next" at bounding box center [264, 427] width 66 height 39
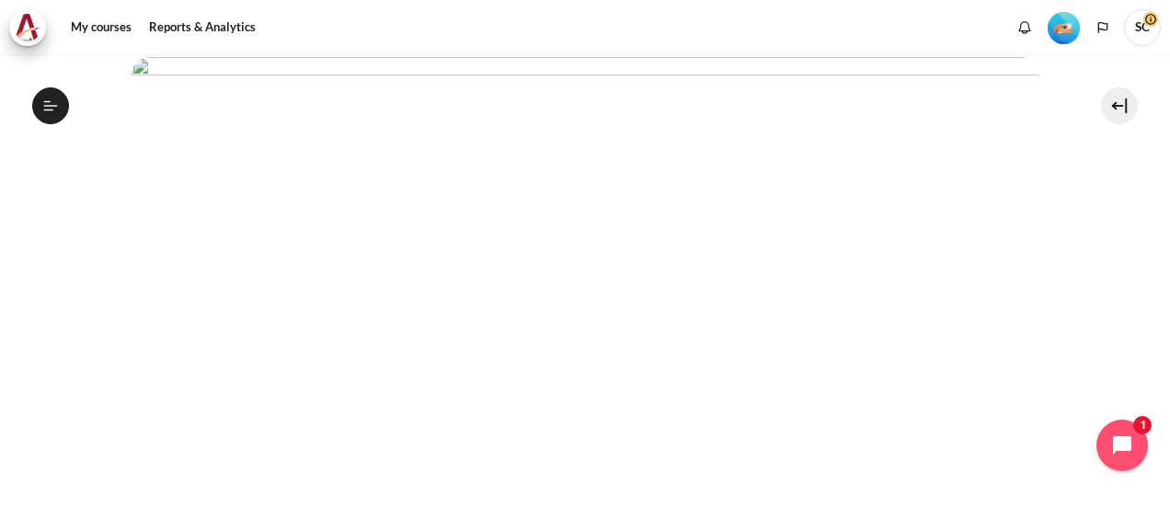
click at [968, 385] on img "Content" at bounding box center [586, 312] width 908 height 511
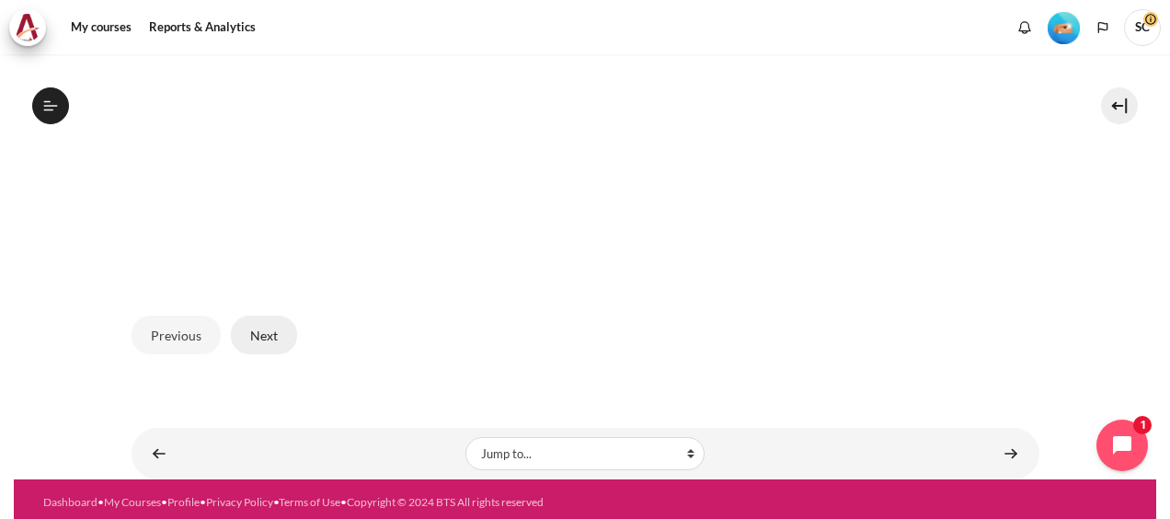
click at [261, 330] on button "Next" at bounding box center [264, 335] width 66 height 39
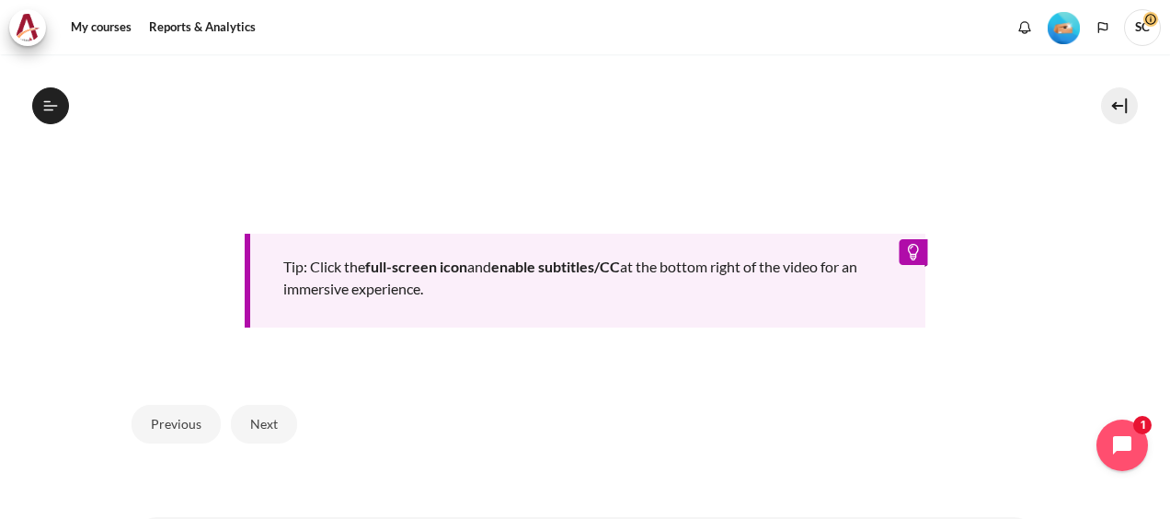
scroll to position [828, 0]
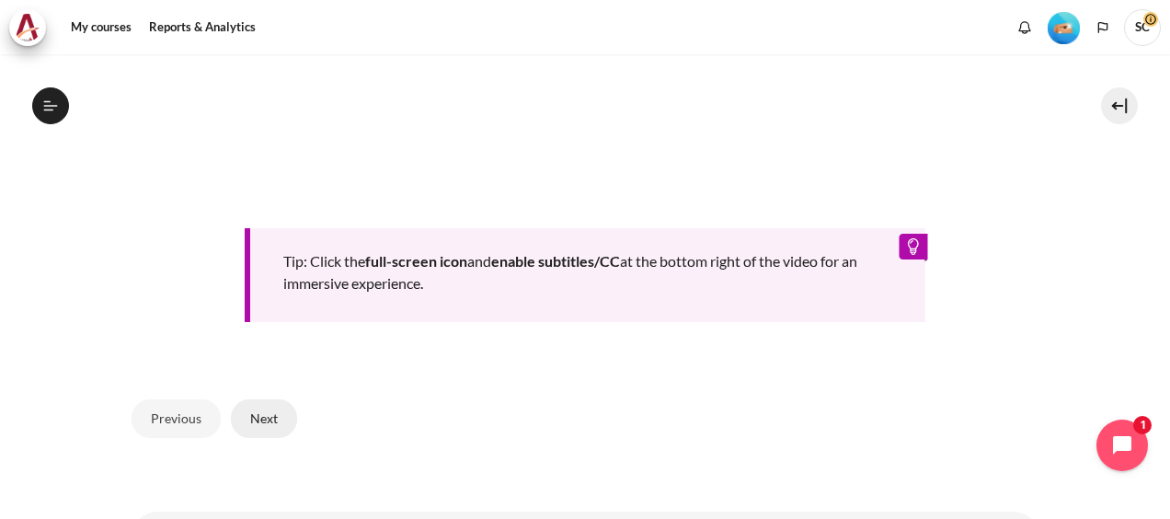
click at [251, 412] on button "Next" at bounding box center [264, 418] width 66 height 39
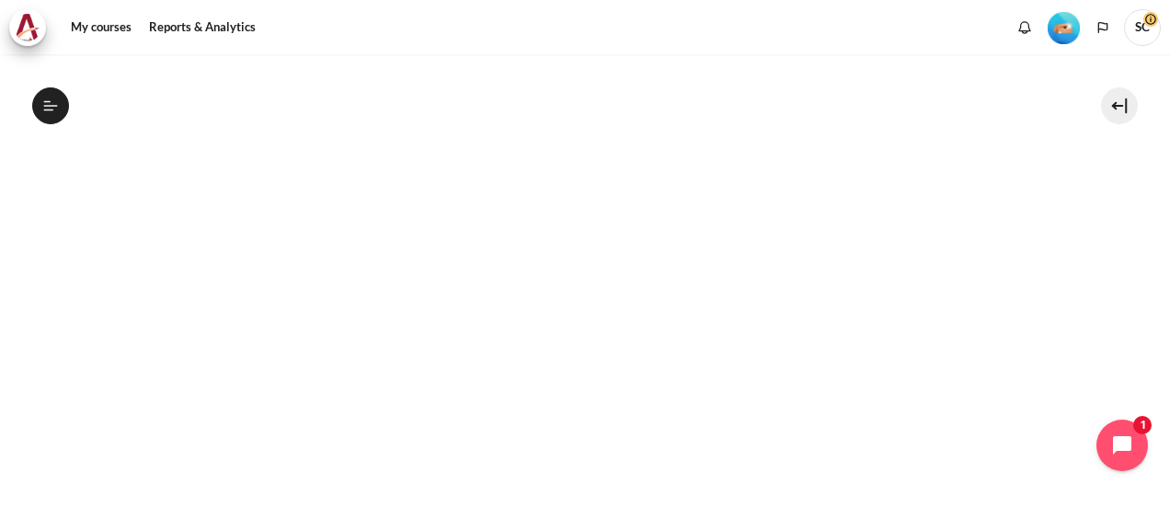
scroll to position [432, 0]
click at [943, 120] on img "Content" at bounding box center [586, 291] width 908 height 511
click at [272, 429] on button "End of lesson" at bounding box center [288, 426] width 114 height 39
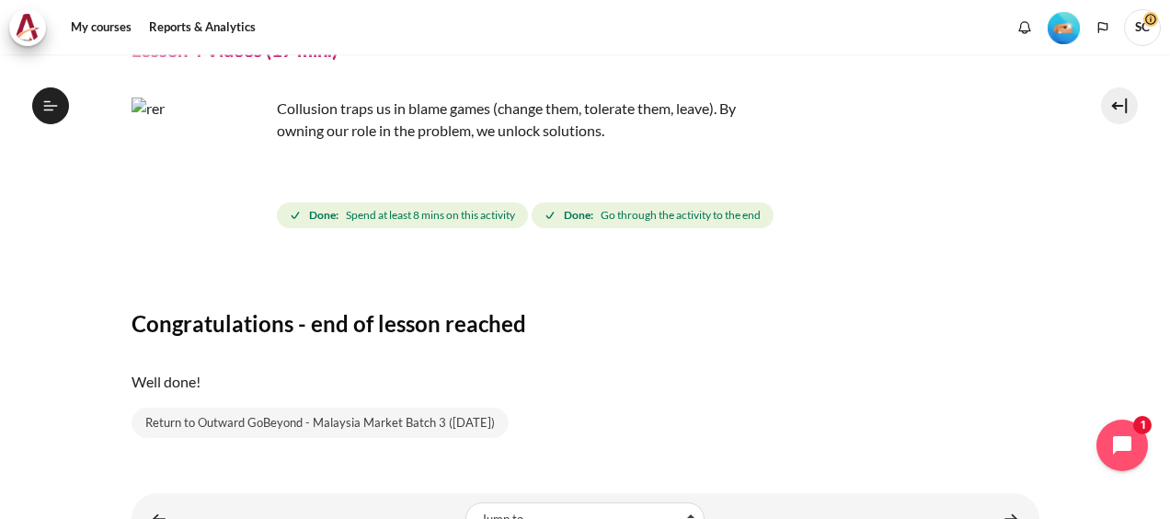
scroll to position [163, 0]
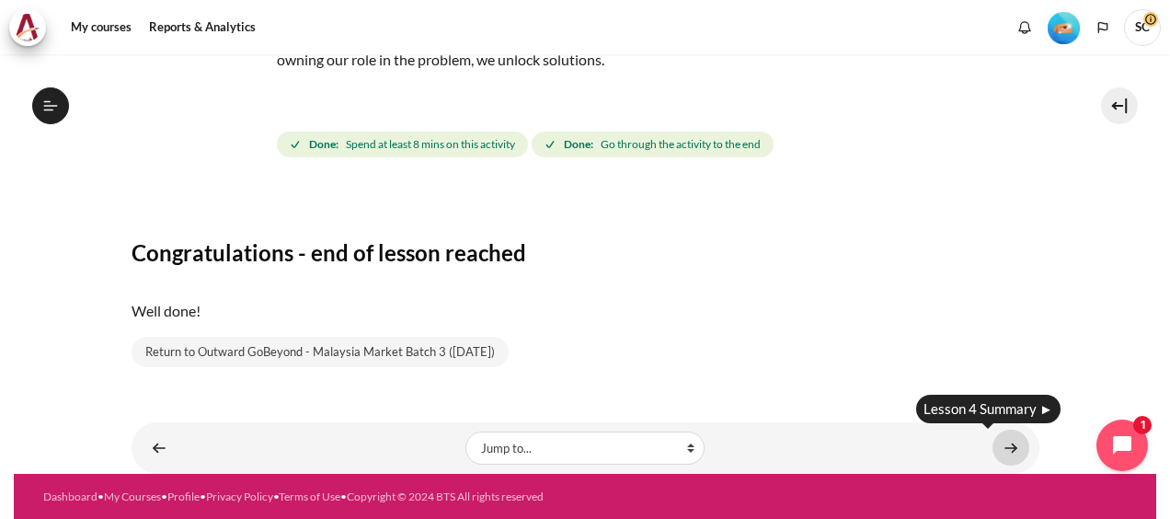
click at [1001, 449] on link "Content" at bounding box center [1011, 448] width 37 height 36
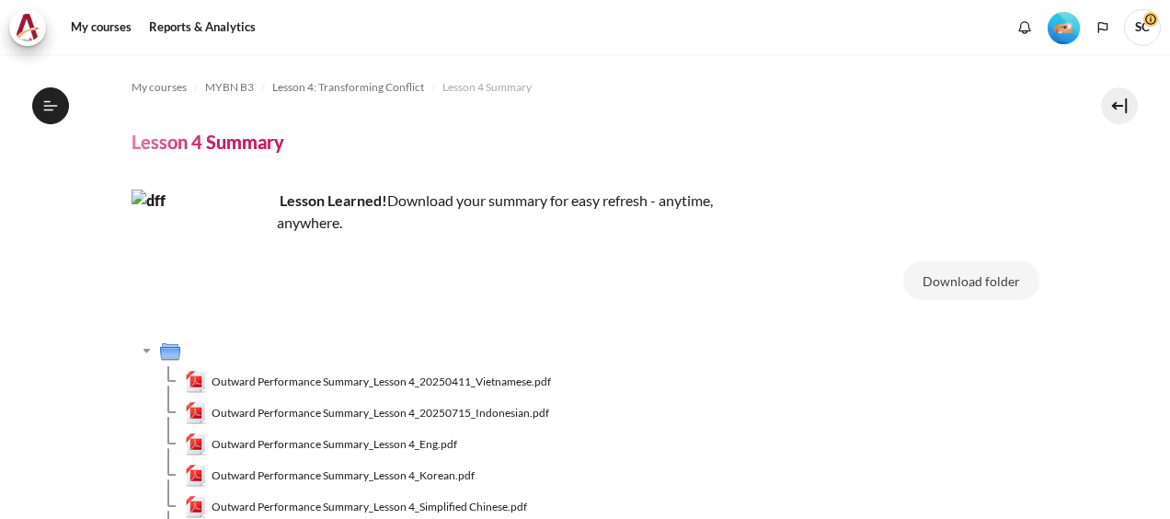
scroll to position [606, 0]
click at [990, 280] on button "Download folder" at bounding box center [972, 280] width 136 height 39
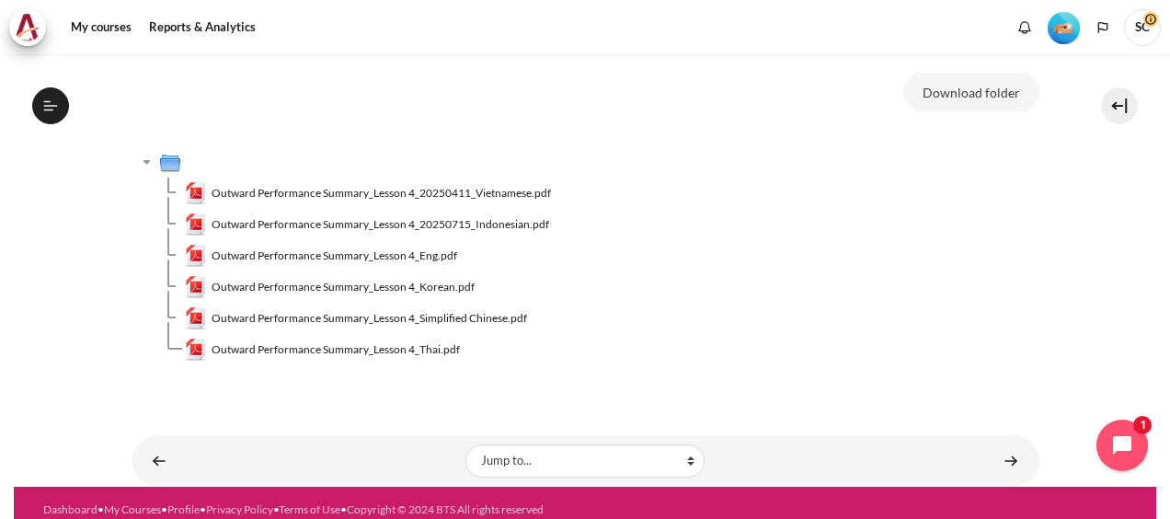
scroll to position [201, 0]
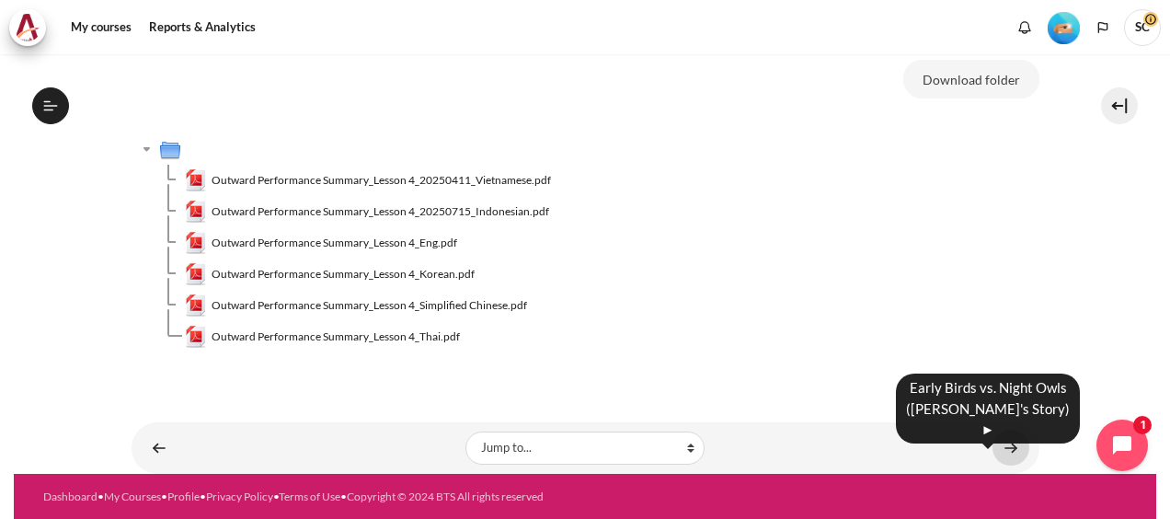
click at [1001, 445] on link "Content" at bounding box center [1011, 448] width 37 height 36
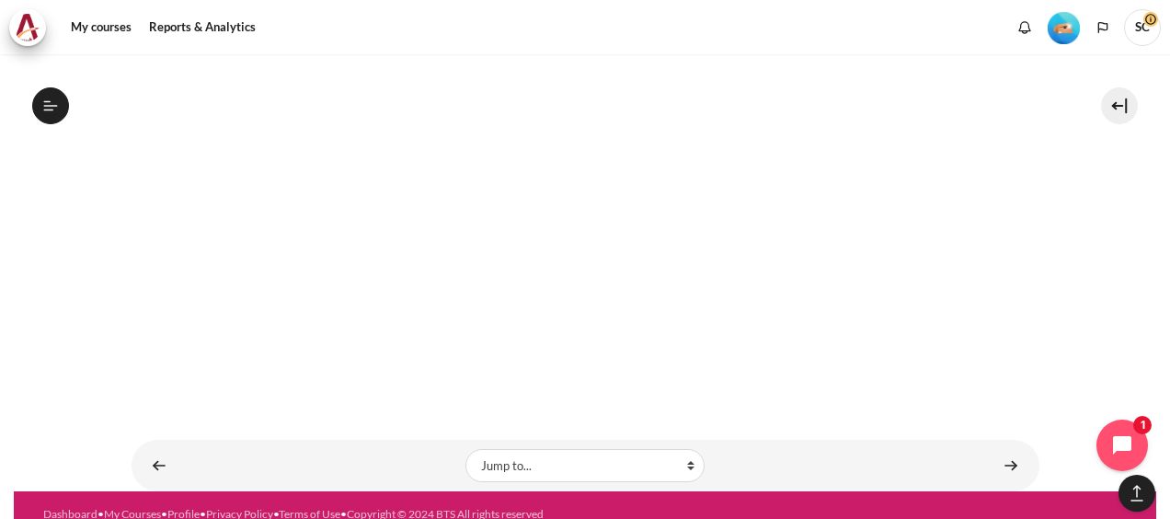
scroll to position [1502, 0]
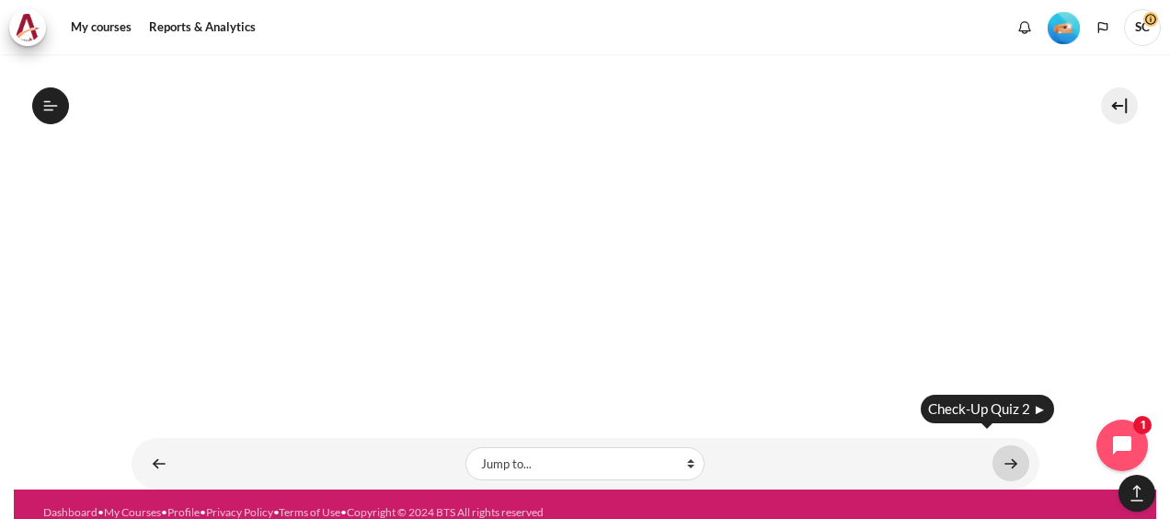
click at [1011, 445] on link "Content" at bounding box center [1011, 463] width 37 height 36
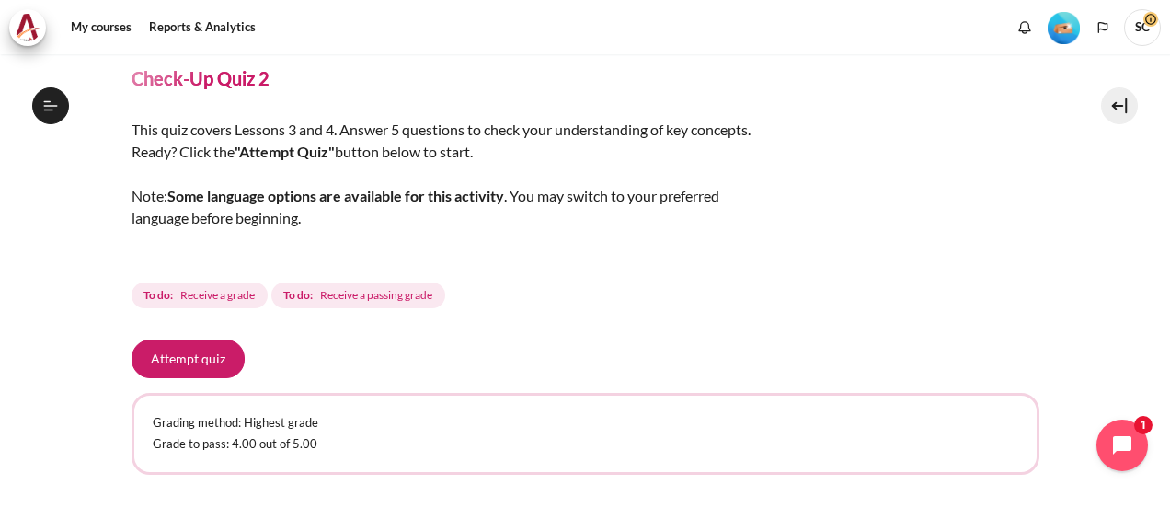
scroll to position [170, 0]
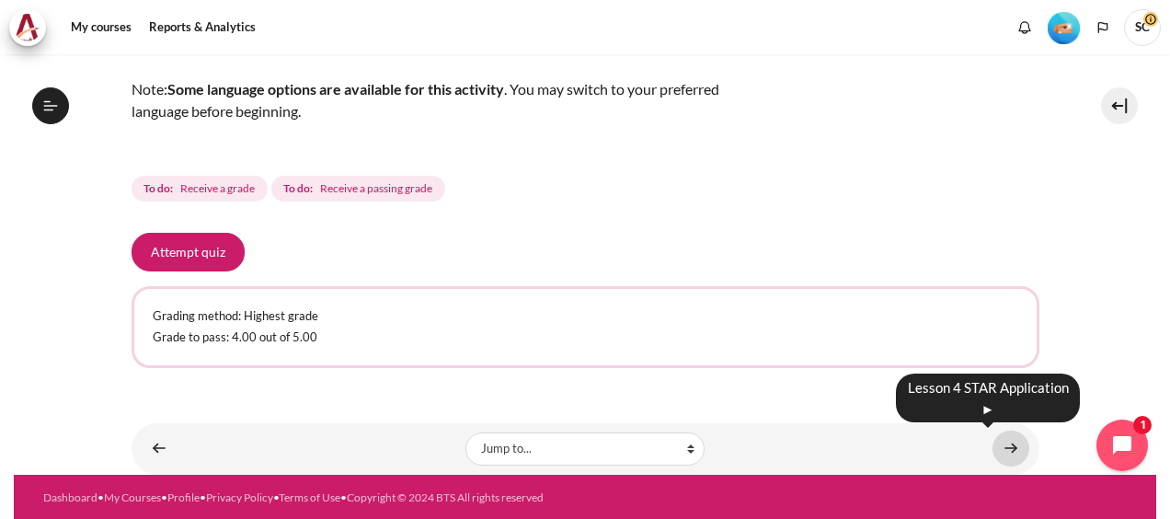
click at [996, 443] on link "Content" at bounding box center [1011, 449] width 37 height 36
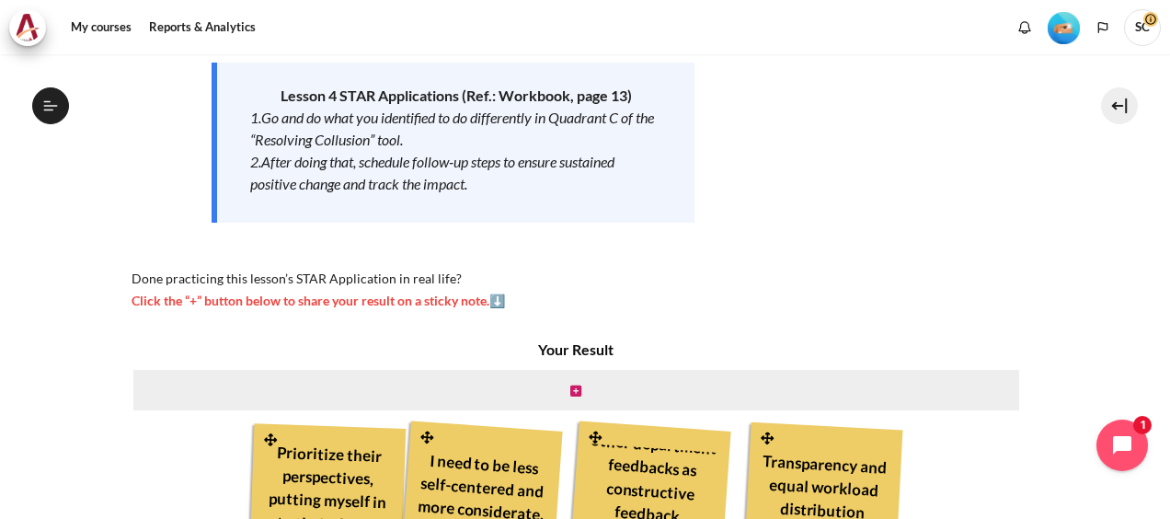
scroll to position [480, 0]
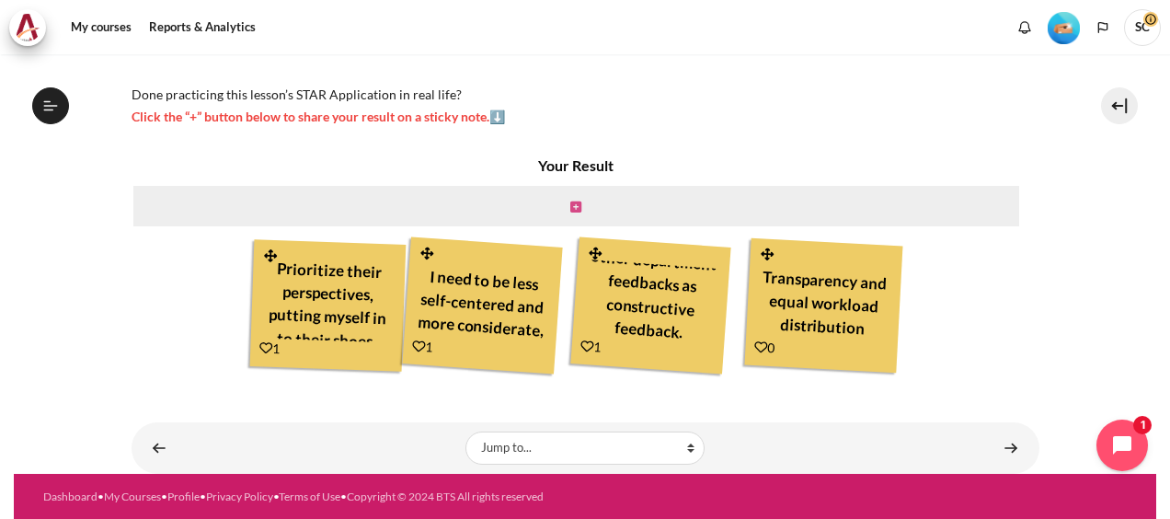
click at [572, 207] on icon "Content" at bounding box center [575, 207] width 11 height 13
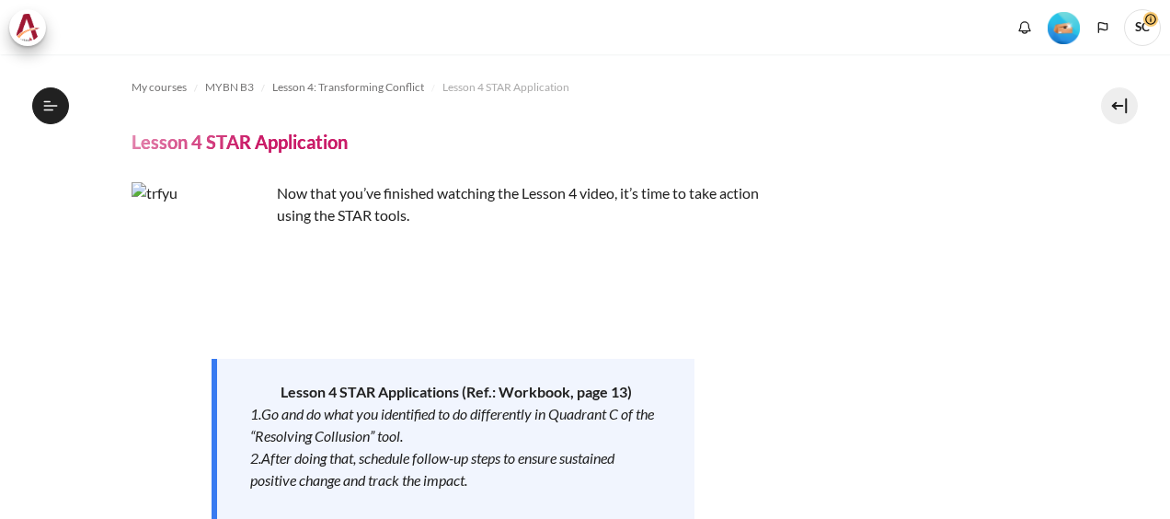
scroll to position [463, 0]
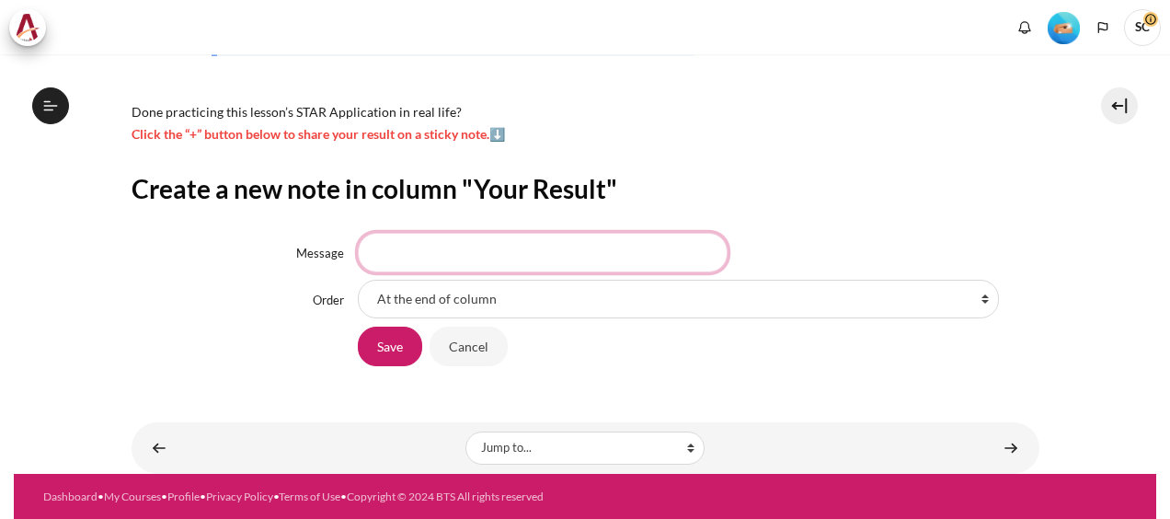
click at [466, 254] on input "Message" at bounding box center [543, 252] width 370 height 39
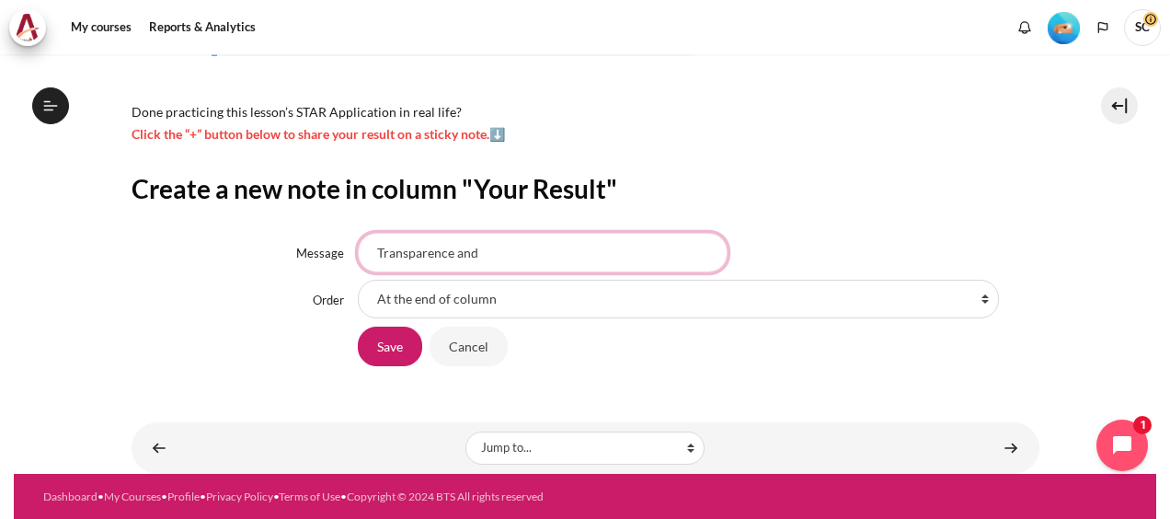
click at [534, 259] on input "Transparence and" at bounding box center [543, 252] width 370 height 39
type input "Transparence and well communication"
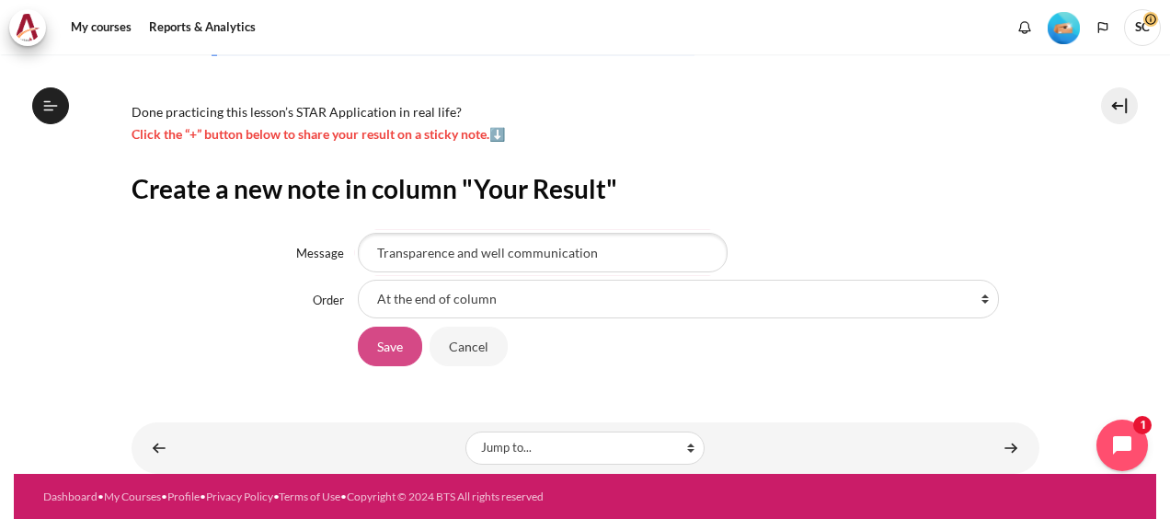
click at [374, 343] on input "Save" at bounding box center [390, 346] width 64 height 39
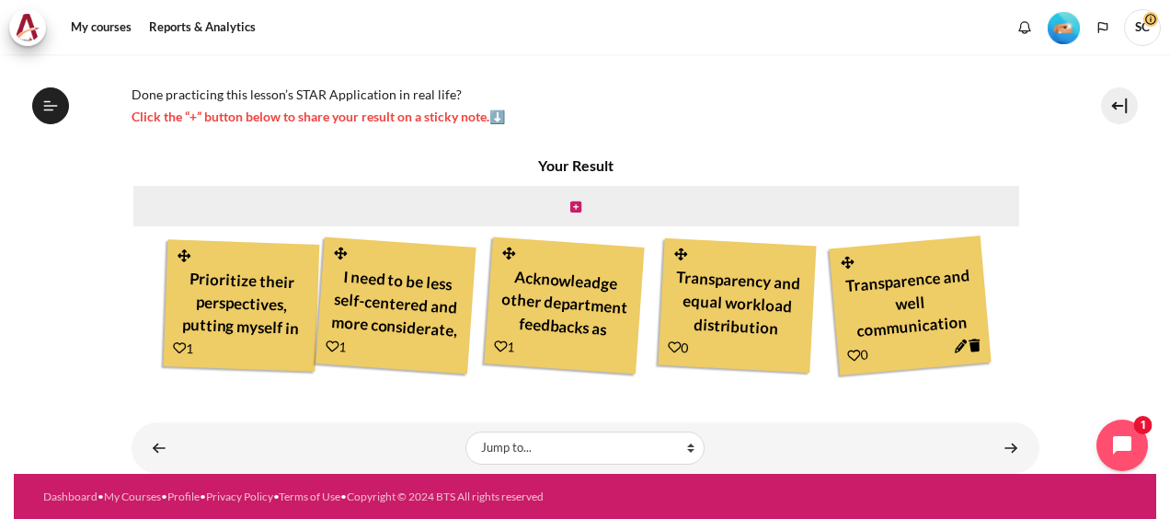
scroll to position [678, 0]
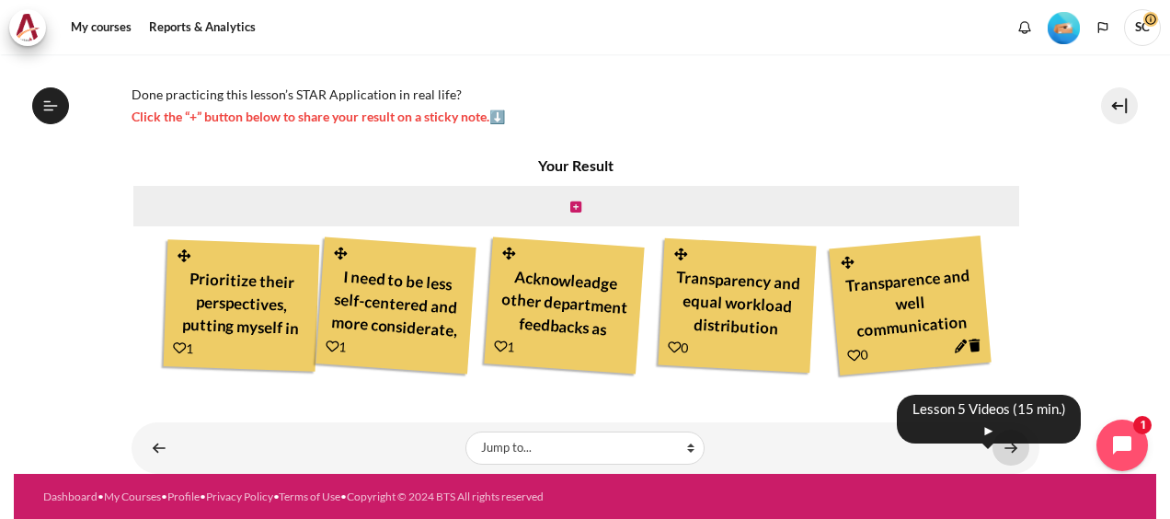
click at [1001, 445] on link "Content" at bounding box center [1011, 448] width 37 height 36
